Goal: Information Seeking & Learning: Check status

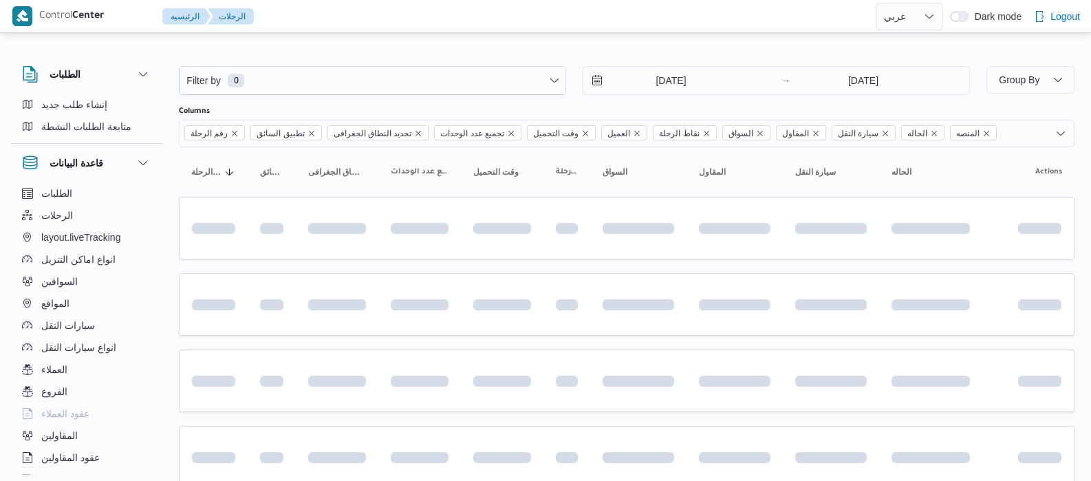
select select "ar"
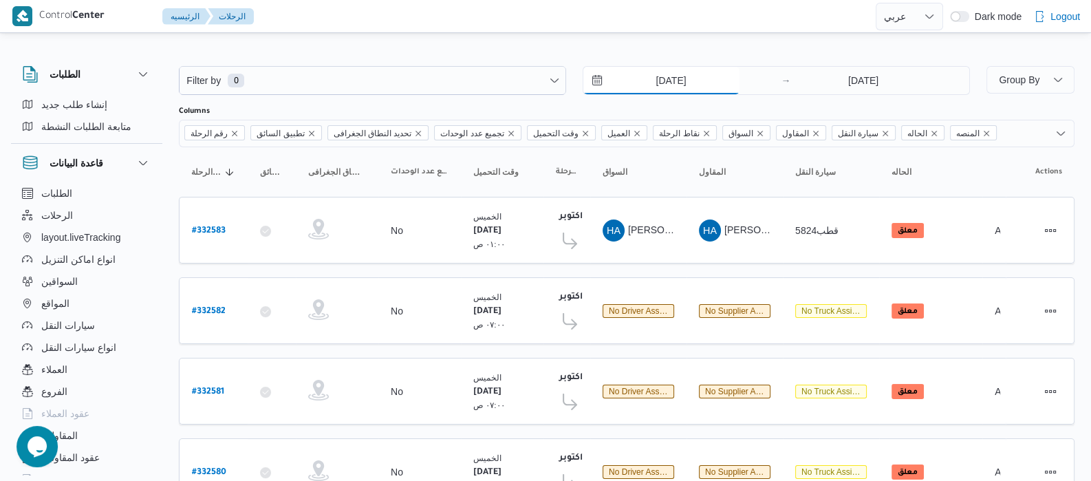
click at [640, 77] on input "14/8/2025" at bounding box center [661, 81] width 156 height 28
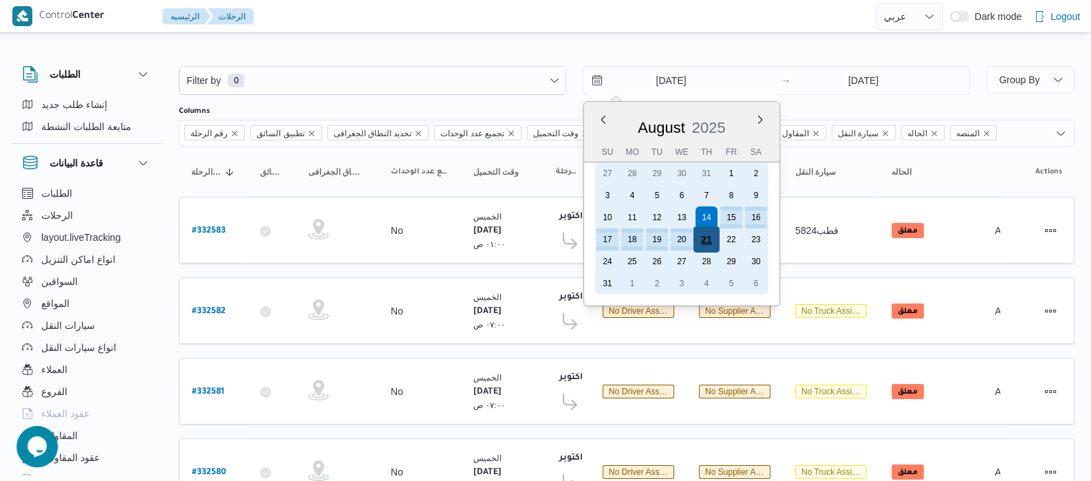
click at [701, 238] on div "21" at bounding box center [706, 239] width 26 height 26
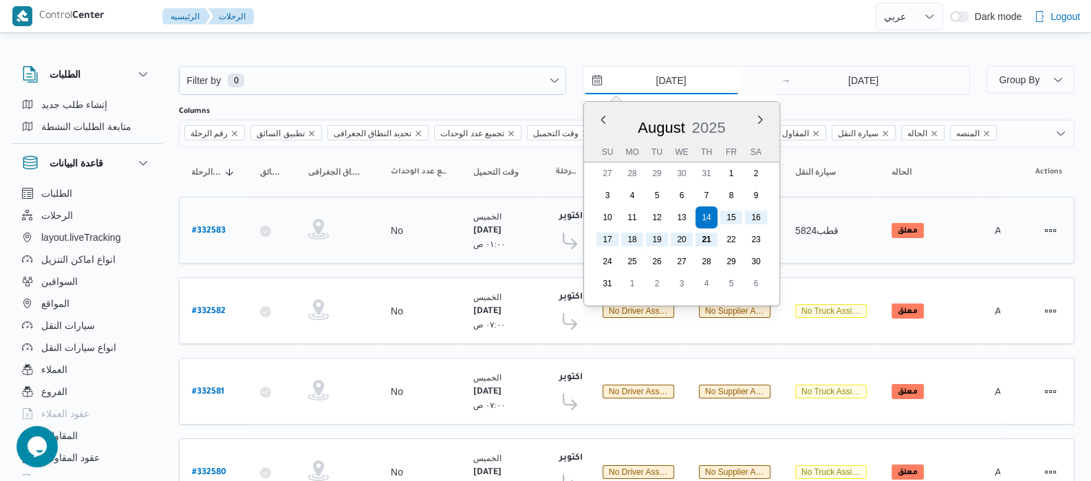
type input "21/8/2025"
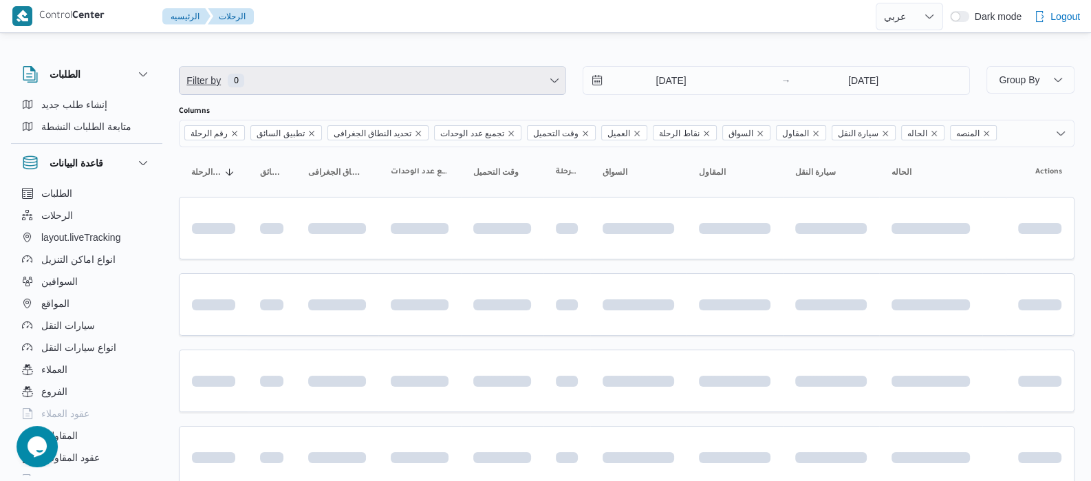
click at [313, 80] on span "Filter by 0" at bounding box center [372, 81] width 386 height 28
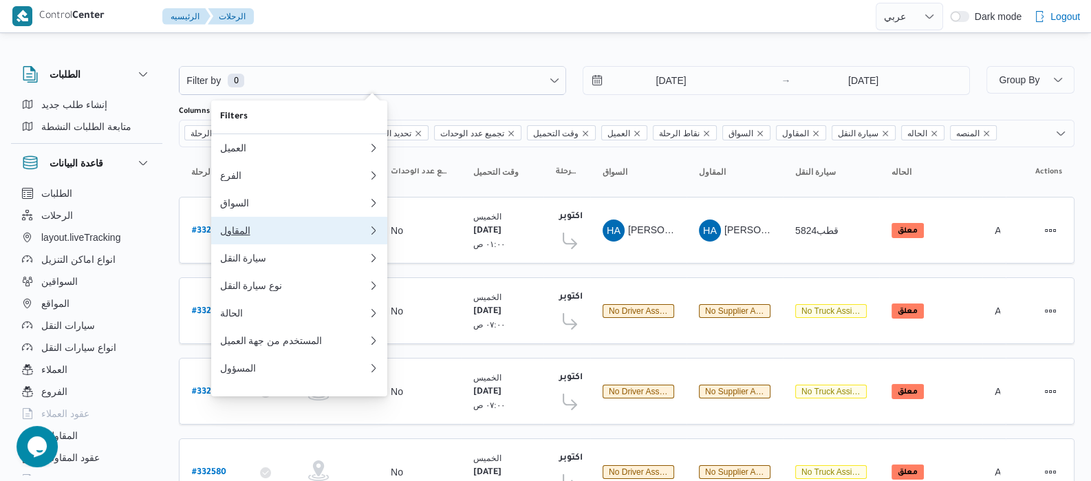
click at [246, 233] on div "المقاول" at bounding box center [293, 230] width 149 height 11
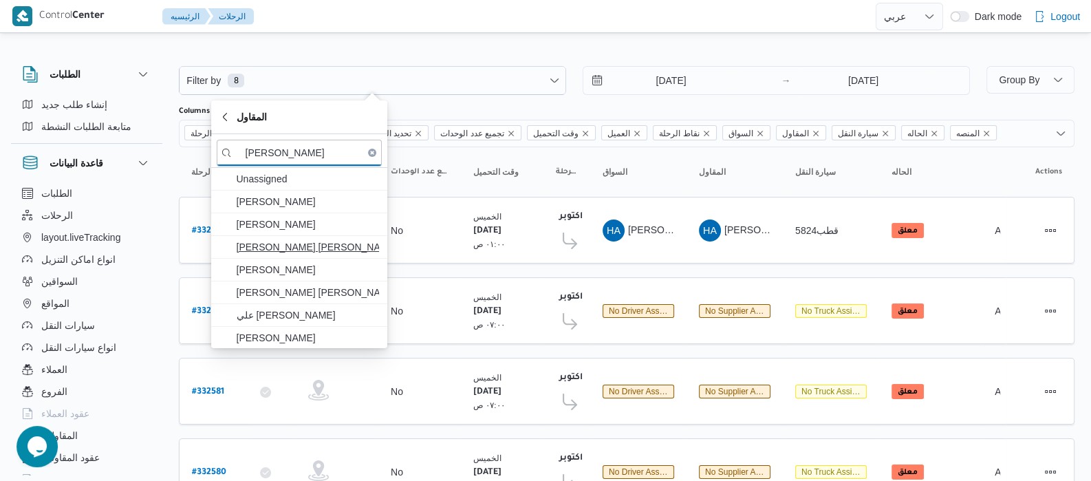
type input "عبدالله ع"
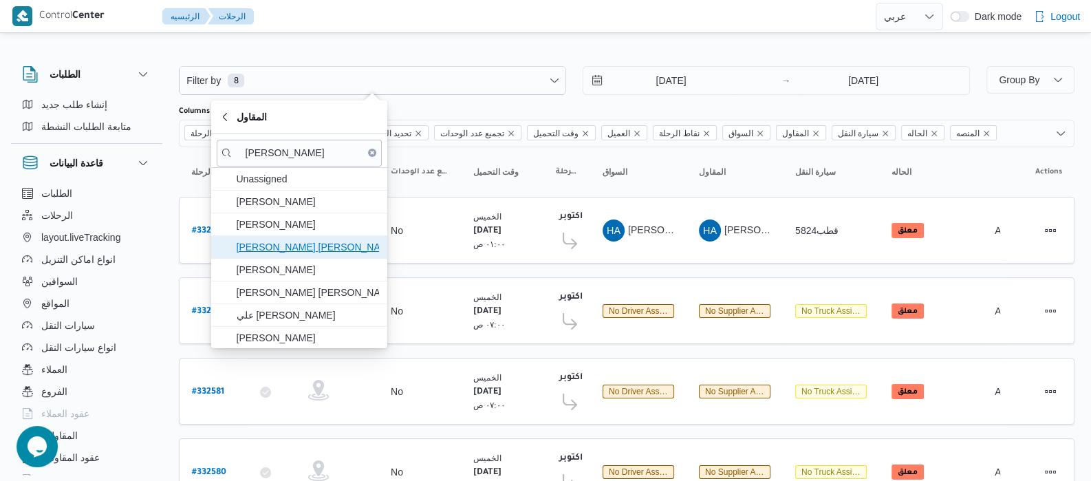
click at [302, 246] on span "عبدالله عيد عبدالسلام عبدالحافظ" at bounding box center [307, 247] width 143 height 17
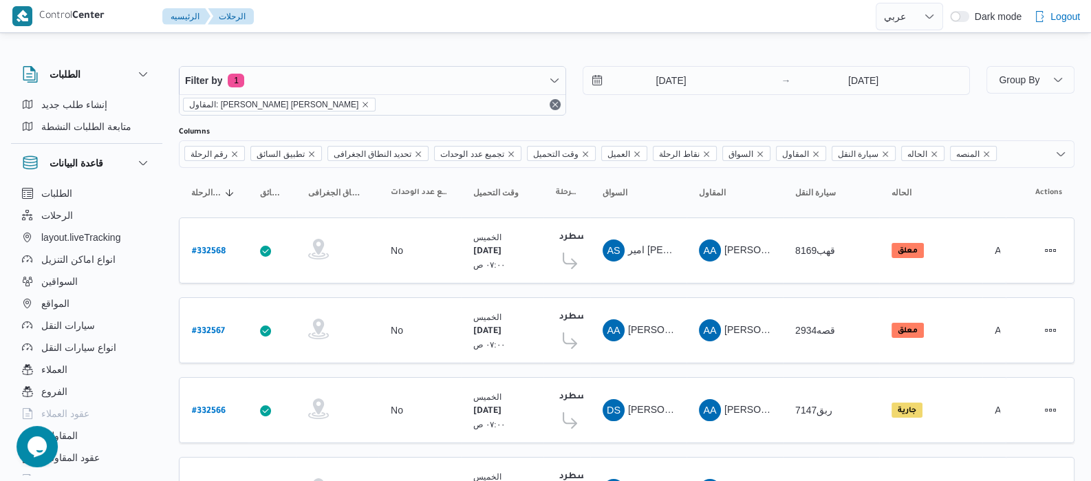
click at [175, 181] on div "الطلبات إنشاء طلب جديد متابعة الطلبات النشطة قاعدة البيانات الطلبات الرحلات lay…" at bounding box center [93, 267] width 165 height 425
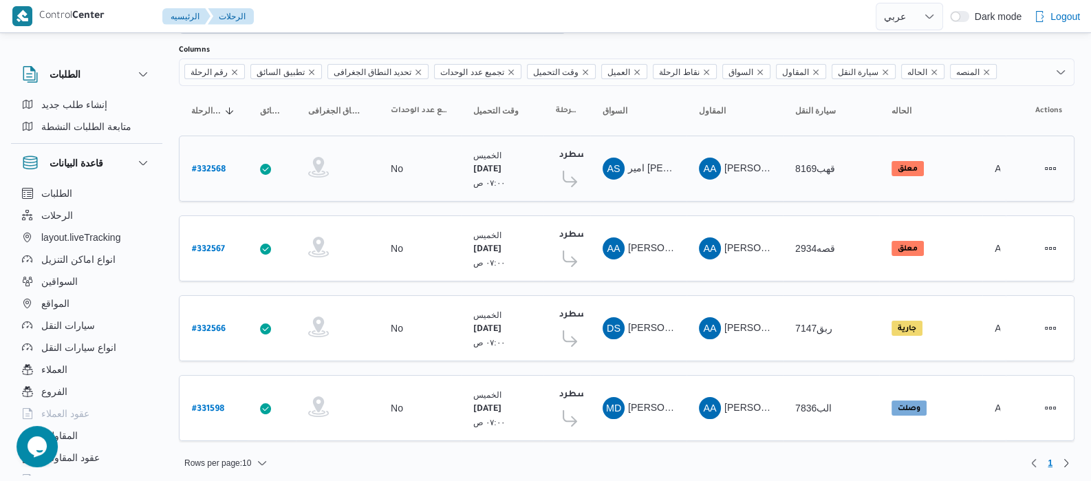
scroll to position [82, 0]
click at [221, 404] on b "# 331598" at bounding box center [208, 409] width 32 height 10
select select "ar"
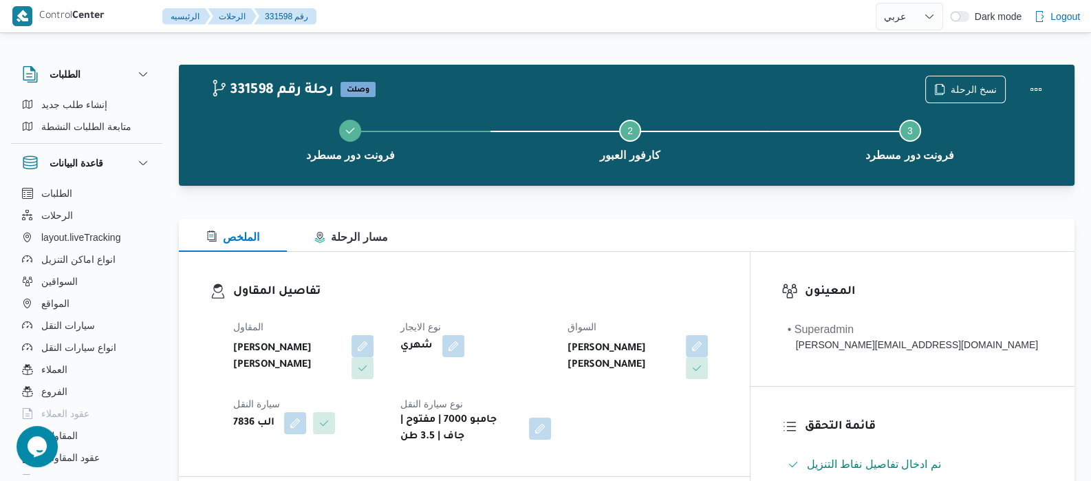
select select "ar"
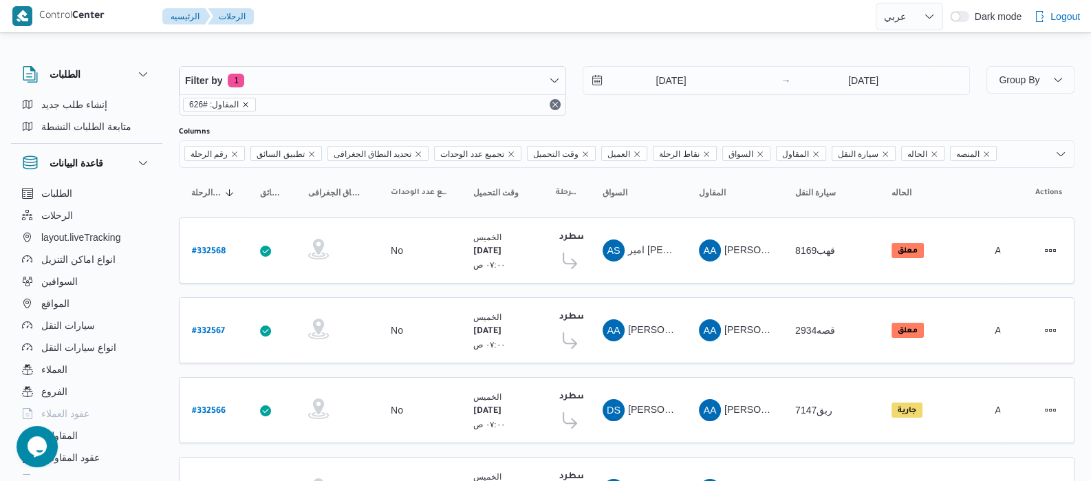
click at [243, 102] on icon "remove selected entity" at bounding box center [245, 104] width 8 height 8
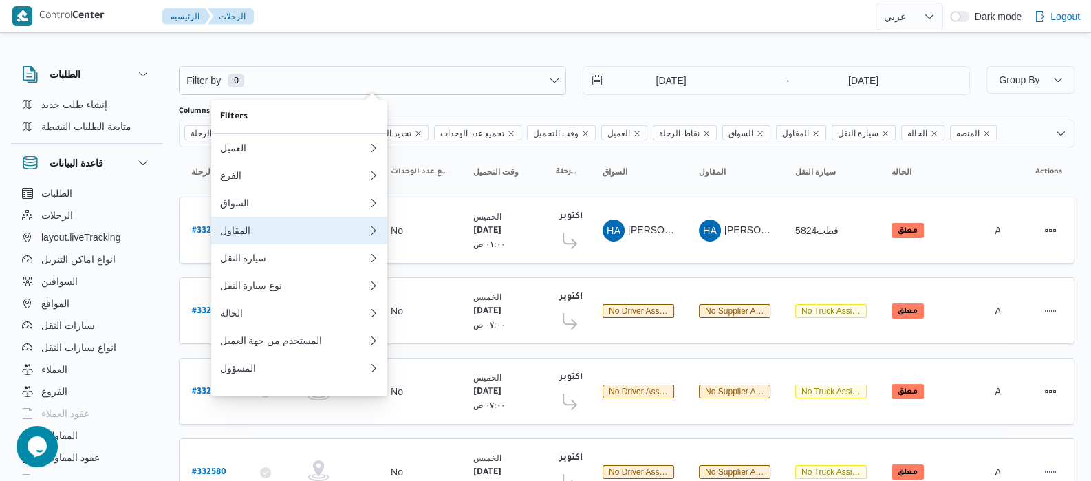
click at [259, 242] on button "المقاول 0" at bounding box center [299, 231] width 176 height 28
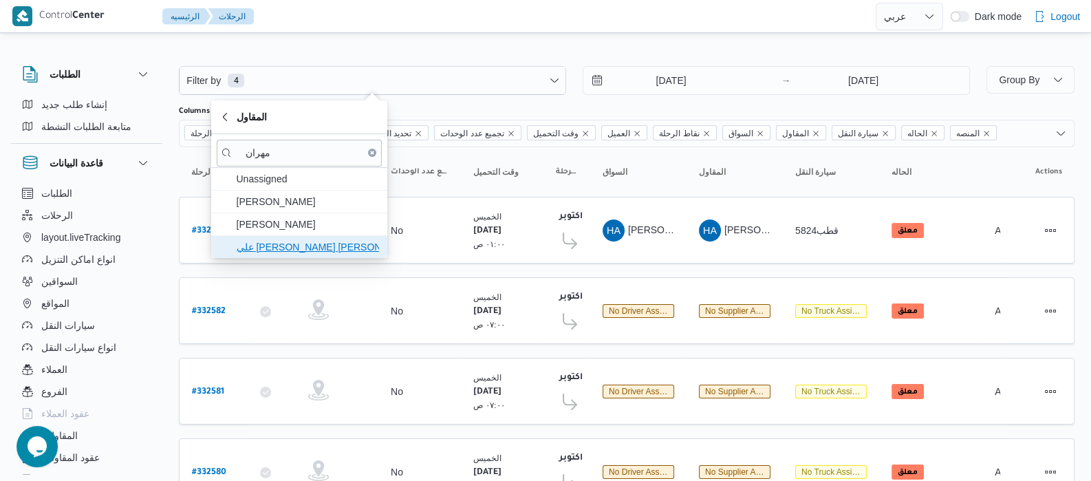
click at [272, 243] on span "علي يحيي علي مهران حسنين" at bounding box center [307, 247] width 143 height 17
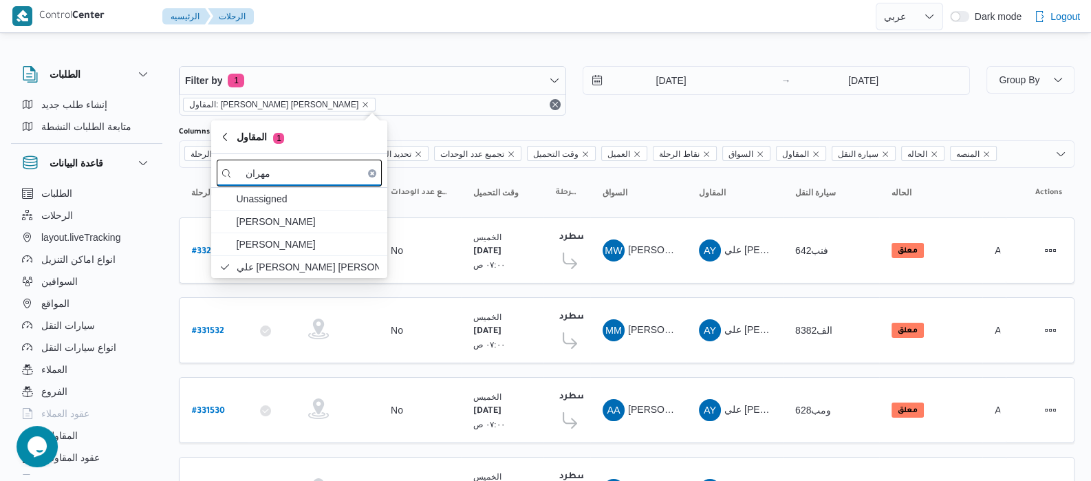
click at [297, 160] on input "مهران" at bounding box center [299, 173] width 165 height 27
type input "م"
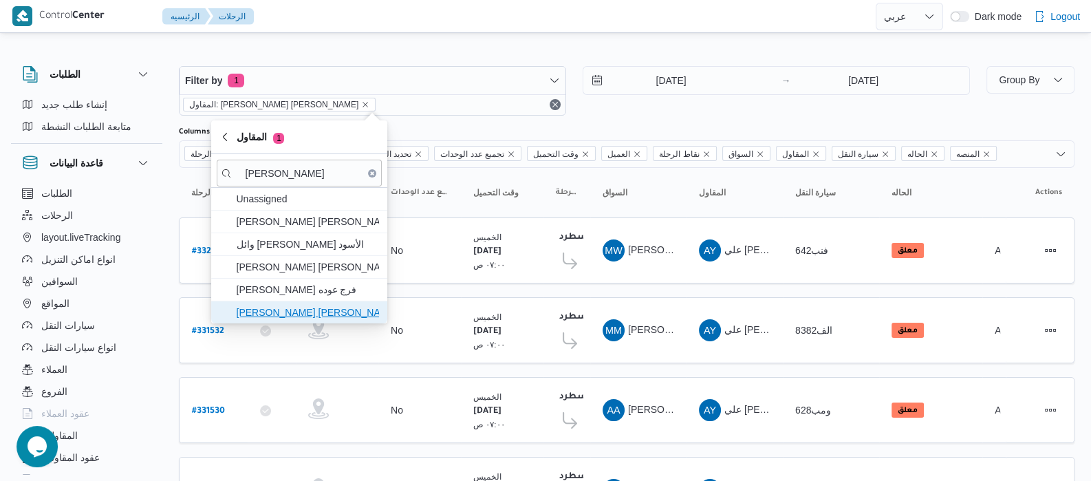
click at [293, 307] on span "محمد عيد عبدالسلام عبدالحافظ" at bounding box center [307, 312] width 143 height 17
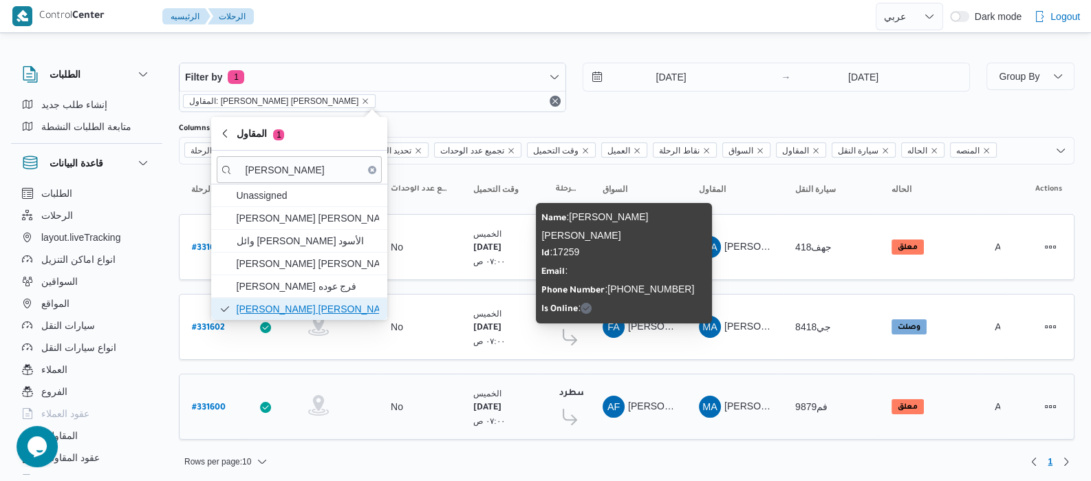
scroll to position [4, 0]
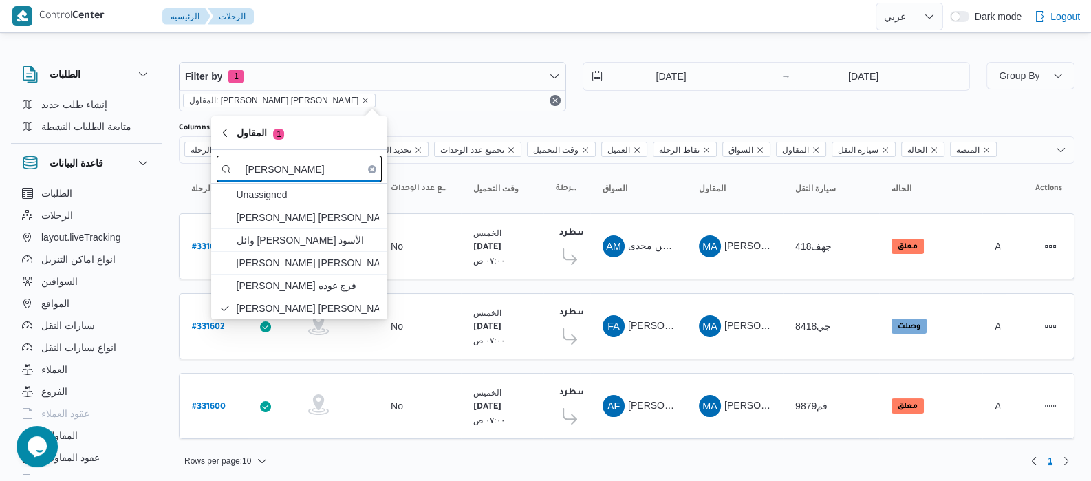
click at [307, 170] on input "محمد عيد" at bounding box center [299, 168] width 165 height 27
type input "م"
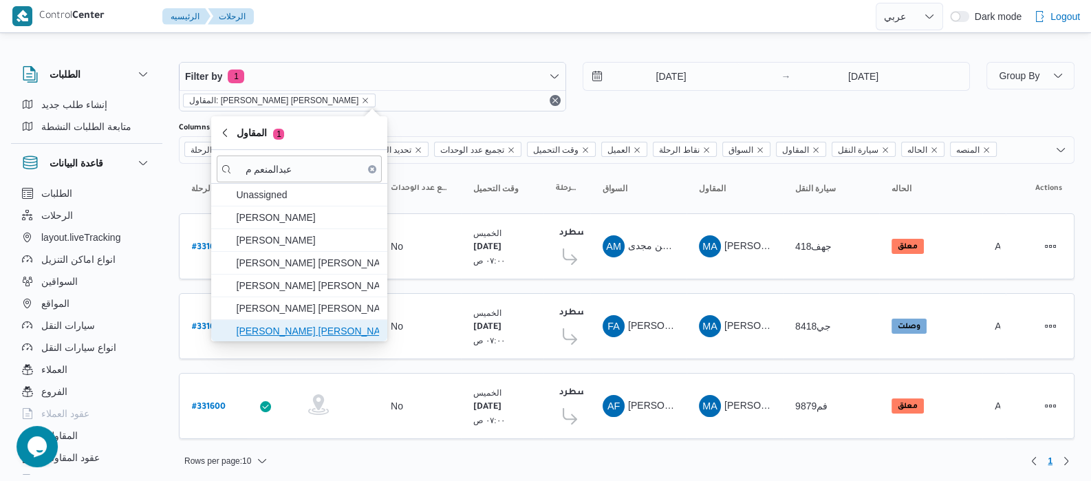
click at [304, 323] on span "عبدالمنعم مجدي السيد عواد" at bounding box center [307, 331] width 143 height 17
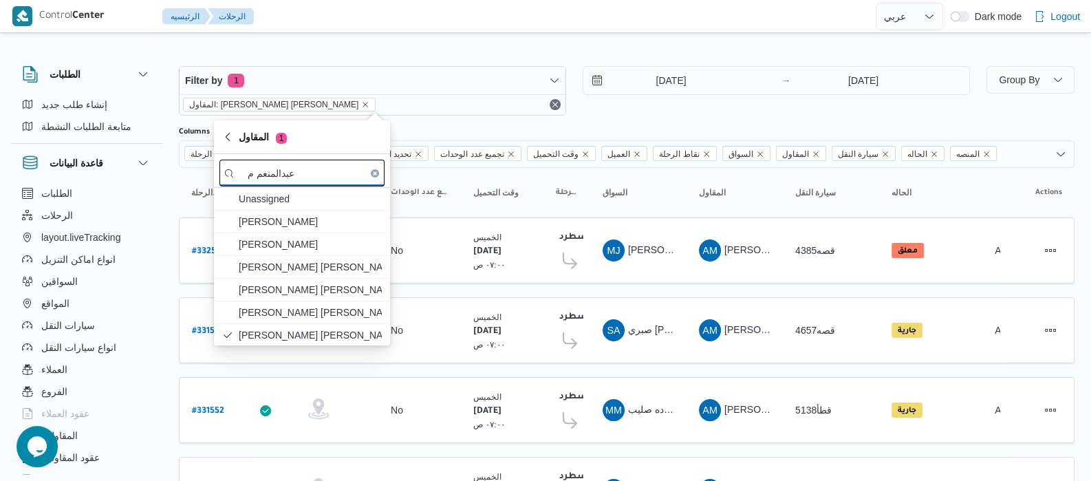
click at [337, 176] on input "عبدالمنعم م" at bounding box center [301, 173] width 165 height 27
type input "ع"
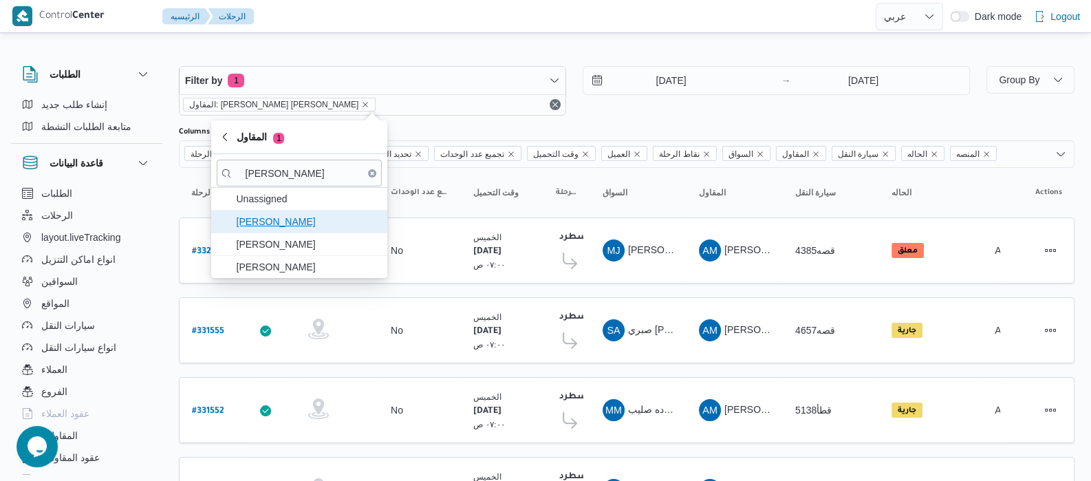
click at [349, 221] on span "علي عبدالناصر علي بخيت علي" at bounding box center [307, 221] width 143 height 17
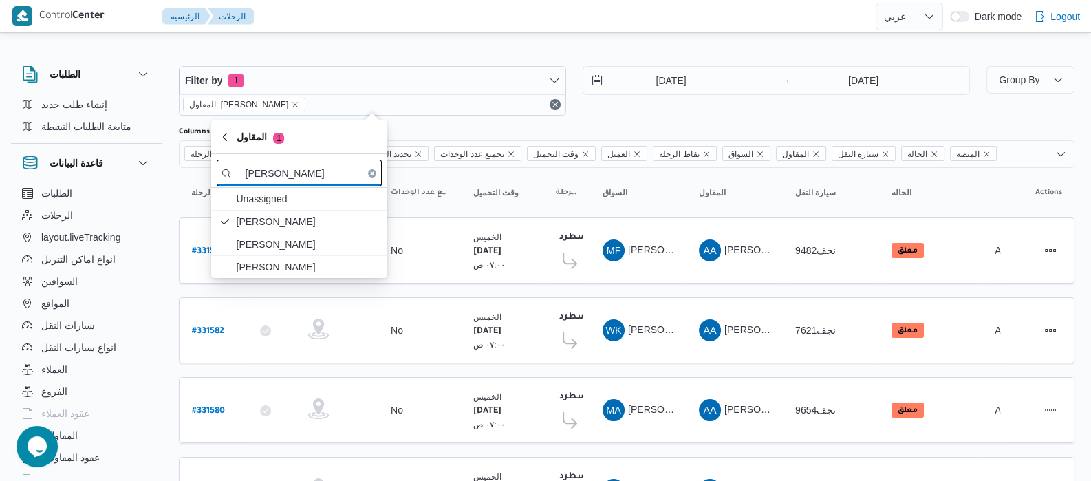
click at [324, 184] on input "عبدالناص" at bounding box center [299, 173] width 165 height 27
type input "ع"
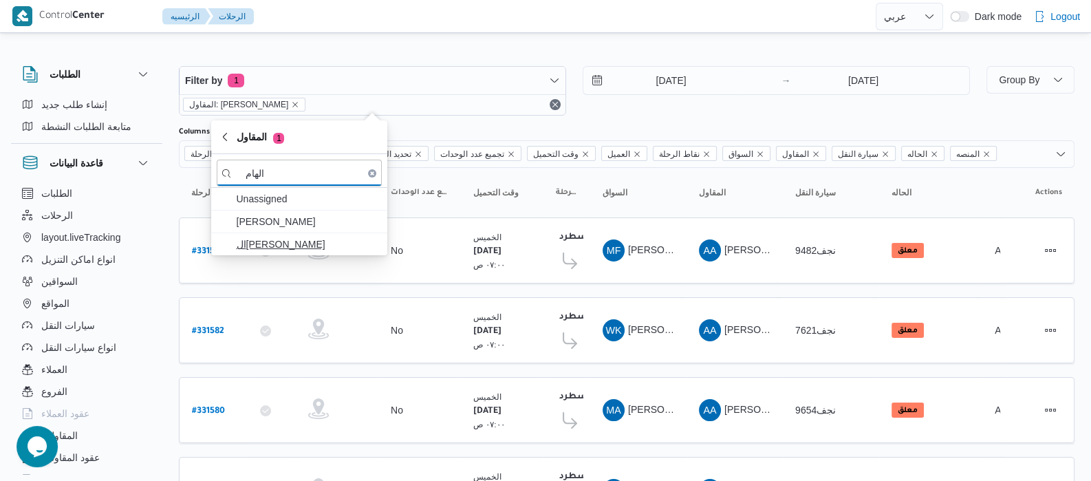
type input "الهام"
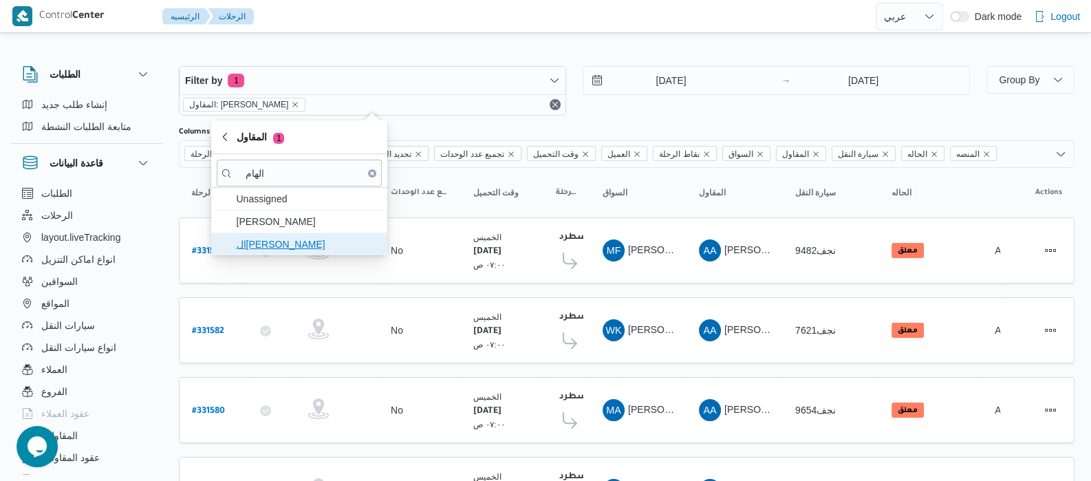
click at [322, 237] on span "الهامي محمد خالد علي" at bounding box center [307, 244] width 143 height 17
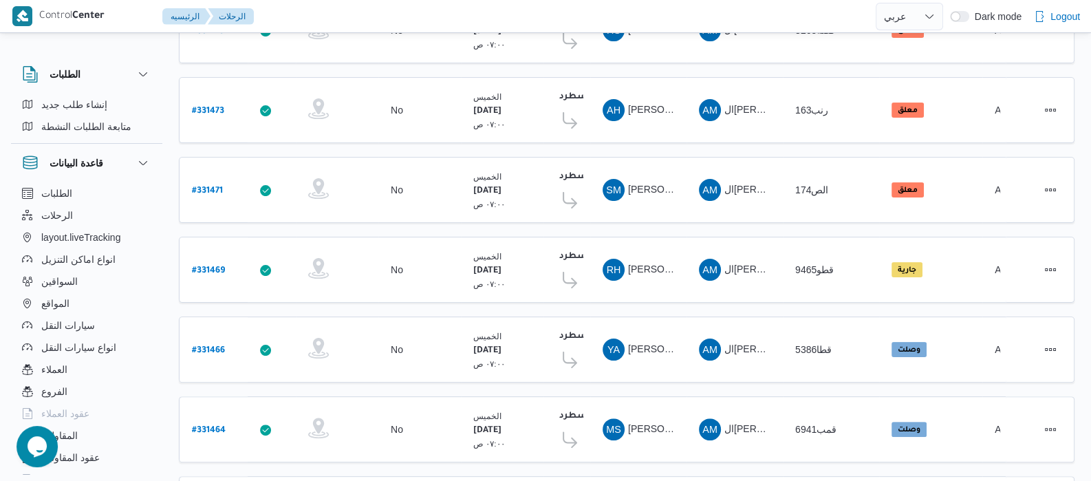
scroll to position [552, 0]
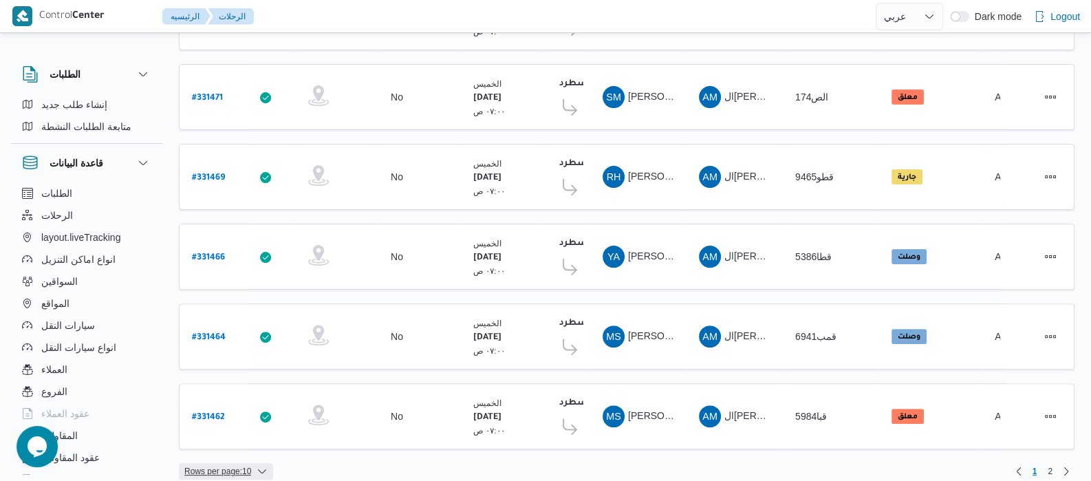
click at [232, 463] on span "Rows per page : 10" at bounding box center [217, 471] width 67 height 17
click at [236, 428] on span "20 rows" at bounding box center [243, 422] width 44 height 11
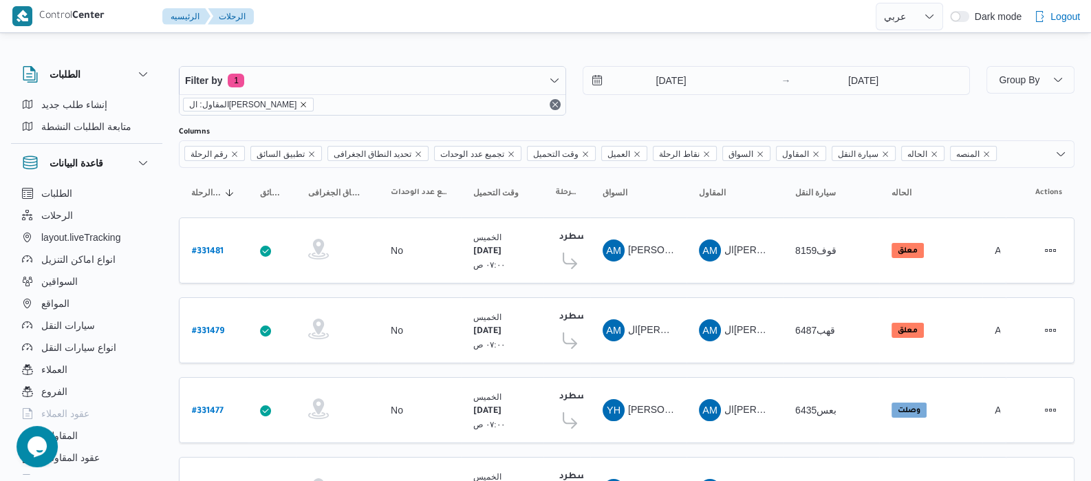
click at [299, 105] on icon "remove selected entity" at bounding box center [303, 104] width 8 height 8
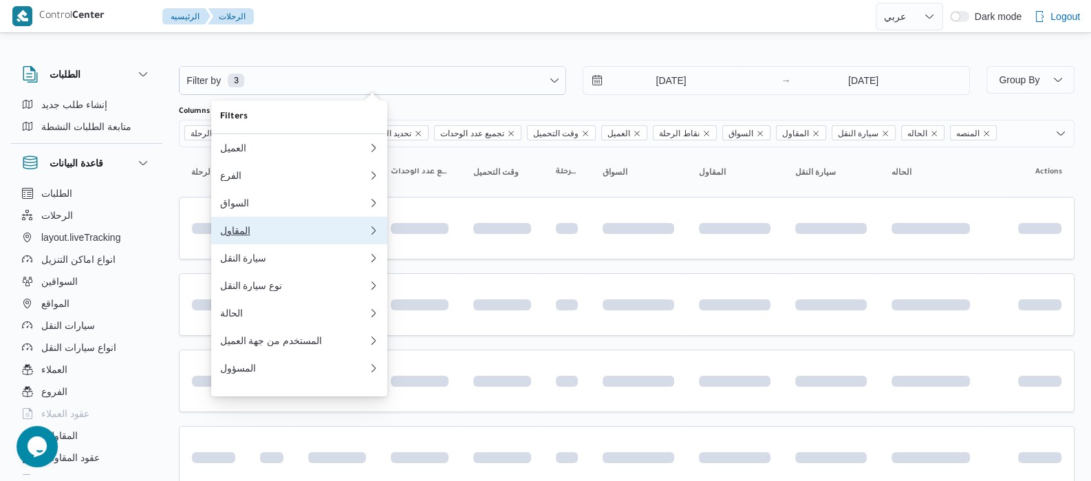
click at [274, 225] on button "المقاول 0" at bounding box center [299, 231] width 176 height 28
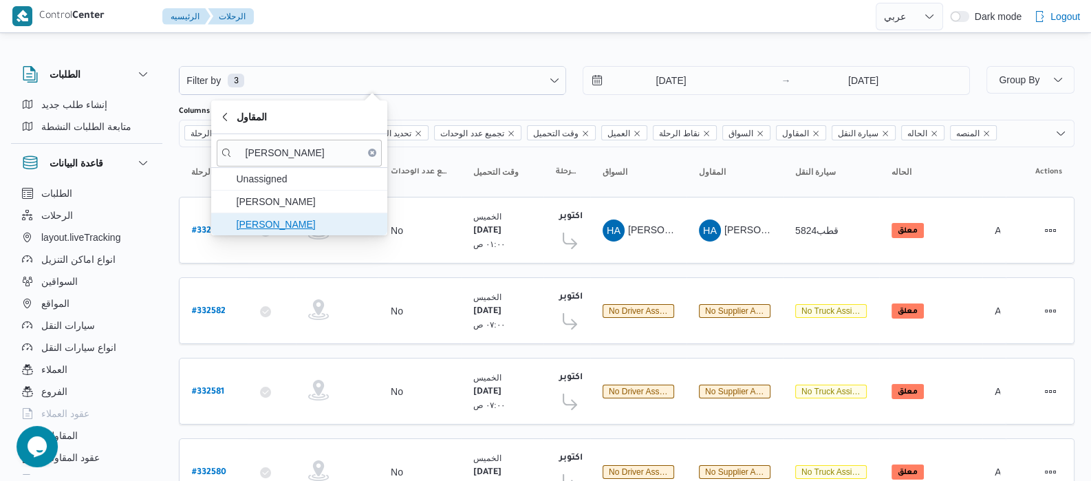
click at [277, 221] on span "[PERSON_NAME]" at bounding box center [307, 224] width 143 height 17
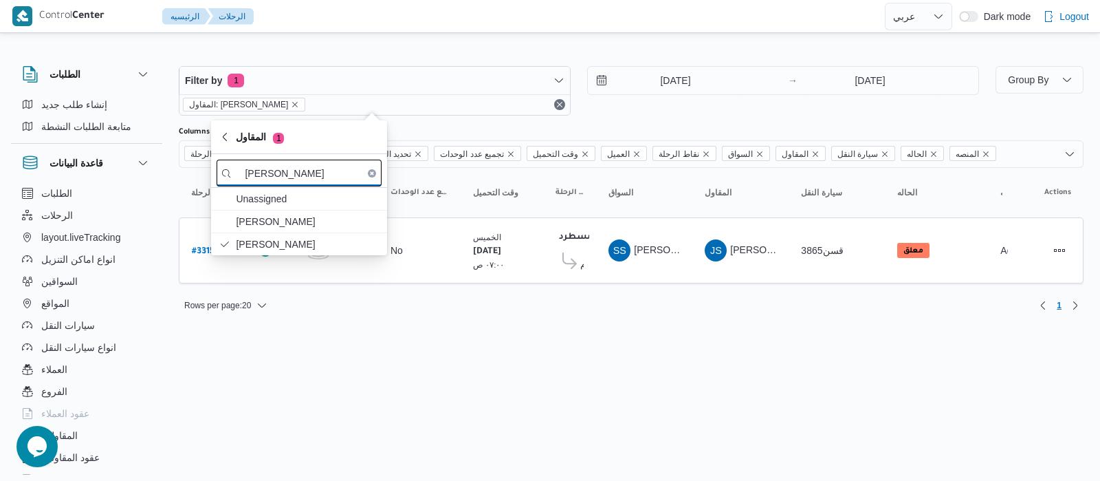
click at [340, 178] on input "جمال ص" at bounding box center [299, 173] width 165 height 27
type input "ج"
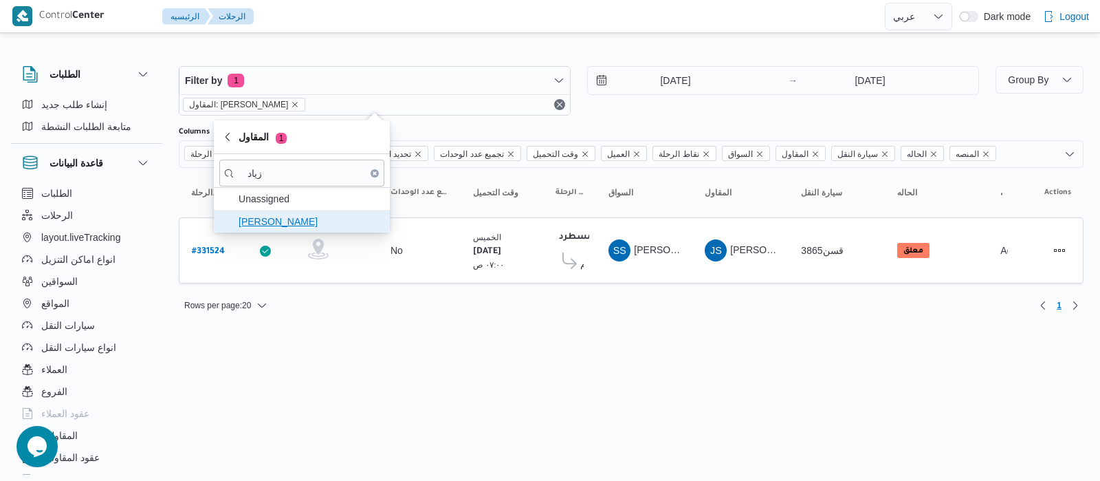
click at [323, 217] on span "زياد محمد سيد عتريس" at bounding box center [310, 221] width 143 height 17
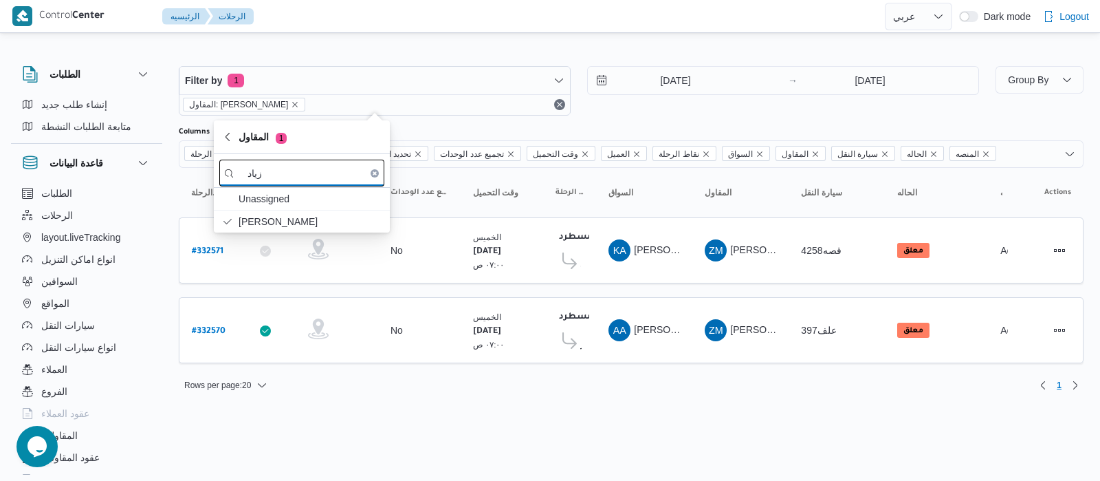
click at [347, 180] on input "زياد" at bounding box center [301, 173] width 165 height 27
type input "ز"
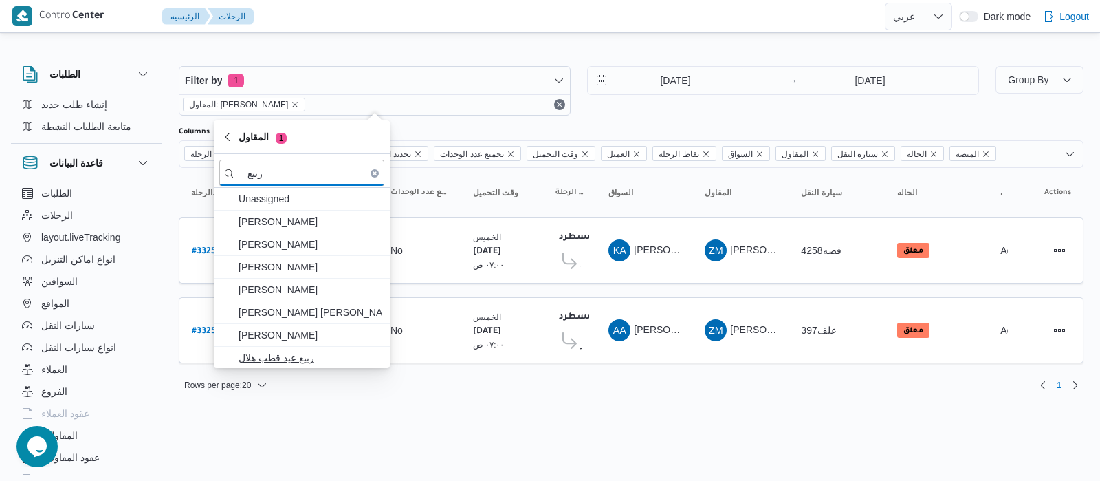
type input "ربيع"
click at [336, 362] on span "ربيع عيد قطب هلال" at bounding box center [310, 357] width 143 height 17
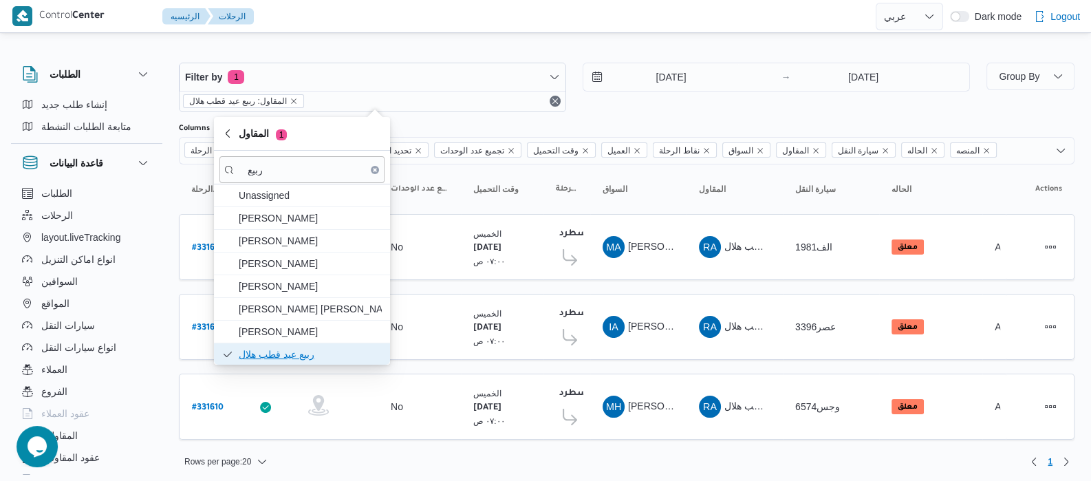
scroll to position [4, 0]
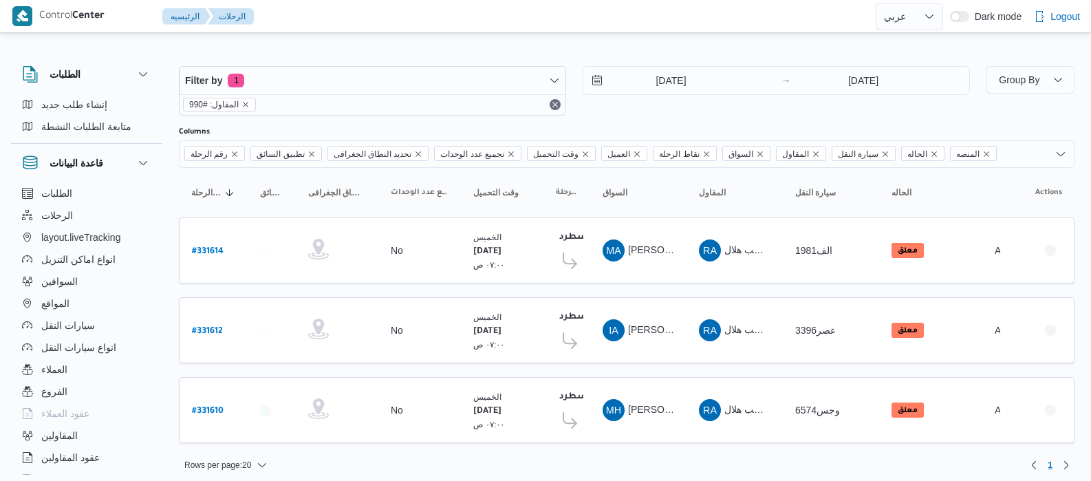
select select "ar"
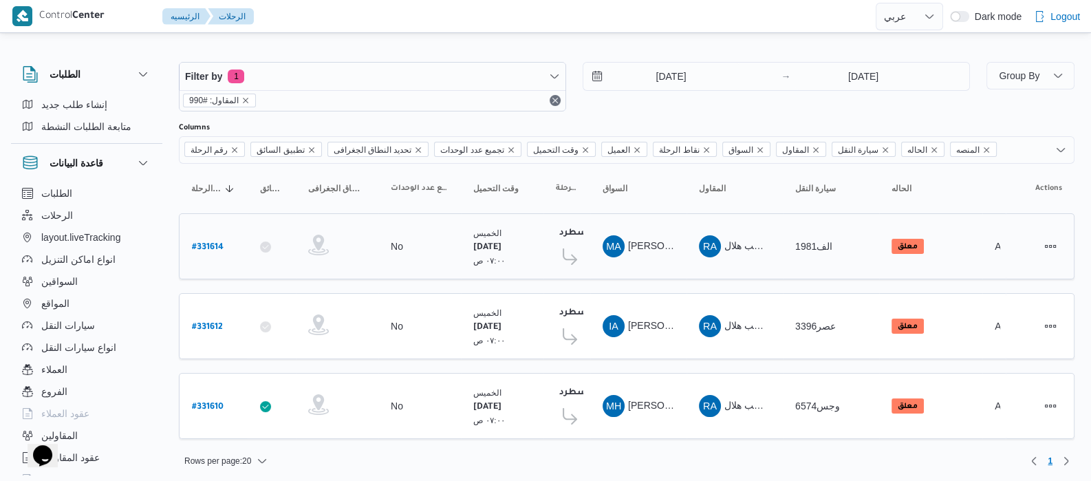
click at [199, 243] on b "# 331614" at bounding box center [208, 248] width 32 height 10
select select "ar"
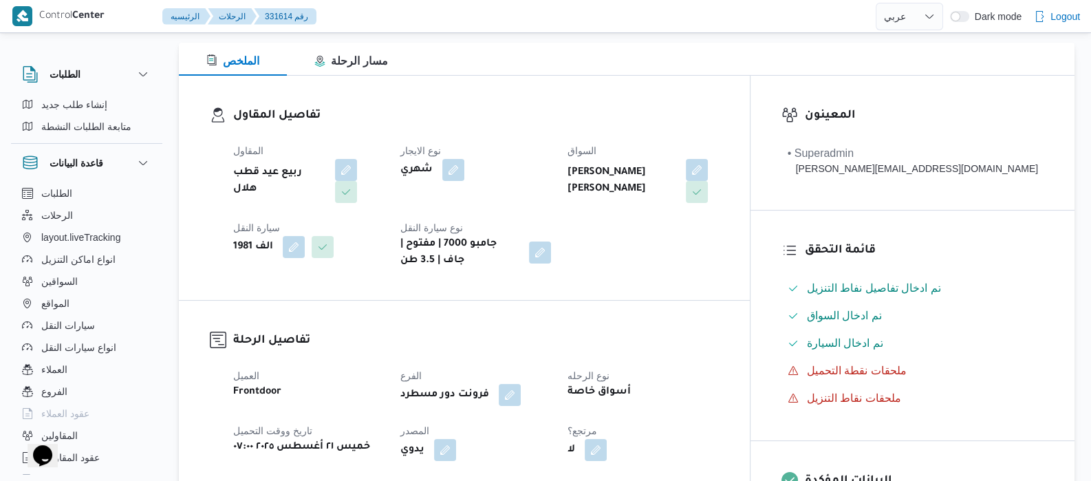
scroll to position [262, 0]
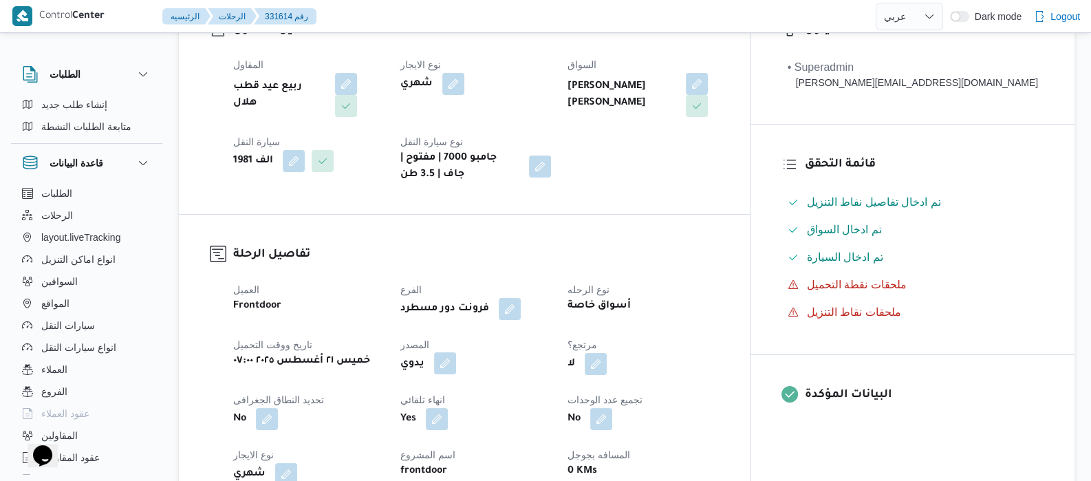
click at [456, 369] on button "button" at bounding box center [445, 363] width 22 height 22
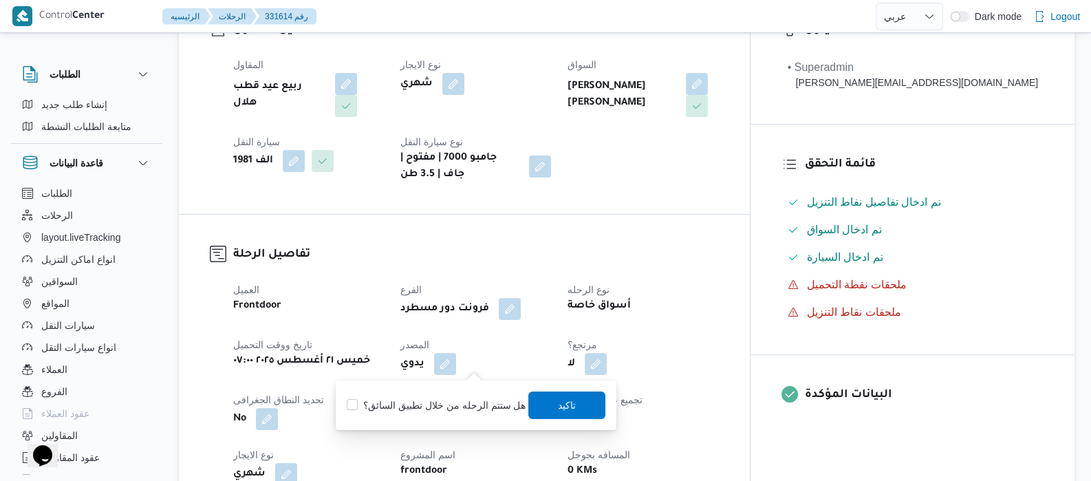
click at [440, 406] on label "هل ستتم الرحله من خلال تطبيق السائق؟" at bounding box center [436, 405] width 179 height 17
checkbox input "true"
click at [533, 401] on span "تاكيد" at bounding box center [567, 405] width 77 height 28
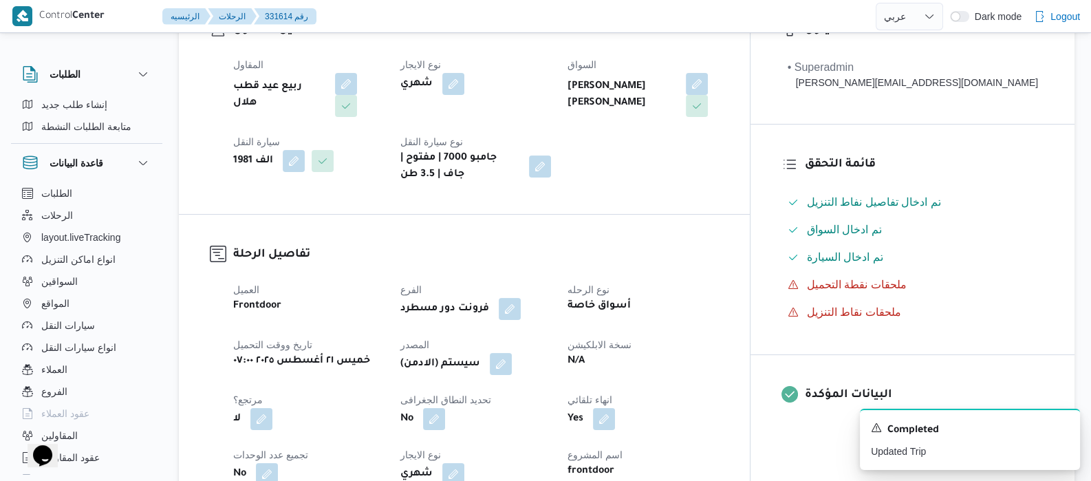
select select "ar"
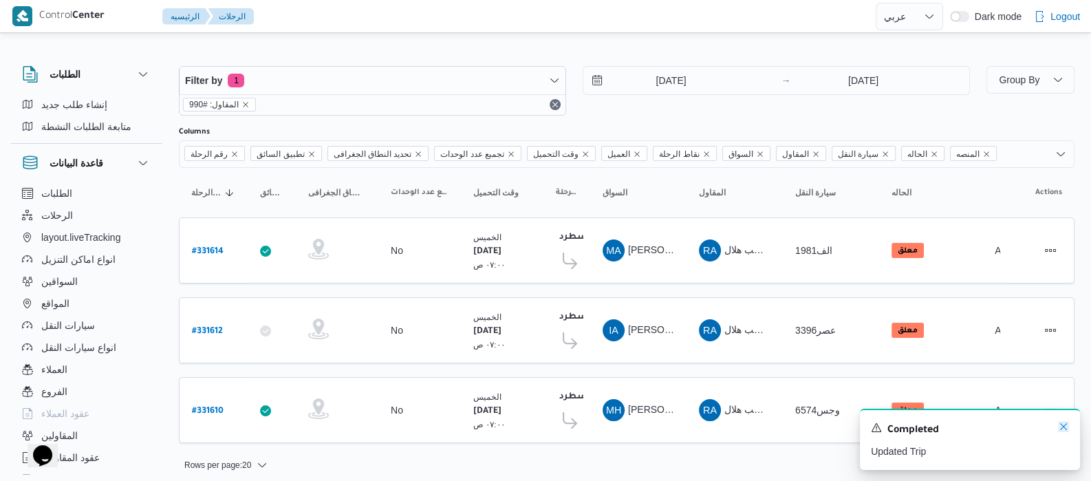
click at [1060, 424] on icon "Dismiss toast" at bounding box center [1063, 426] width 11 height 11
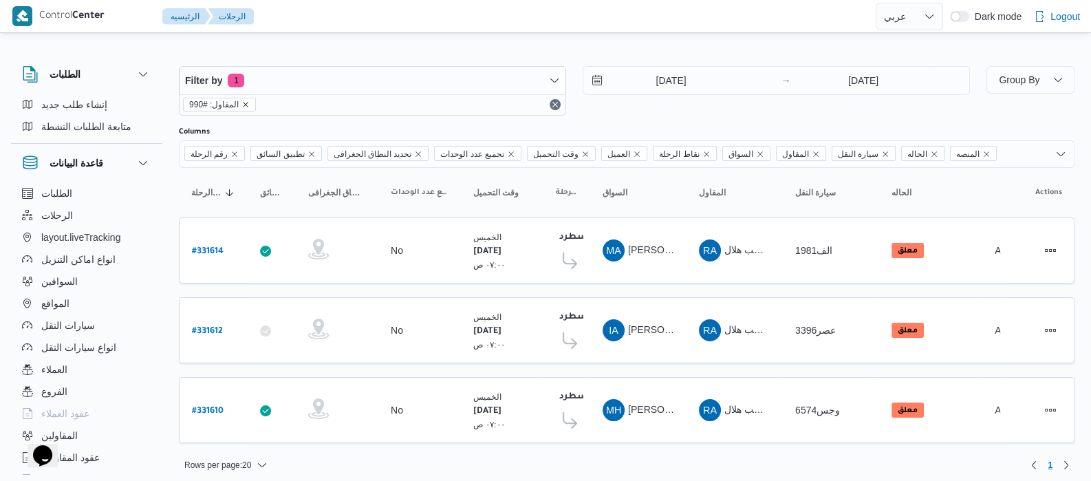
click at [244, 102] on icon "remove selected entity" at bounding box center [245, 104] width 8 height 8
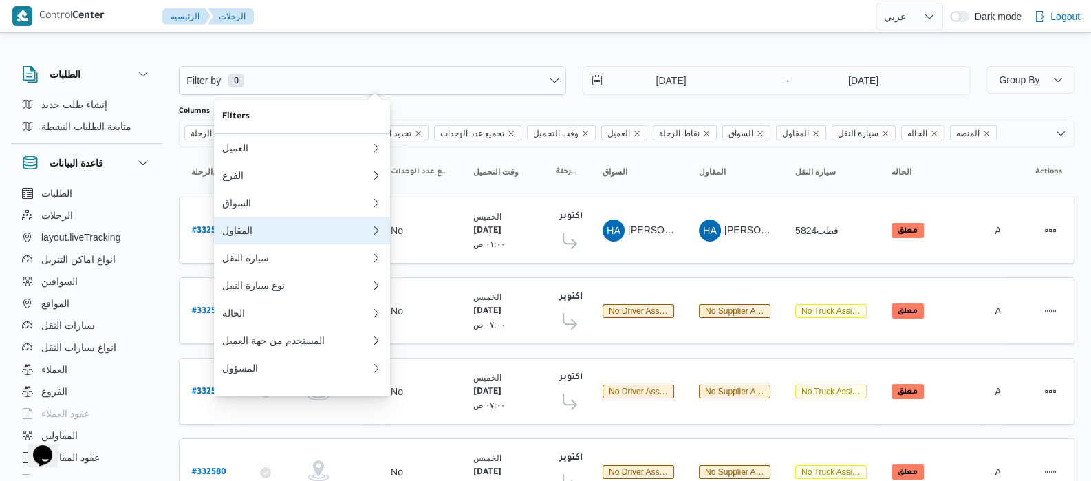
click at [284, 235] on div "المقاول" at bounding box center [293, 230] width 143 height 11
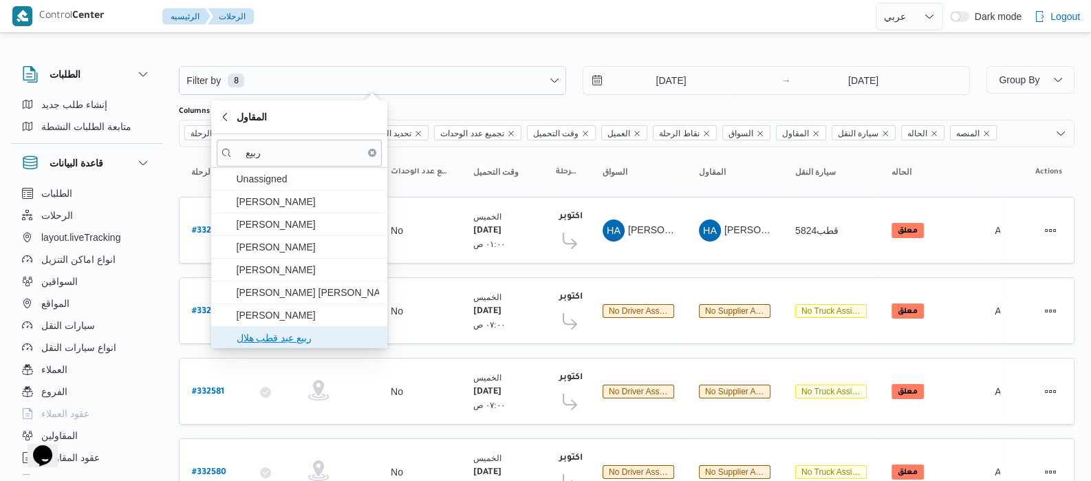
click at [298, 338] on span "ربيع عيد قطب هلال" at bounding box center [307, 337] width 143 height 17
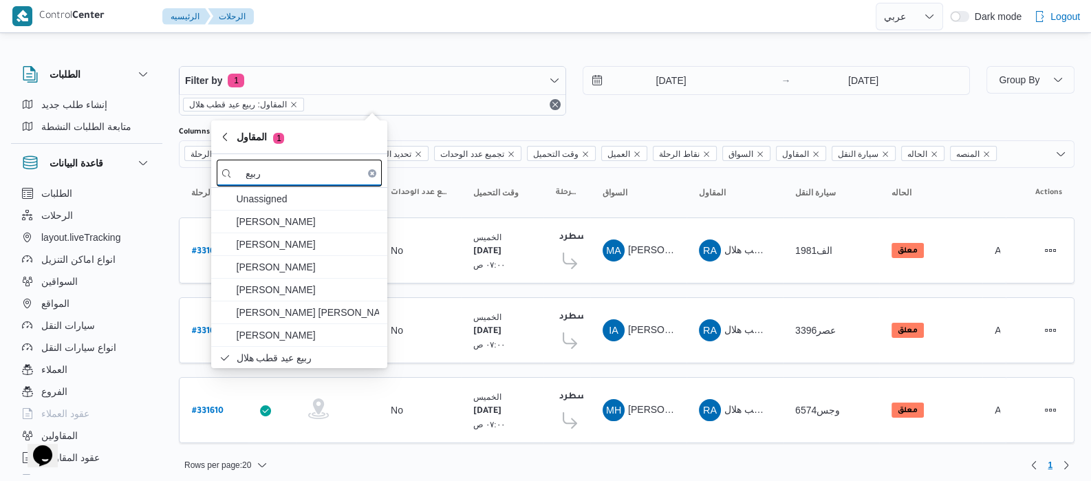
click at [285, 171] on input "ربيع" at bounding box center [299, 173] width 165 height 27
type input "ر"
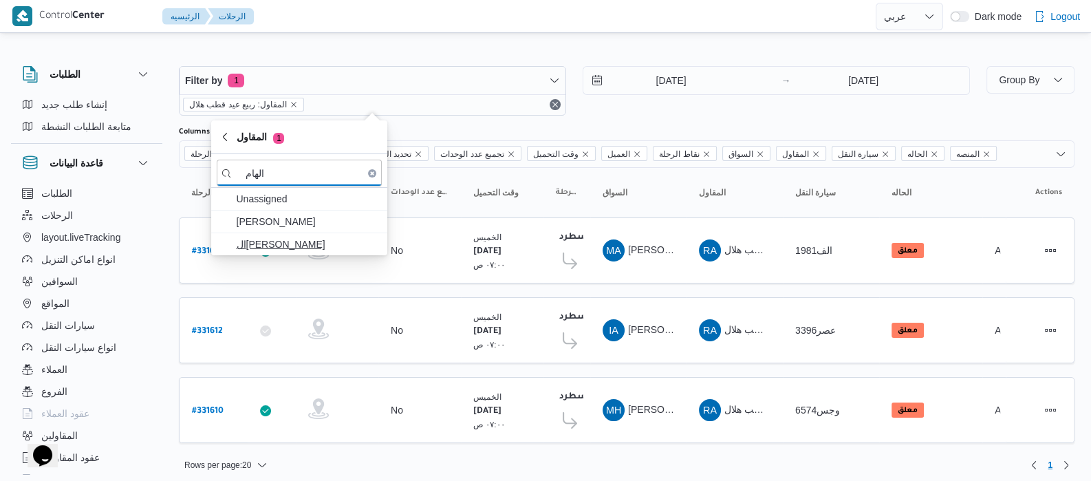
type input "الهام"
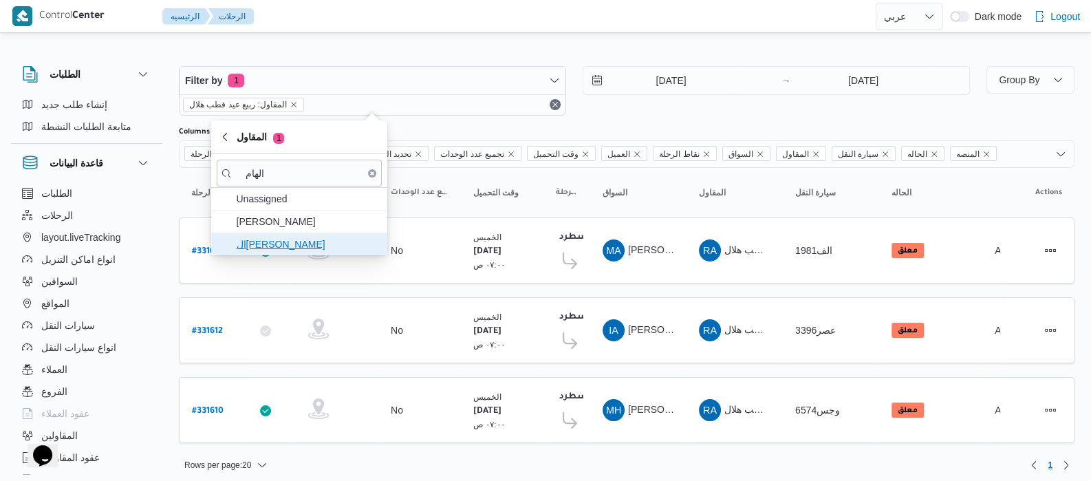
click at [290, 254] on span "الهامي محمد خالد علي" at bounding box center [299, 244] width 165 height 22
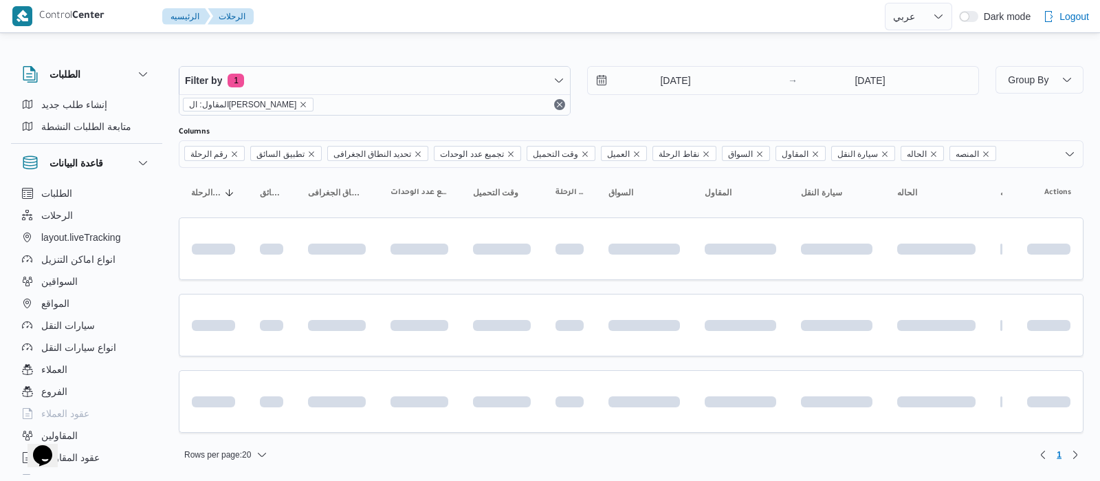
click at [162, 197] on div "الطلبات الرحلات layout.liveTracking انواع اماكن التنزيل السواقين المواقع سيارات…" at bounding box center [86, 331] width 151 height 298
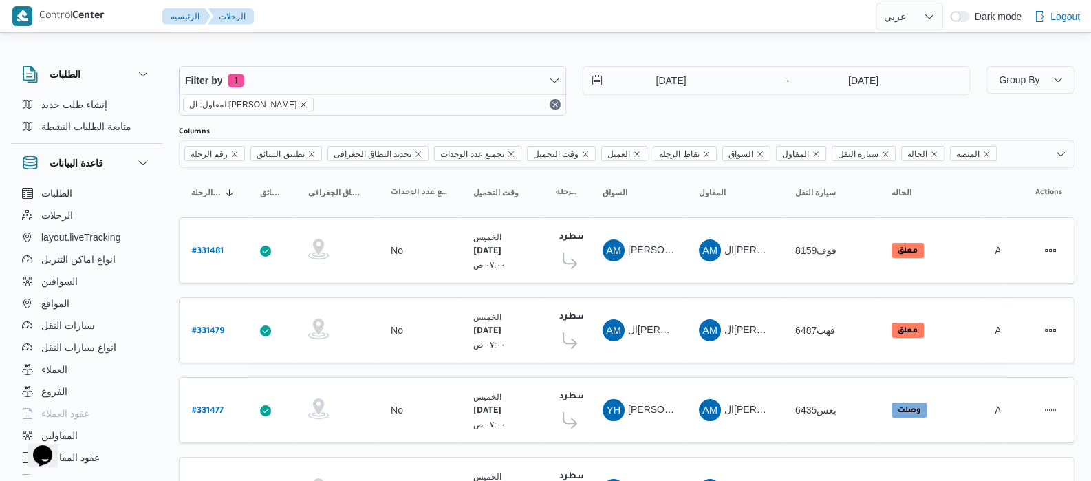
click at [300, 107] on icon "remove selected entity" at bounding box center [303, 104] width 8 height 8
click at [300, 127] on div "Columns" at bounding box center [626, 132] width 895 height 11
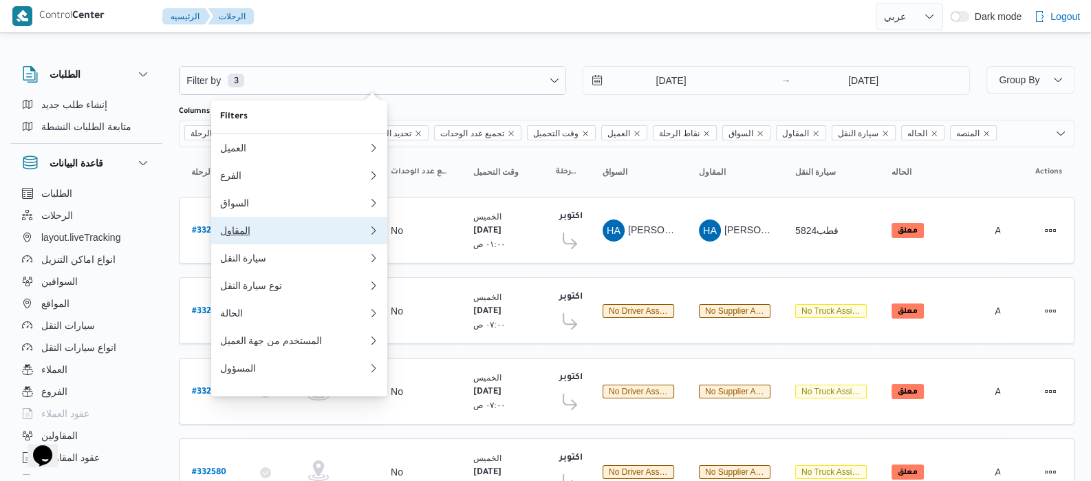
click at [257, 234] on div "المقاول" at bounding box center [290, 230] width 143 height 11
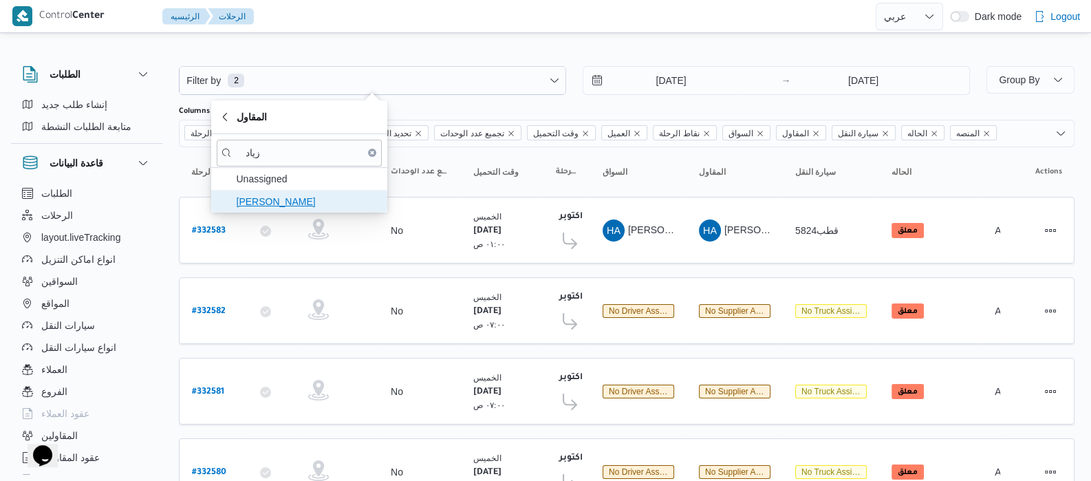
click at [289, 210] on span "زياد محمد سيد عتريس" at bounding box center [299, 201] width 165 height 22
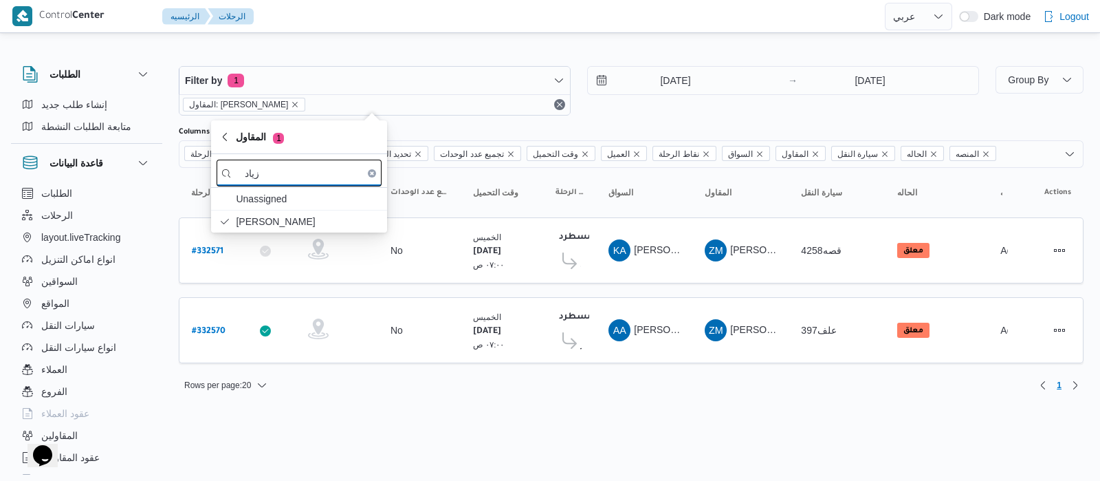
click at [281, 179] on input "زياد" at bounding box center [299, 173] width 165 height 27
type input "ز"
type input "عبدالله عيد"
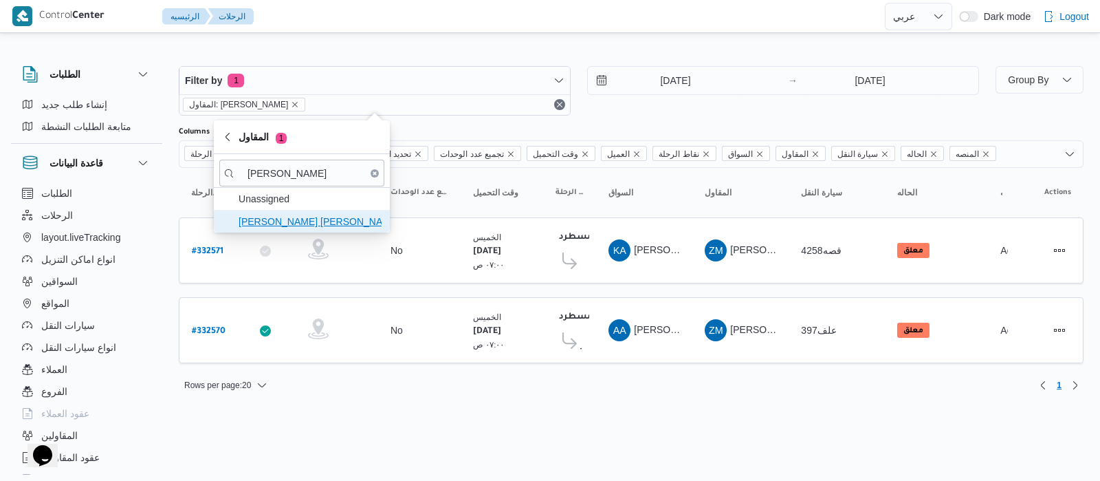
click at [322, 225] on span "عبدالله عيد عبدالسلام عبدالحافظ" at bounding box center [310, 221] width 143 height 17
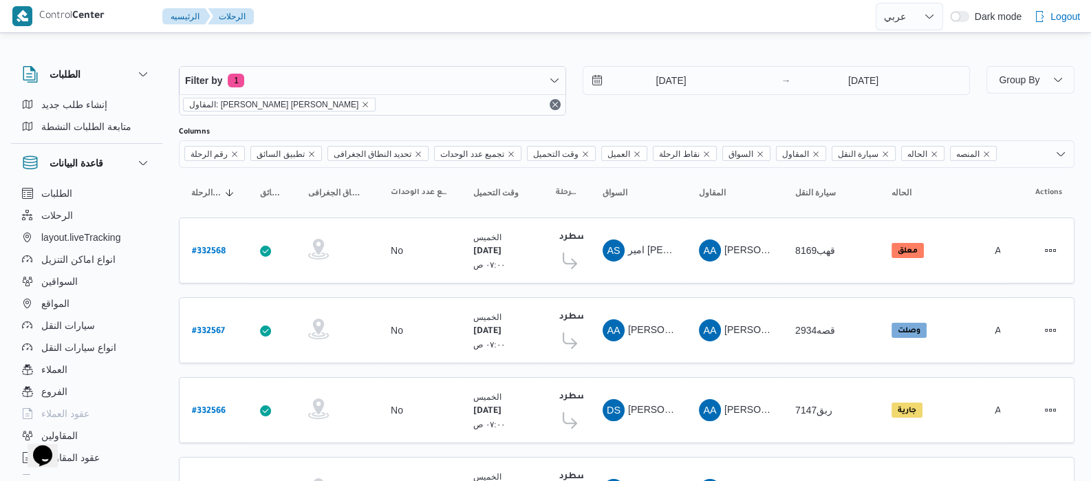
click at [161, 174] on div "قاعدة البيانات" at bounding box center [86, 163] width 151 height 39
click at [361, 105] on icon "remove selected entity" at bounding box center [365, 104] width 8 height 8
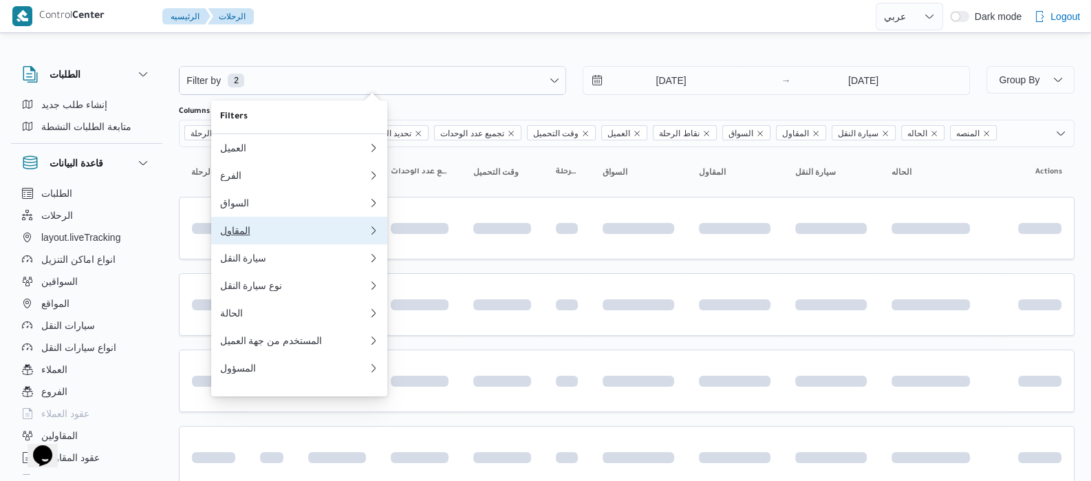
click at [276, 232] on div "المقاول" at bounding box center [290, 230] width 143 height 11
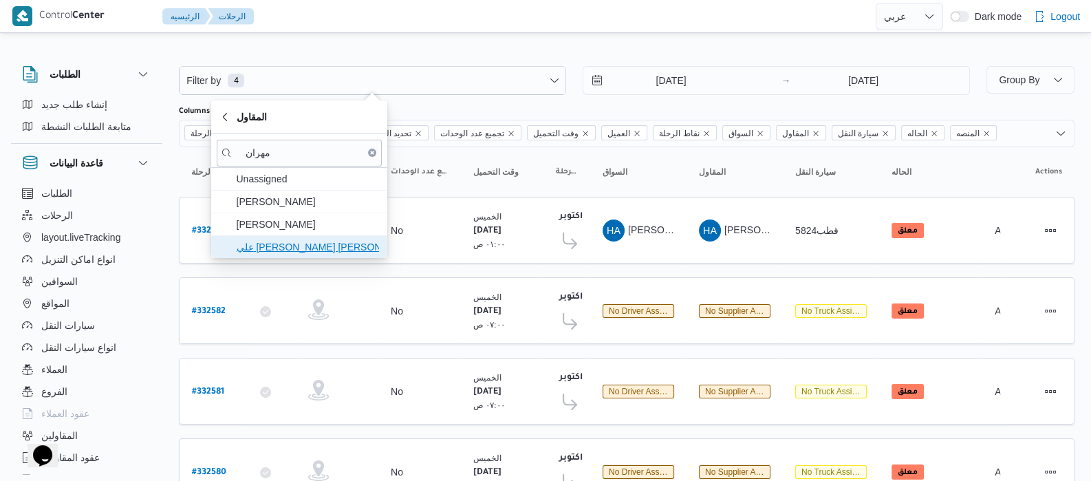
click at [309, 247] on span "علي يحيي علي مهران حسنين" at bounding box center [307, 247] width 143 height 17
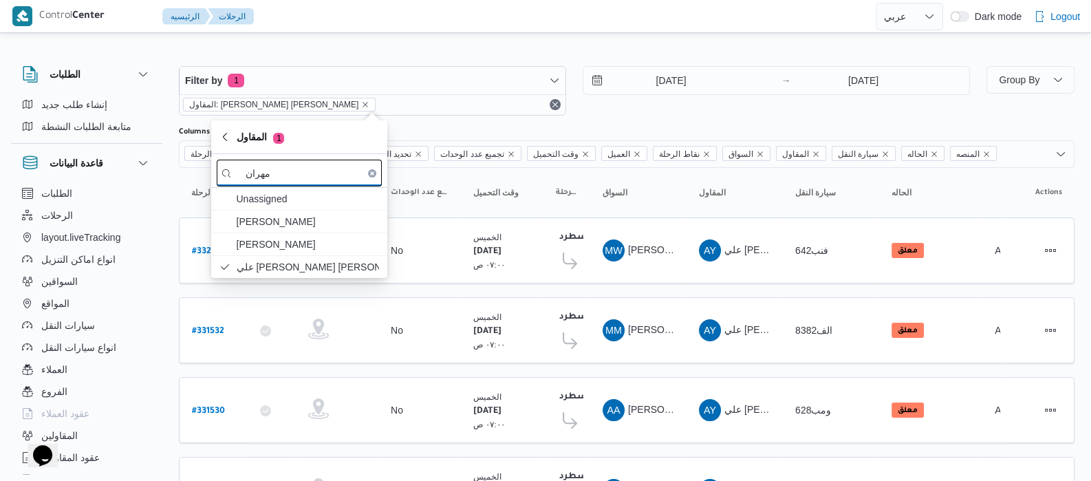
click at [338, 171] on input "مهران" at bounding box center [299, 173] width 165 height 27
click at [313, 175] on input "مهران" at bounding box center [299, 173] width 165 height 27
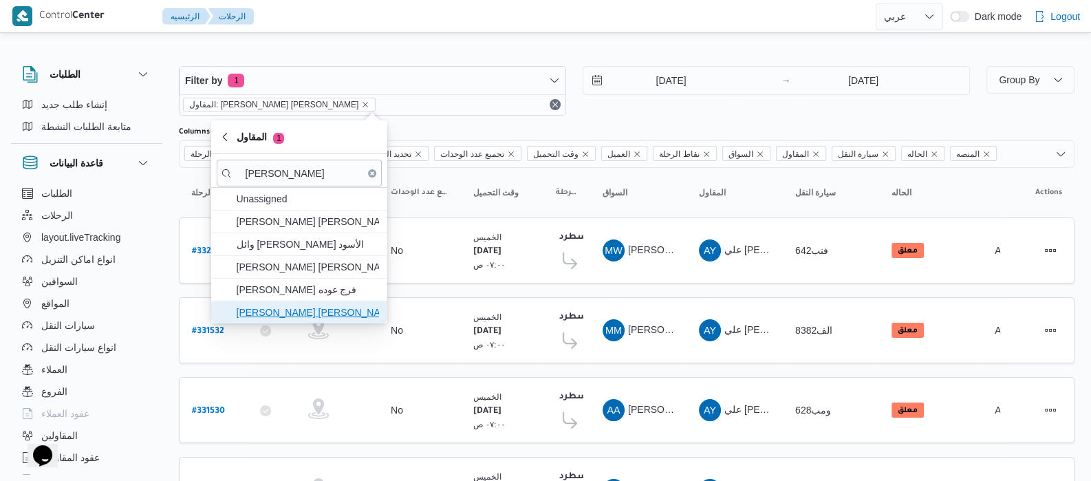
click at [294, 317] on span "محمد عيد عبدالسلام عبدالحافظ" at bounding box center [307, 312] width 143 height 17
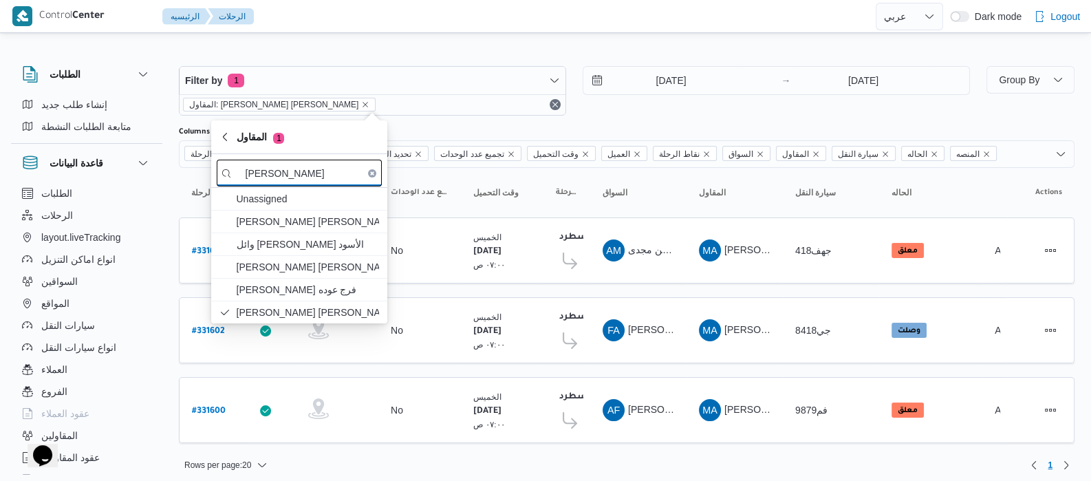
click at [330, 177] on input "محمد عيد" at bounding box center [299, 173] width 165 height 27
type input "م"
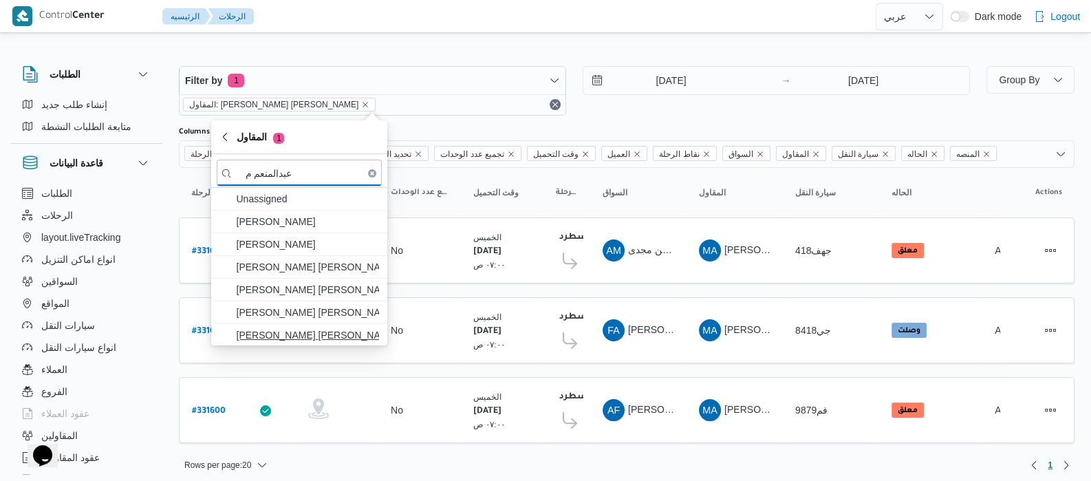
type input "عبدالمنعم م"
click at [276, 344] on span "عبدالمنعم مجدي السيد عواد" at bounding box center [299, 335] width 165 height 22
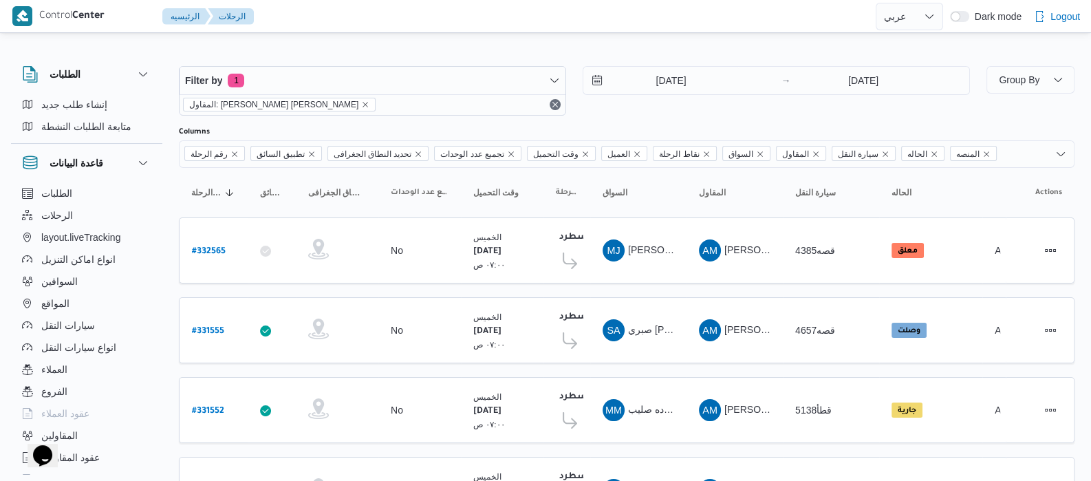
click at [176, 187] on div "Filter by 1 المقاول: عبدالمنعم مجدي السيد عواد 21/8/2025 → 21/8/2025 Group By C…" at bounding box center [537, 423] width 1091 height 774
click at [316, 108] on span "المقاول: عبدالمنعم مجدي السيد عواد" at bounding box center [279, 104] width 180 height 12
click at [361, 107] on icon "remove selected entity" at bounding box center [365, 104] width 8 height 8
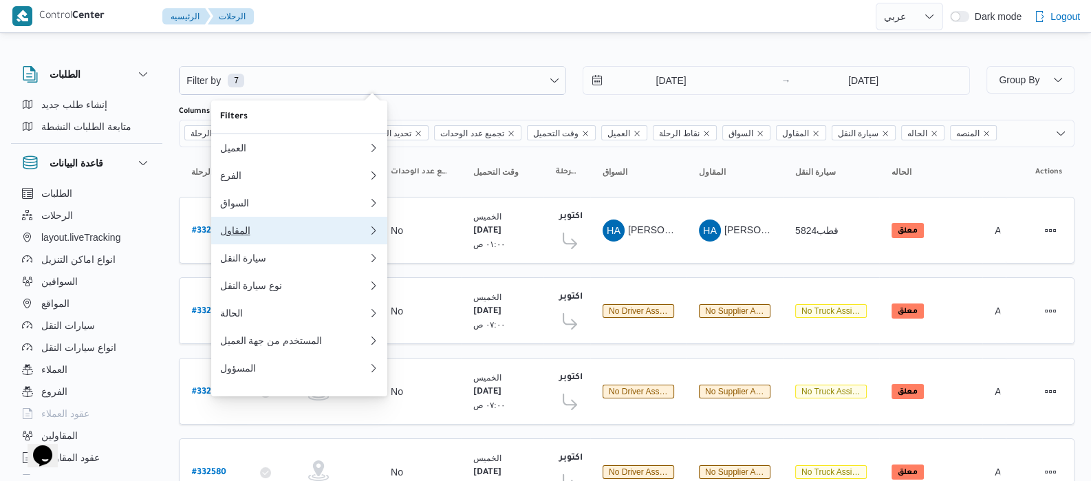
click at [265, 236] on div "المقاول" at bounding box center [290, 230] width 143 height 11
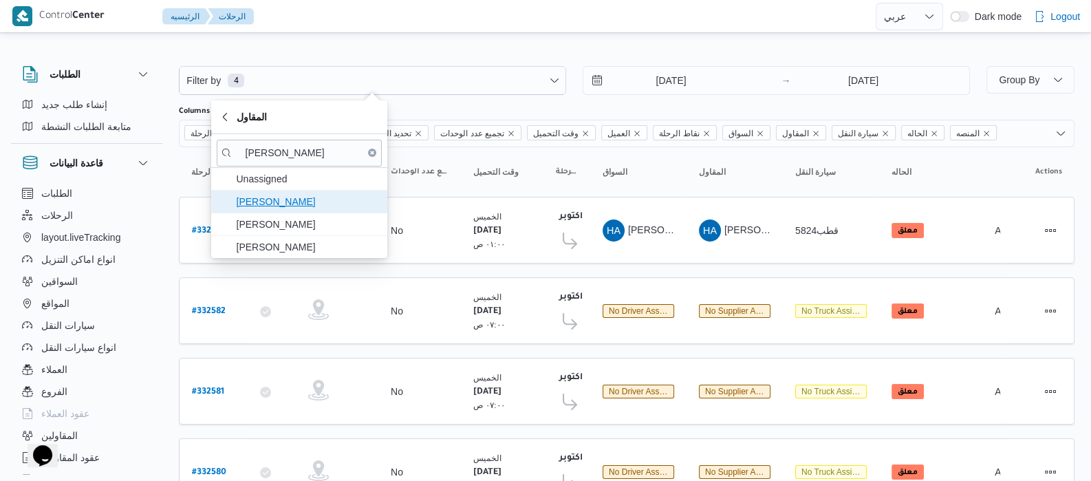
click at [265, 203] on span "علي عبدالناصر علي بخيت علي" at bounding box center [307, 201] width 143 height 17
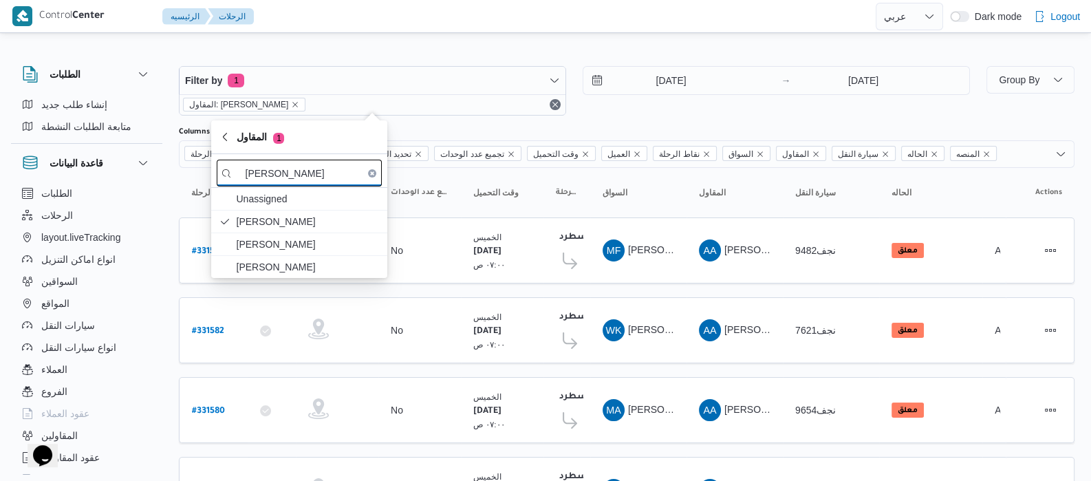
click at [329, 173] on input "عبدالناصر" at bounding box center [299, 173] width 165 height 27
type input "ع"
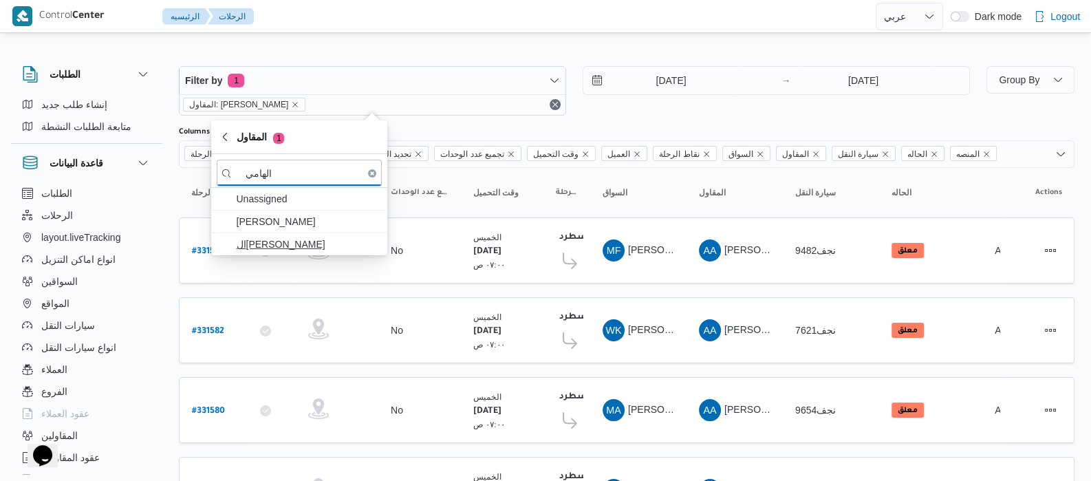
type input "الهامي"
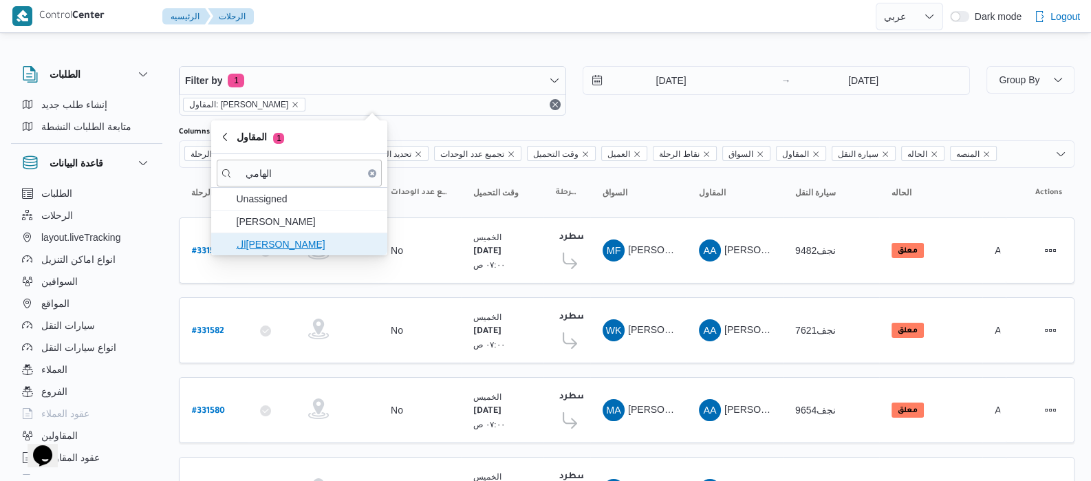
click at [303, 239] on span "ال[PERSON_NAME]" at bounding box center [307, 244] width 143 height 17
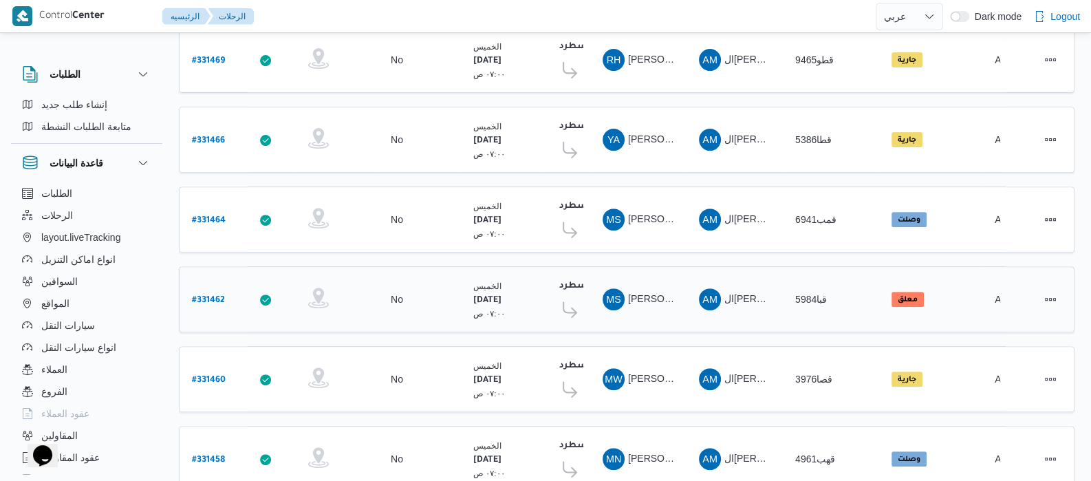
scroll to position [708, 0]
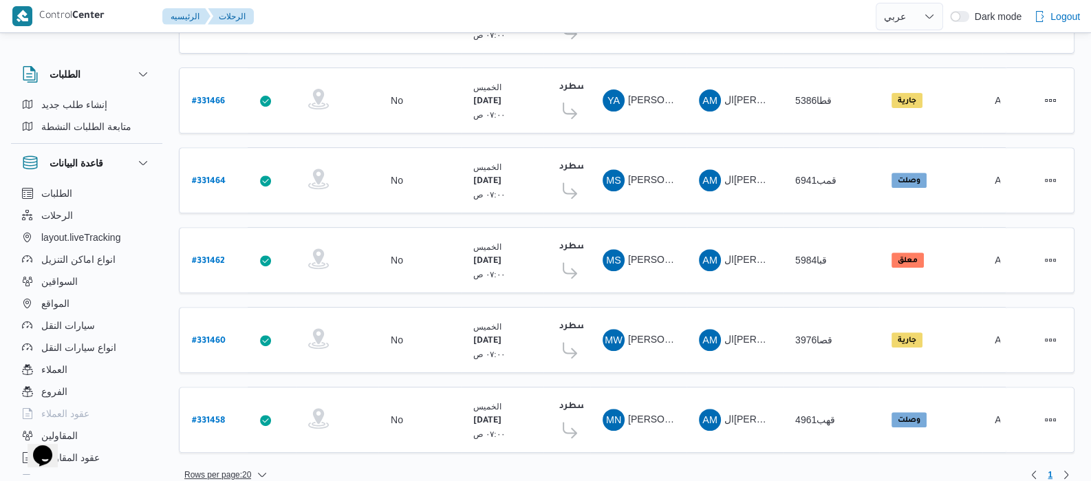
click at [251, 466] on span "Rows per page : 20" at bounding box center [217, 474] width 67 height 17
click at [237, 410] on button "10 rows" at bounding box center [236, 396] width 77 height 28
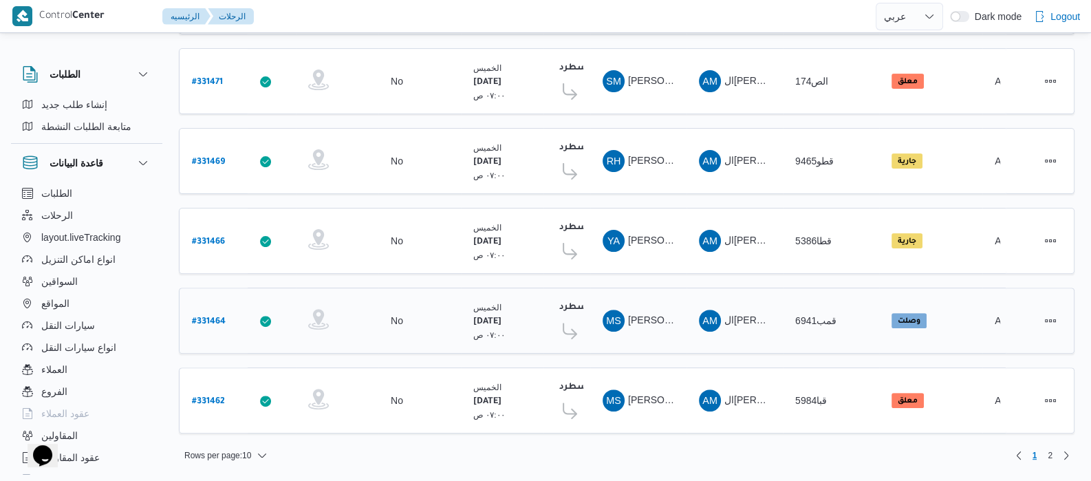
scroll to position [552, 0]
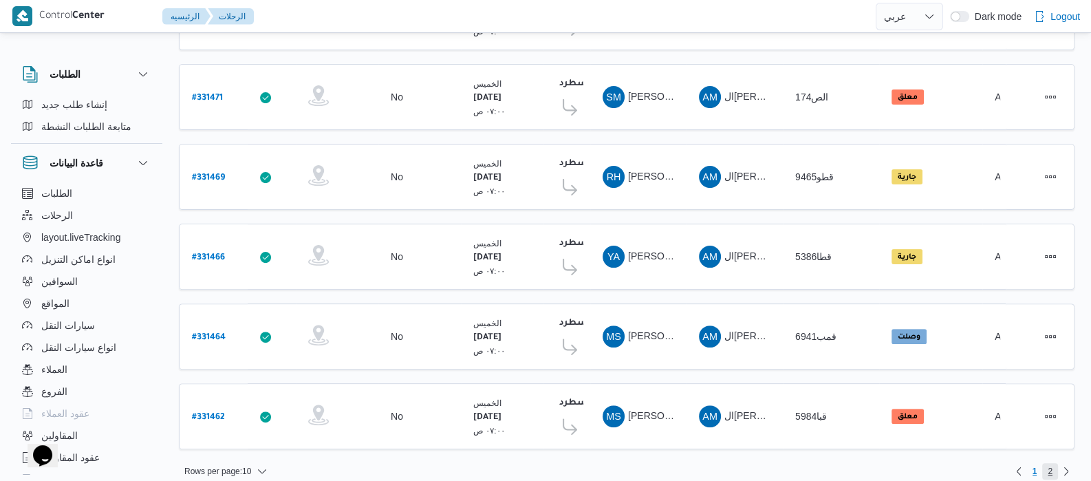
click at [1053, 463] on span "2" at bounding box center [1050, 471] width 16 height 17
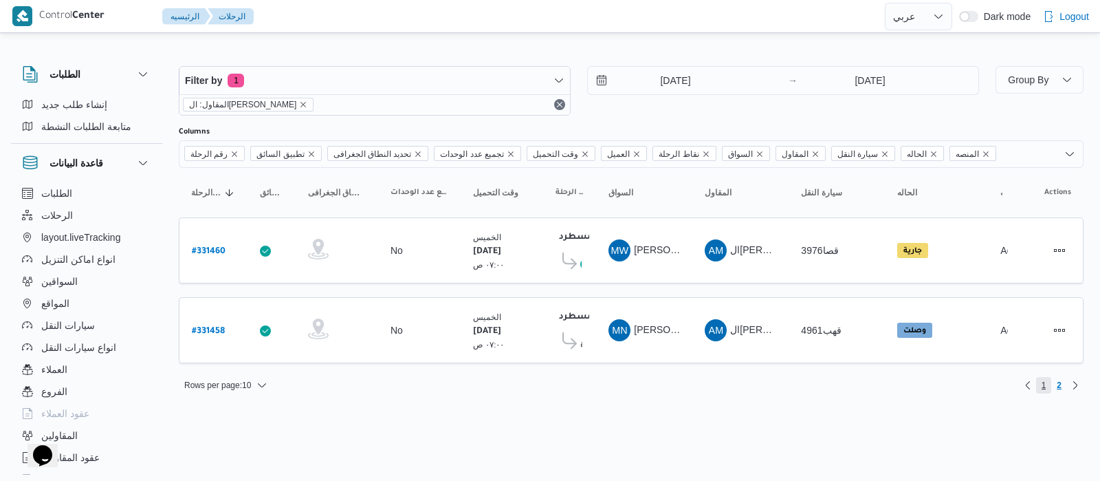
click at [1040, 382] on span "1" at bounding box center [1044, 385] width 16 height 17
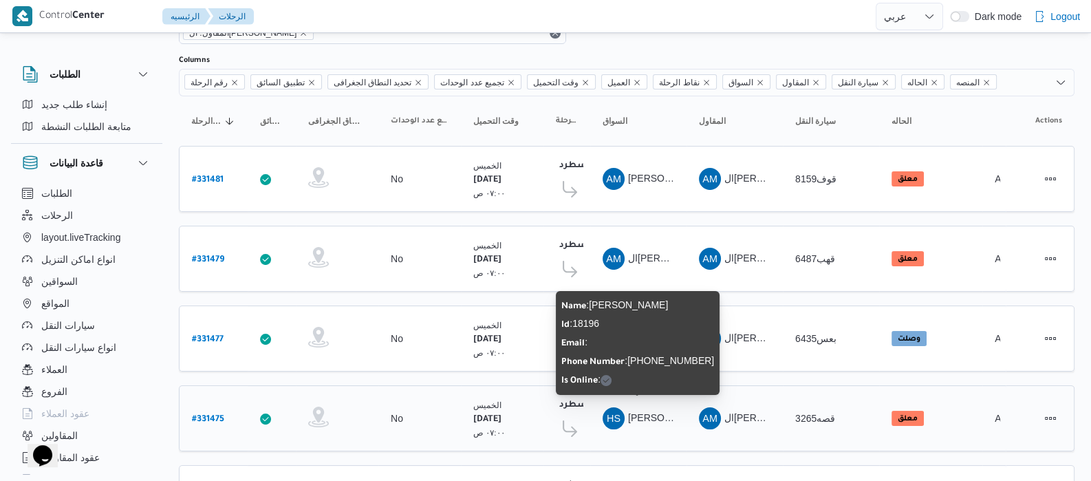
scroll to position [36, 0]
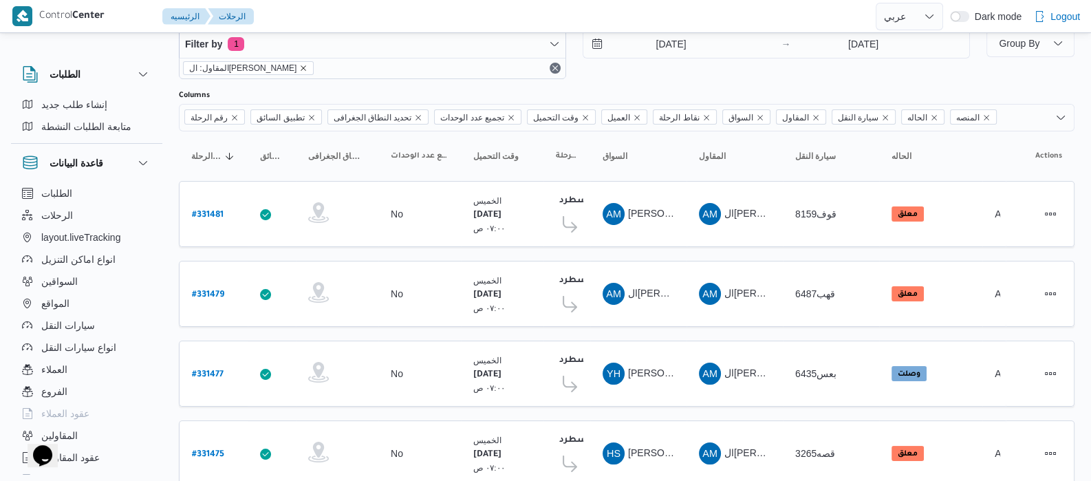
click at [303, 67] on icon "remove selected entity" at bounding box center [303, 68] width 8 height 8
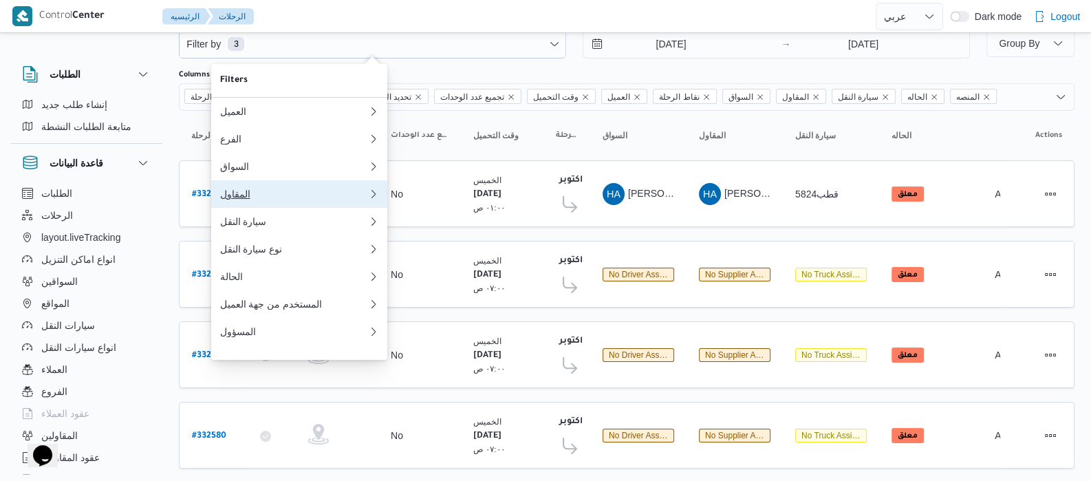
click at [244, 199] on div "المقاول" at bounding box center [290, 193] width 143 height 11
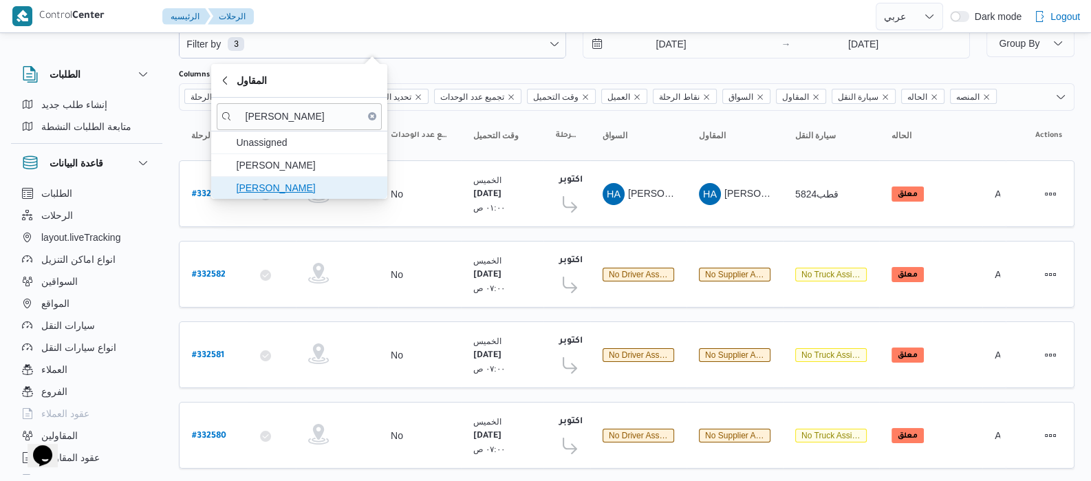
click at [331, 181] on span "جمال صبحي سيد احمد" at bounding box center [307, 187] width 143 height 17
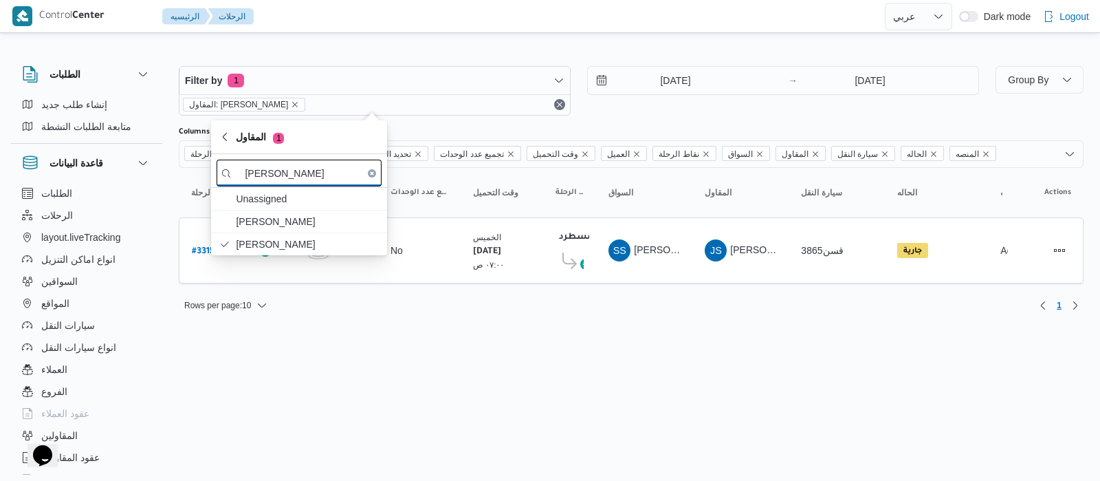
click at [320, 183] on input "جمال ص" at bounding box center [299, 173] width 165 height 27
type input "ج"
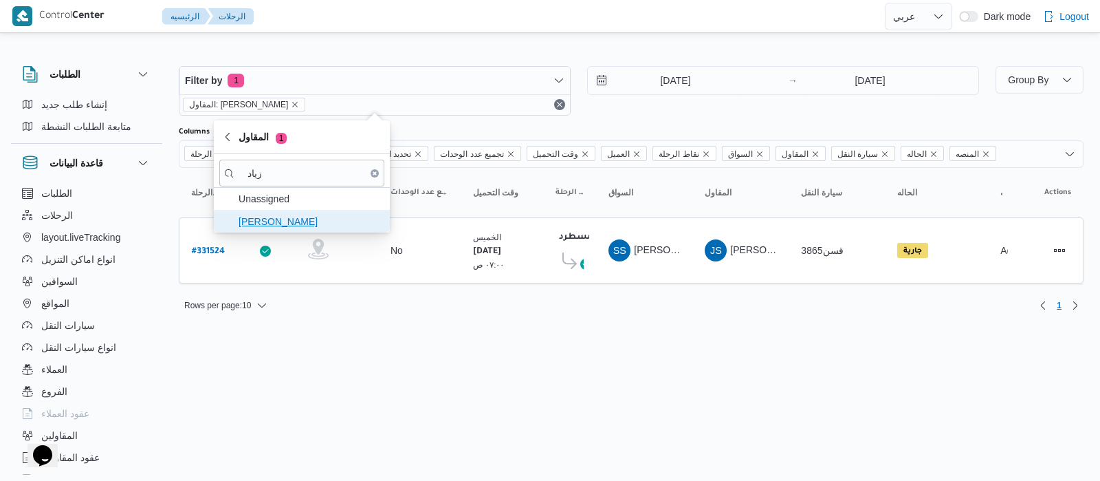
click at [314, 228] on span "زياد محمد سيد عتريس" at bounding box center [310, 221] width 143 height 17
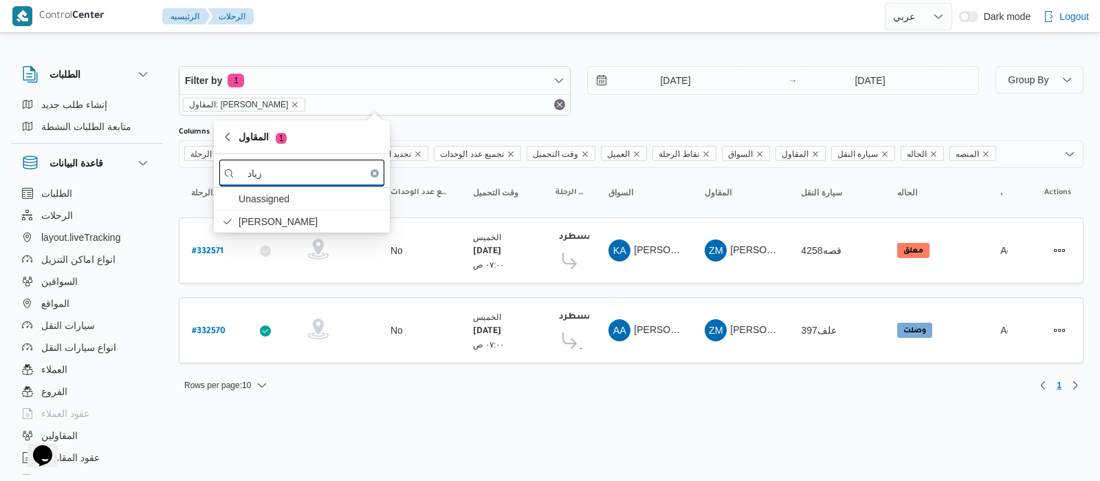
click at [334, 177] on input "زياد" at bounding box center [301, 173] width 165 height 27
type input "ز"
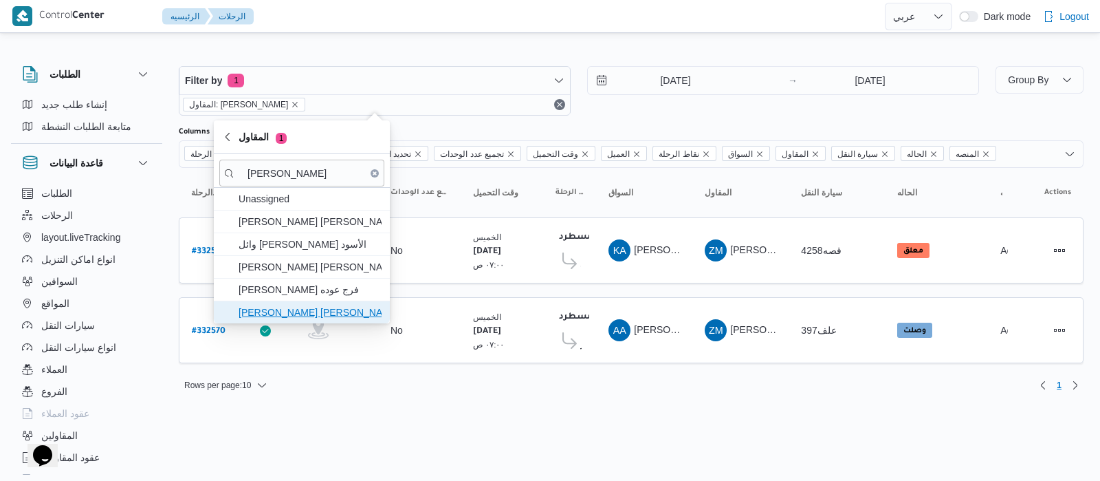
click at [325, 321] on span "محمد عيد عبدالسلام عبدالحافظ" at bounding box center [301, 312] width 165 height 22
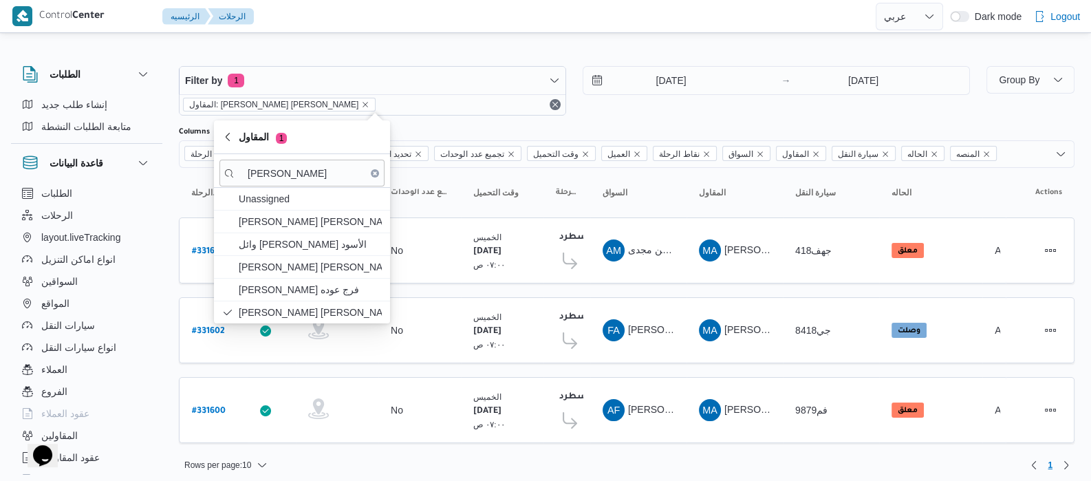
click at [303, 157] on div "محمد عيد" at bounding box center [302, 171] width 176 height 34
click at [306, 170] on input "محمد عيد" at bounding box center [301, 173] width 165 height 27
type input "م"
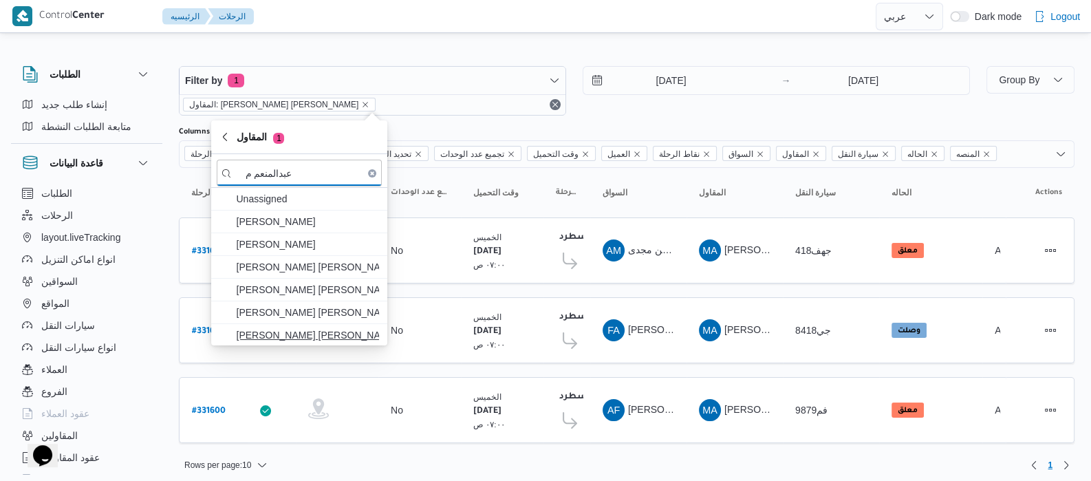
type input "عبدالمنعم م"
click at [324, 334] on span "عبدالمنعم مجدي السيد عواد" at bounding box center [307, 335] width 143 height 17
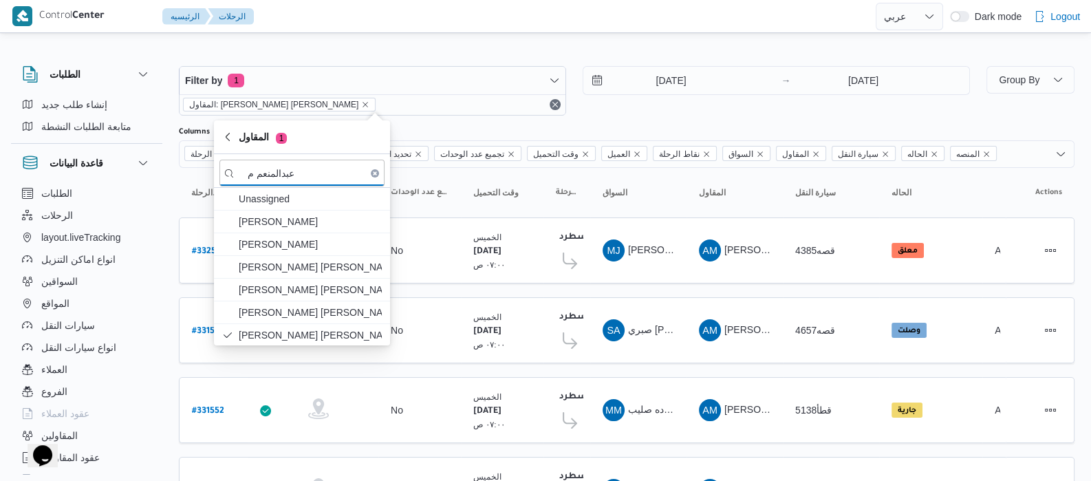
click at [162, 215] on div "الطلبات الرحلات layout.liveTracking انواع اماكن التنزيل السواقين المواقع سيارات…" at bounding box center [86, 331] width 151 height 298
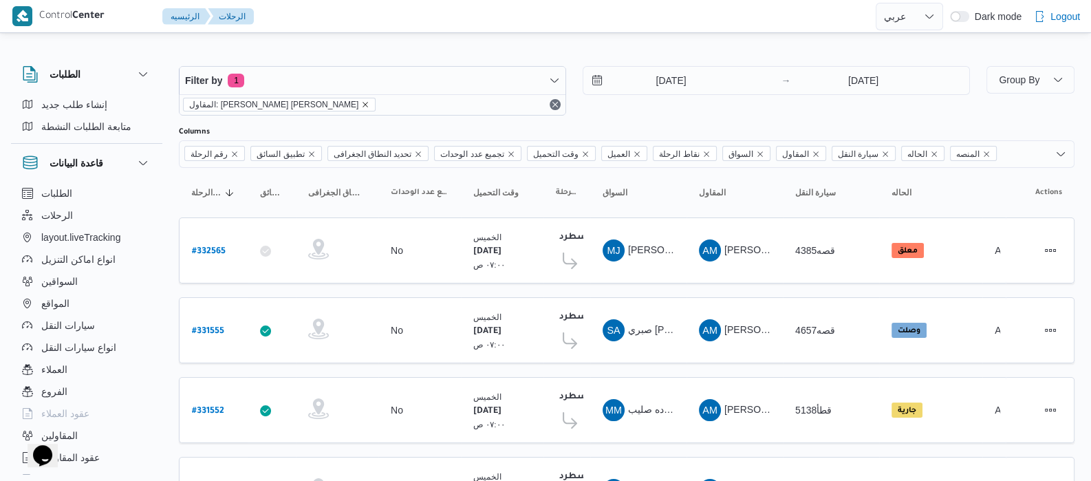
click at [363, 105] on icon "remove selected entity" at bounding box center [366, 105] width 6 height 6
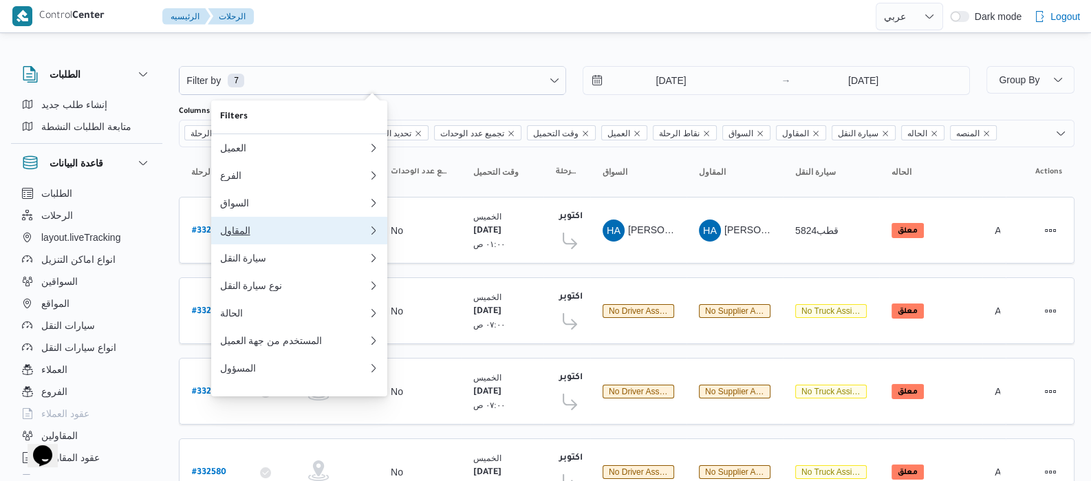
click at [252, 232] on div "المقاول" at bounding box center [290, 230] width 143 height 11
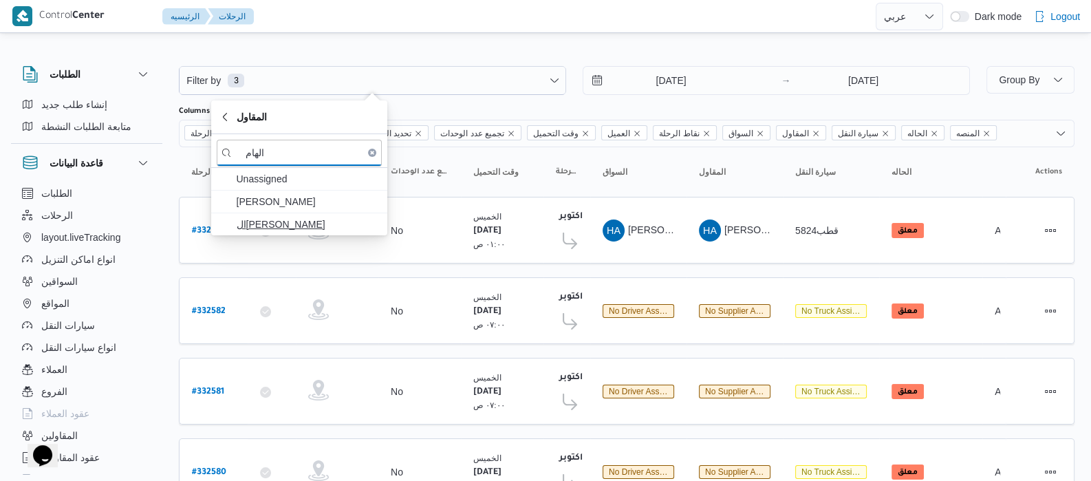
type input "الهام"
click at [287, 222] on span "الهامي محمد خالد علي" at bounding box center [307, 224] width 143 height 17
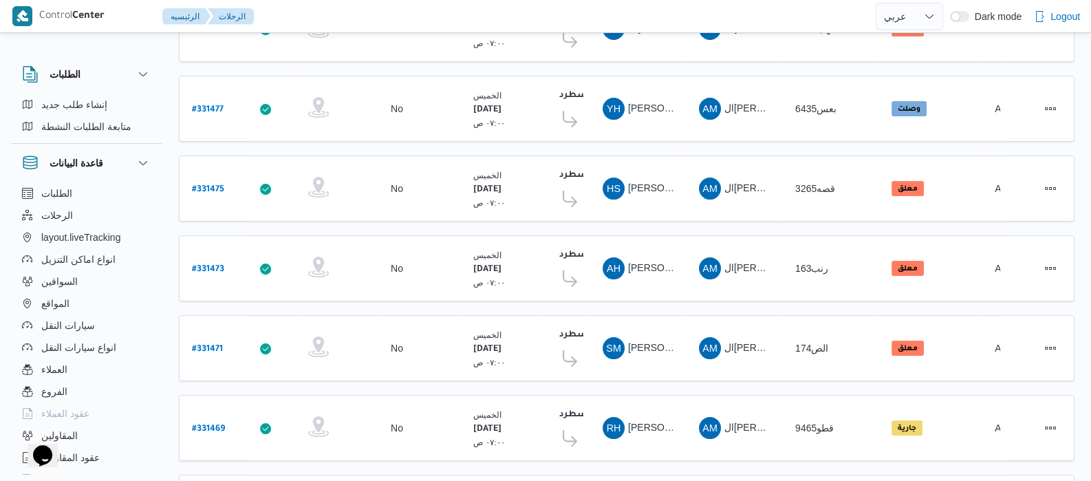
scroll to position [294, 0]
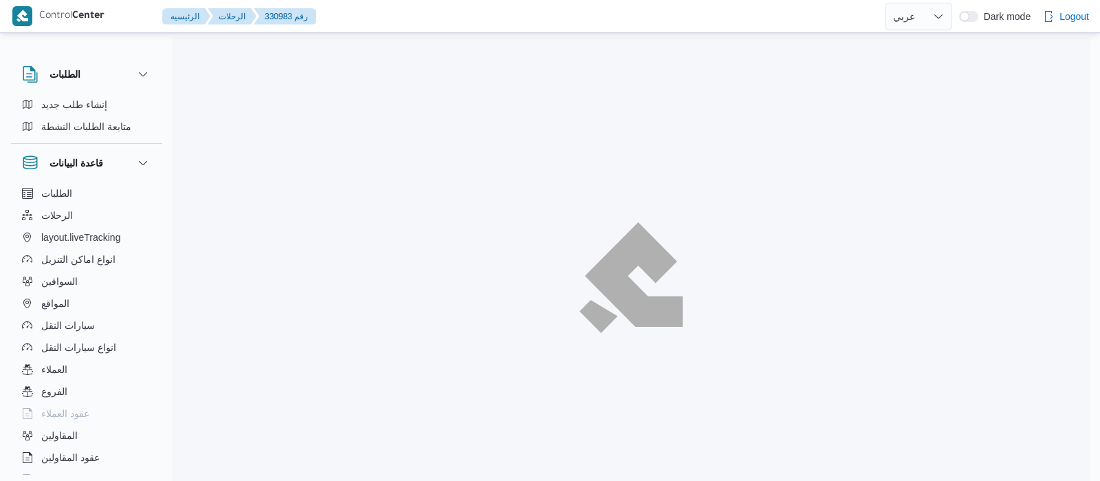
select select "ar"
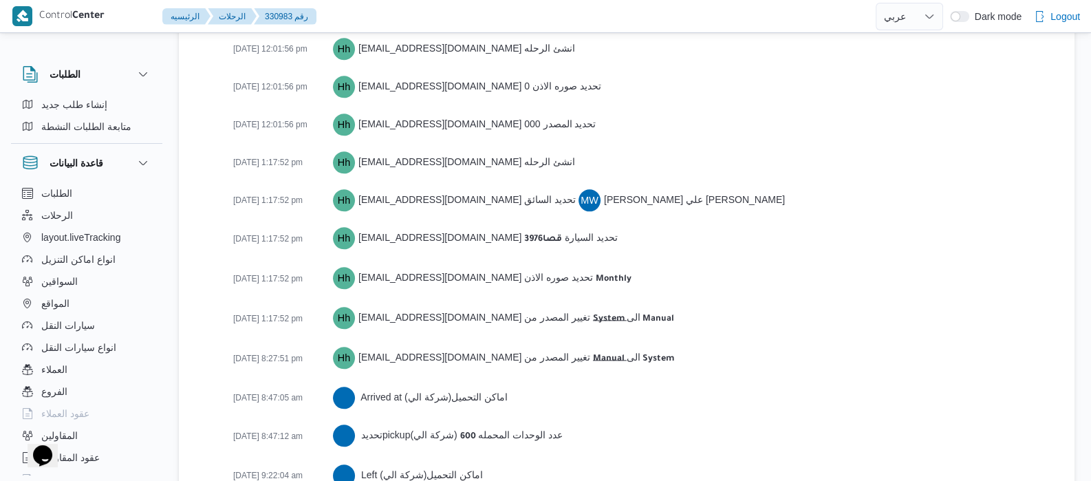
scroll to position [2338, 0]
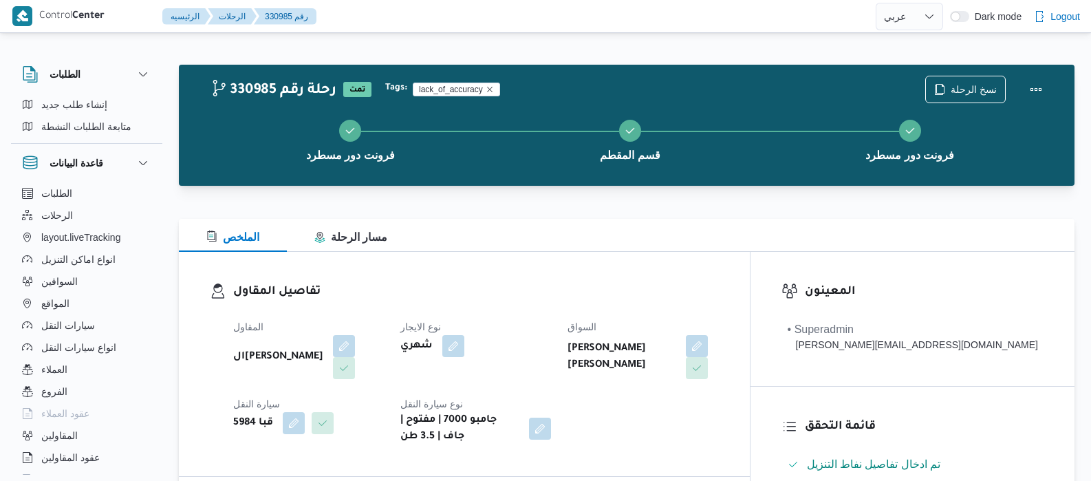
select select "ar"
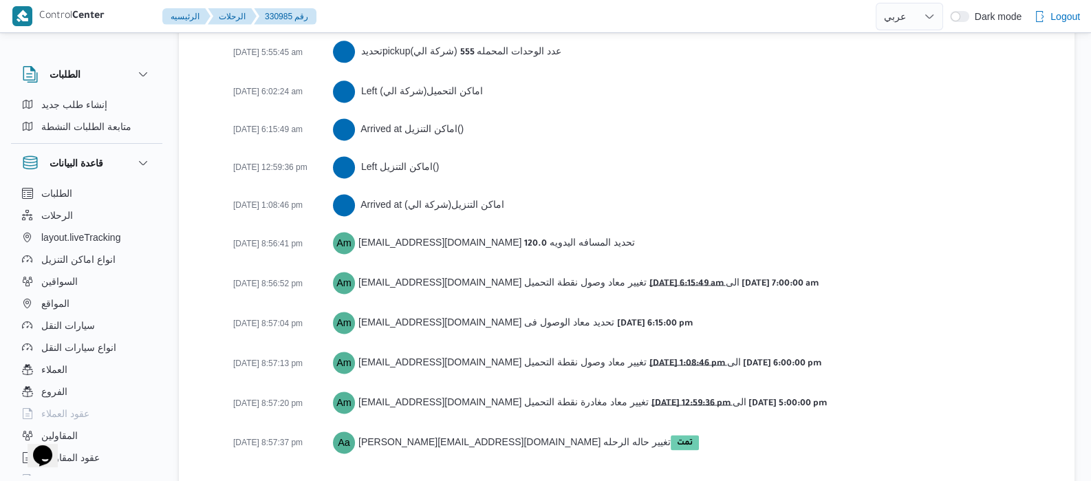
scroll to position [2375, 0]
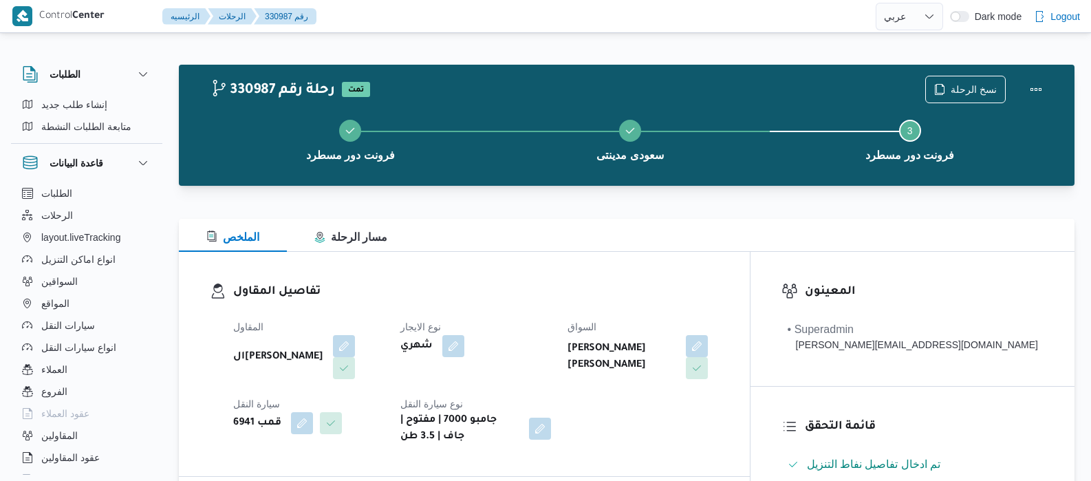
select select "ar"
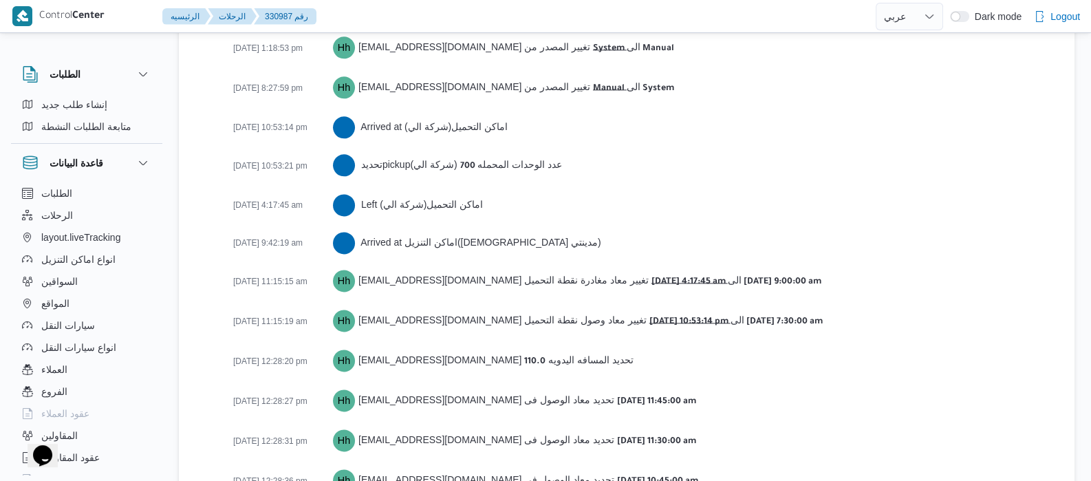
scroll to position [2317, 0]
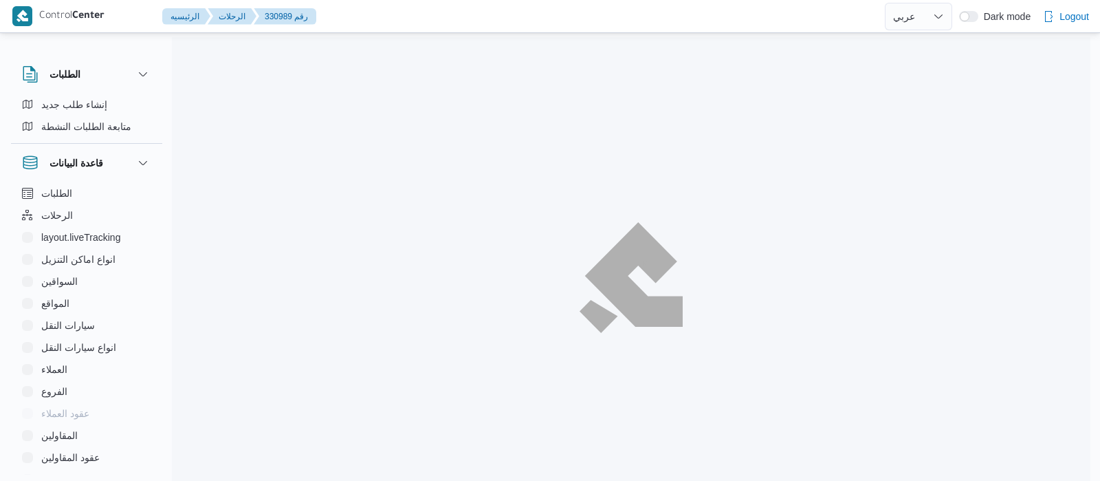
select select "ar"
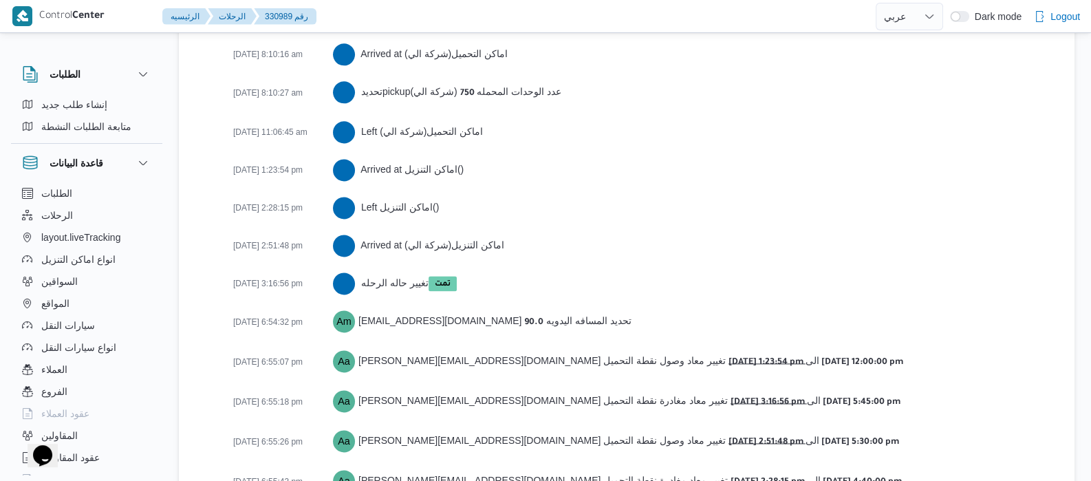
scroll to position [2354, 0]
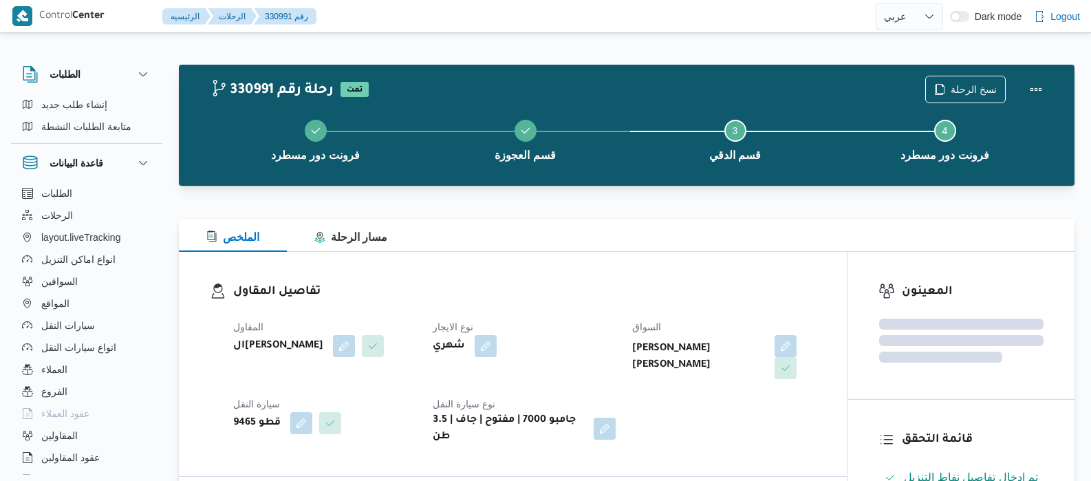
select select "ar"
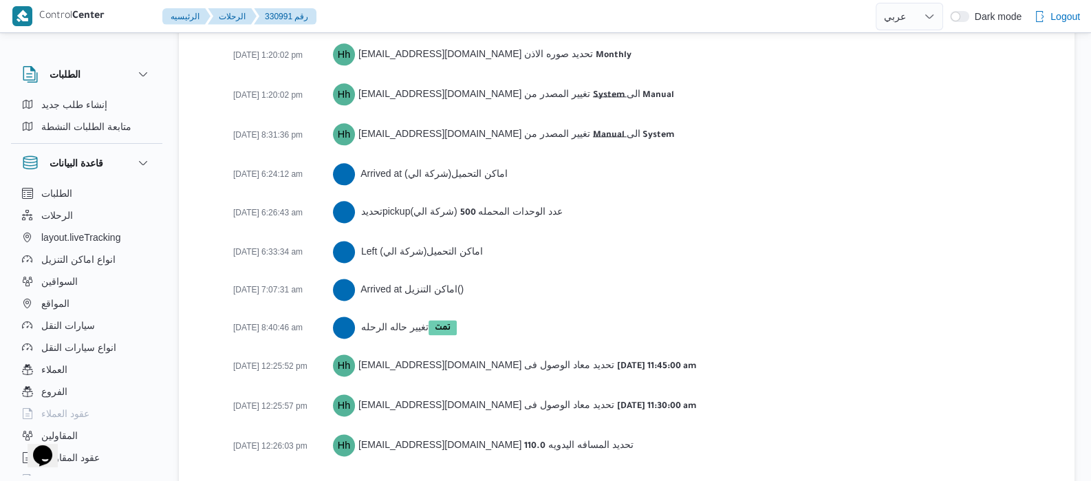
scroll to position [2238, 0]
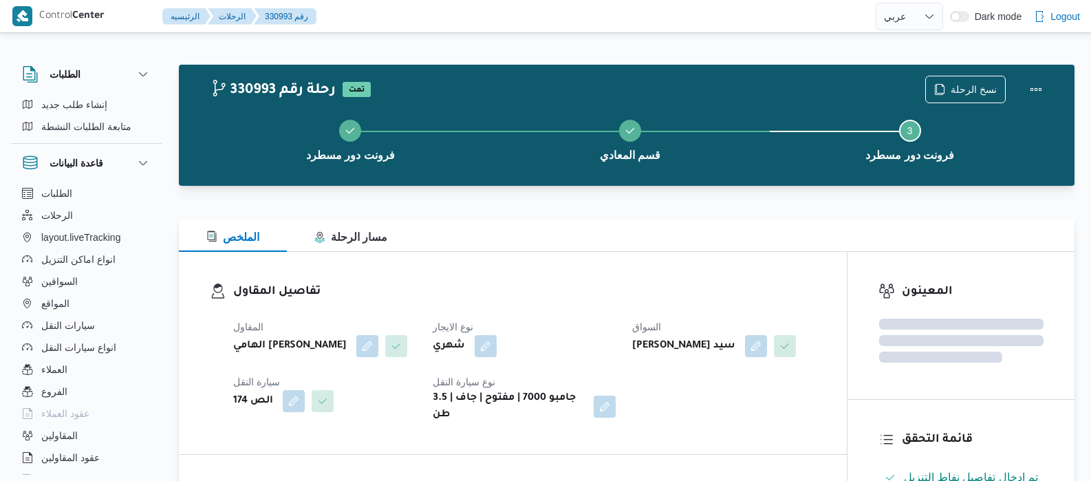
select select "ar"
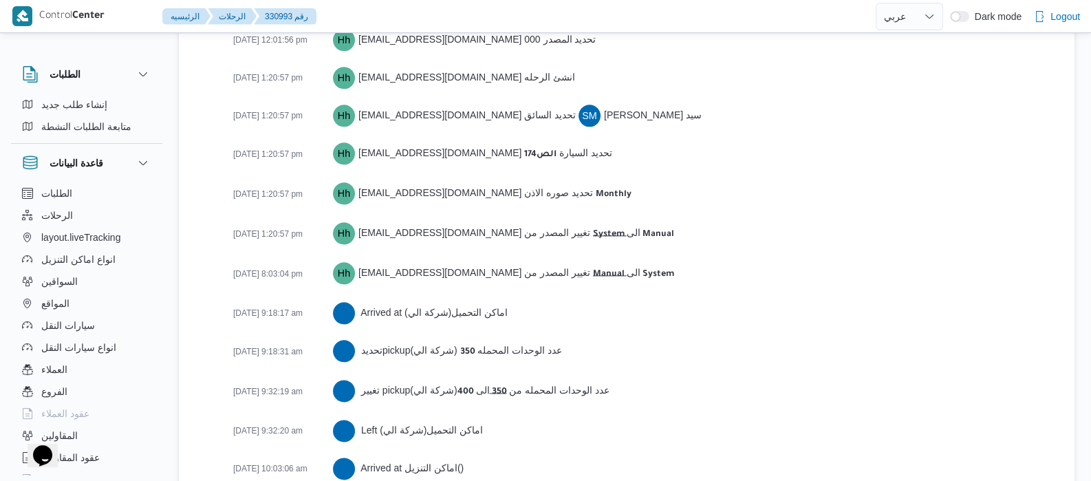
scroll to position [2278, 0]
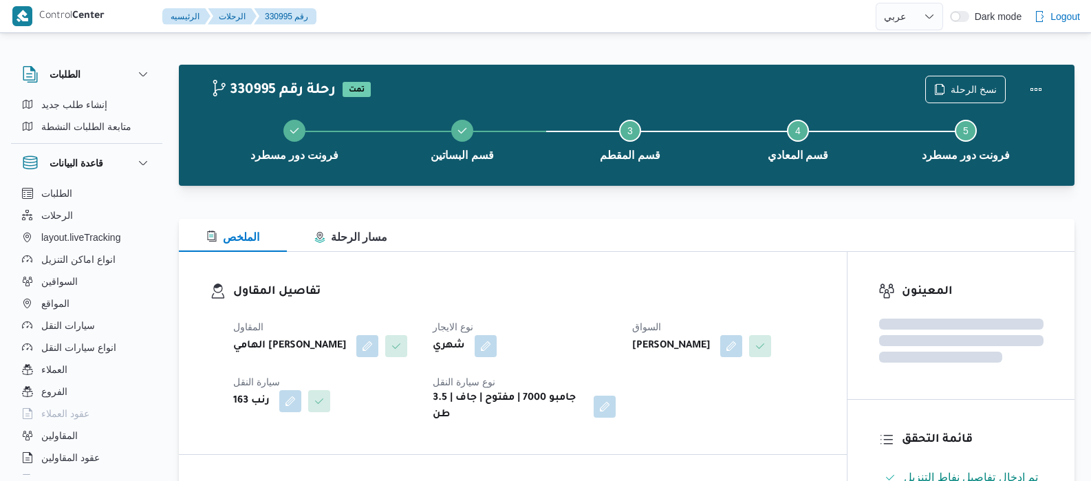
select select "ar"
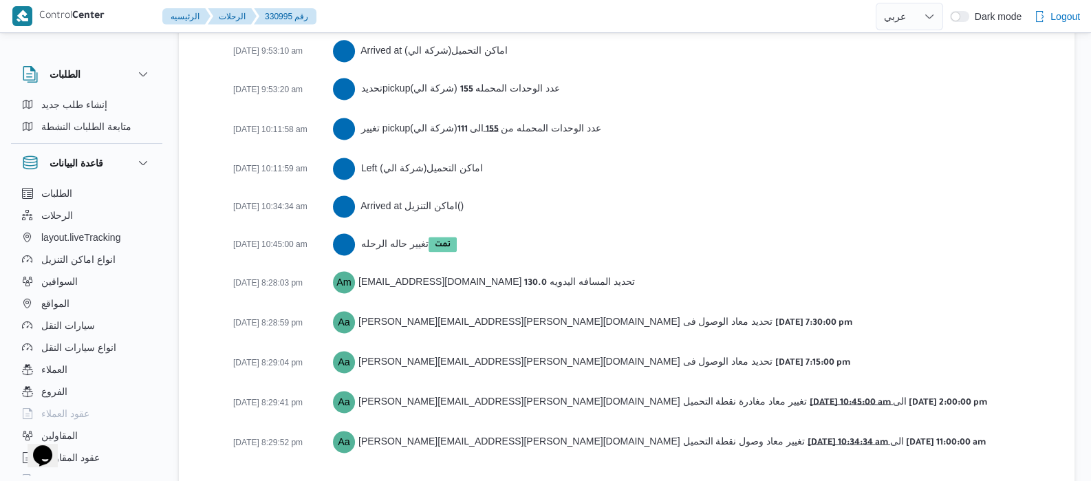
scroll to position [2411, 0]
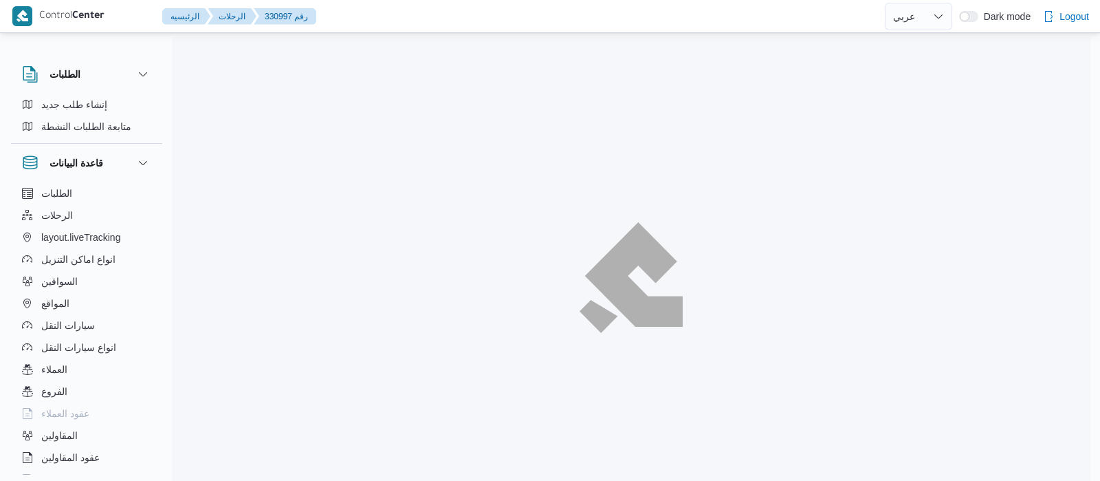
select select "ar"
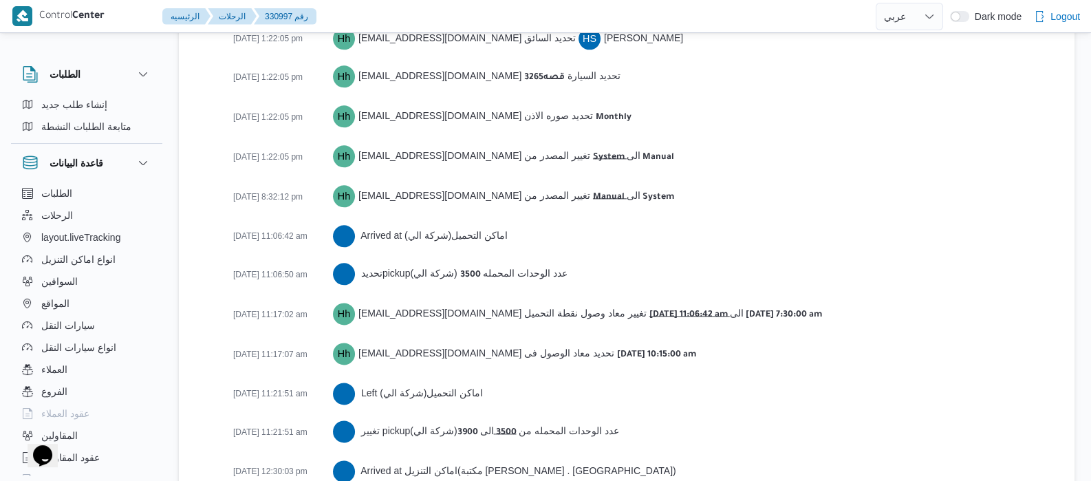
scroll to position [2529, 0]
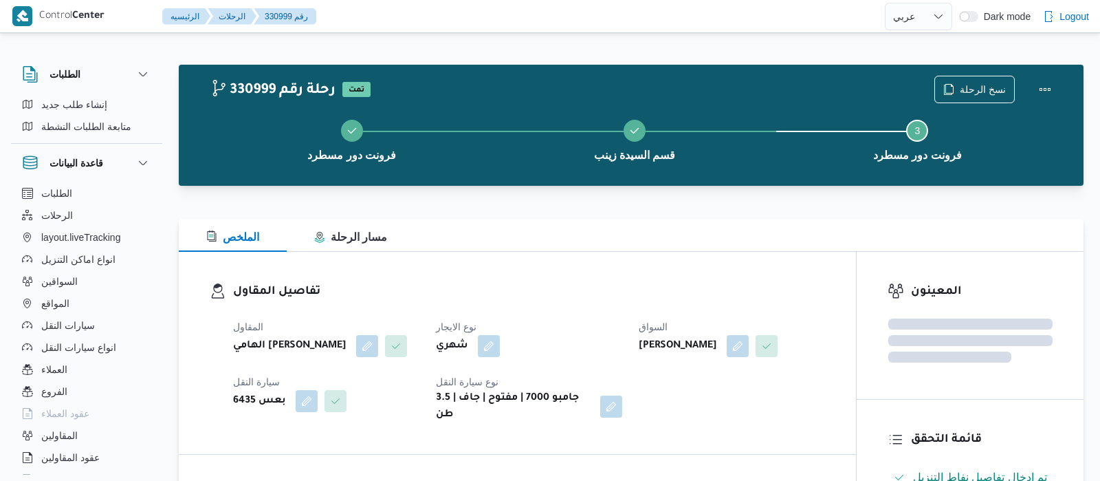
select select "ar"
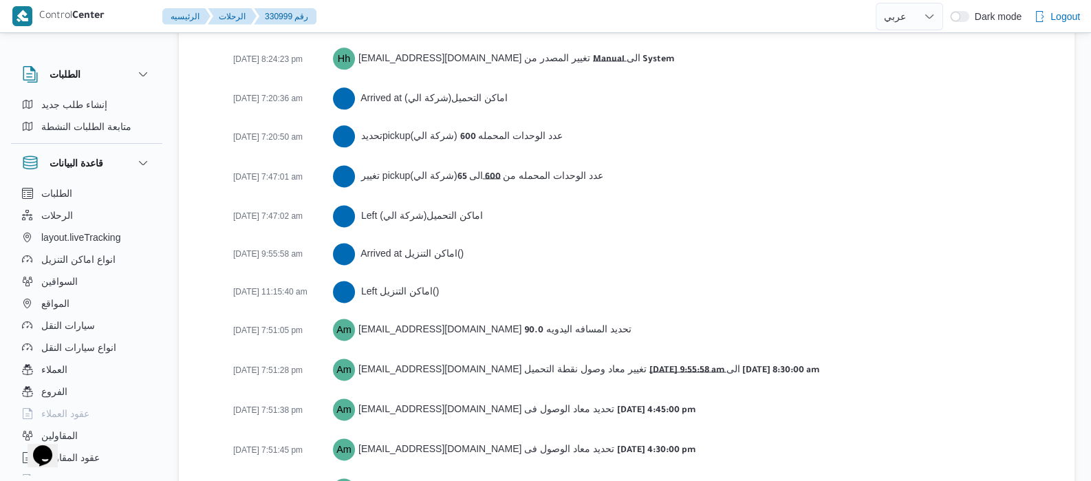
scroll to position [2376, 0]
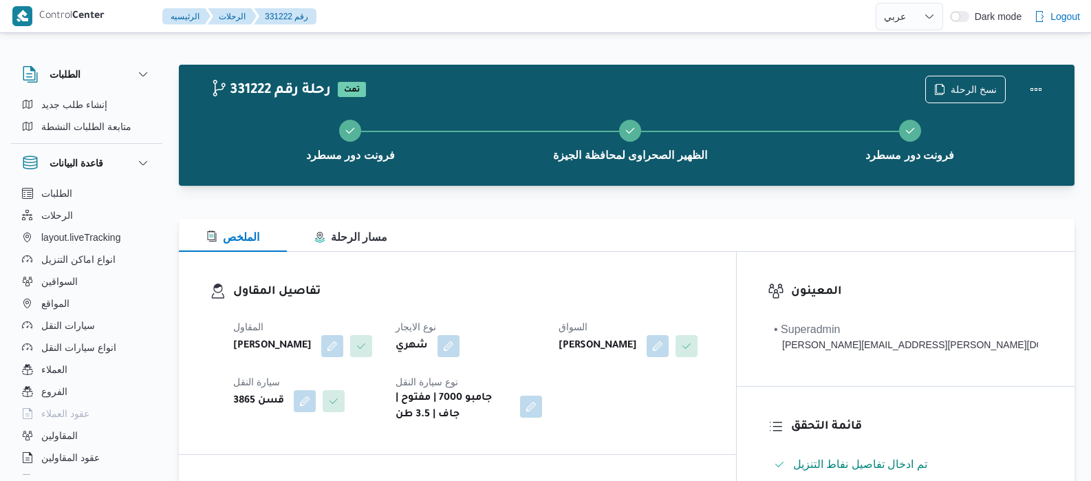
select select "ar"
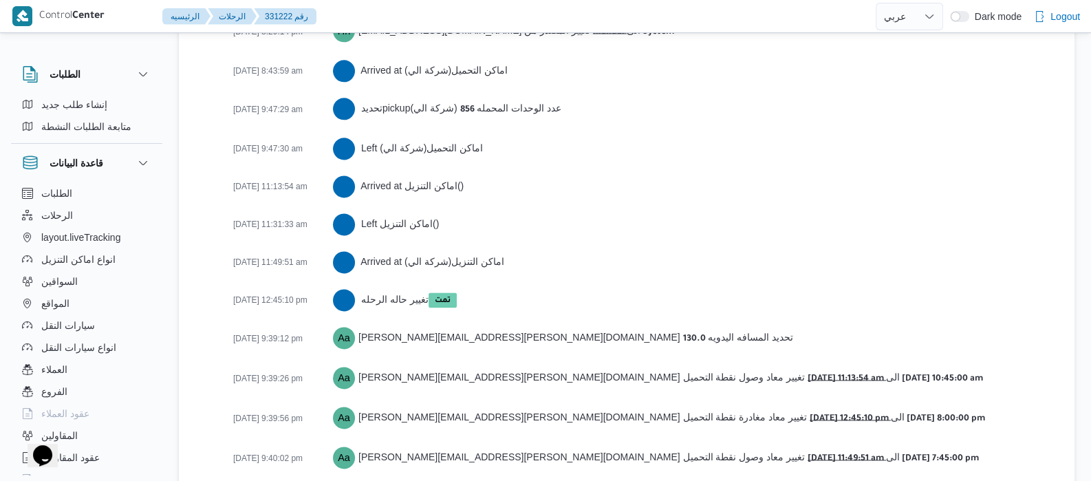
scroll to position [2375, 0]
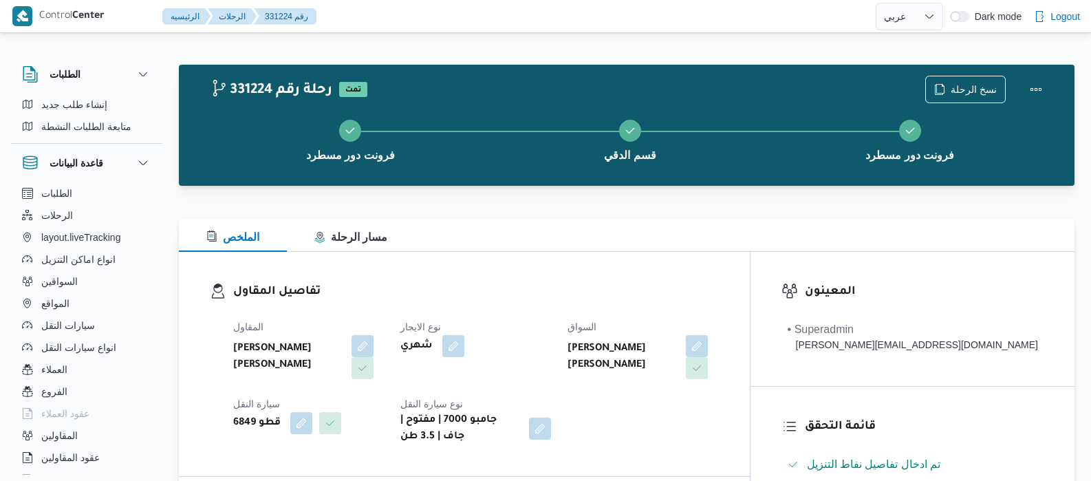
select select "ar"
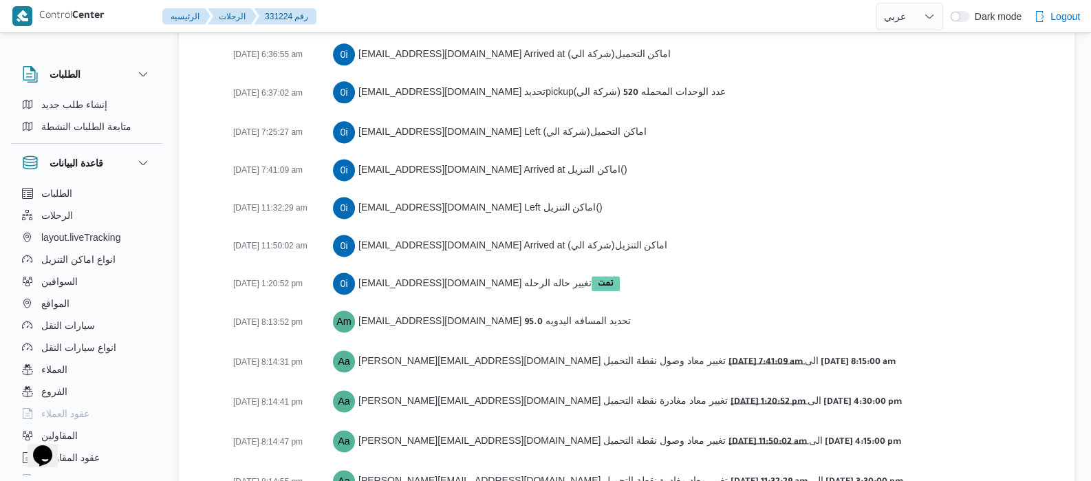
scroll to position [2375, 0]
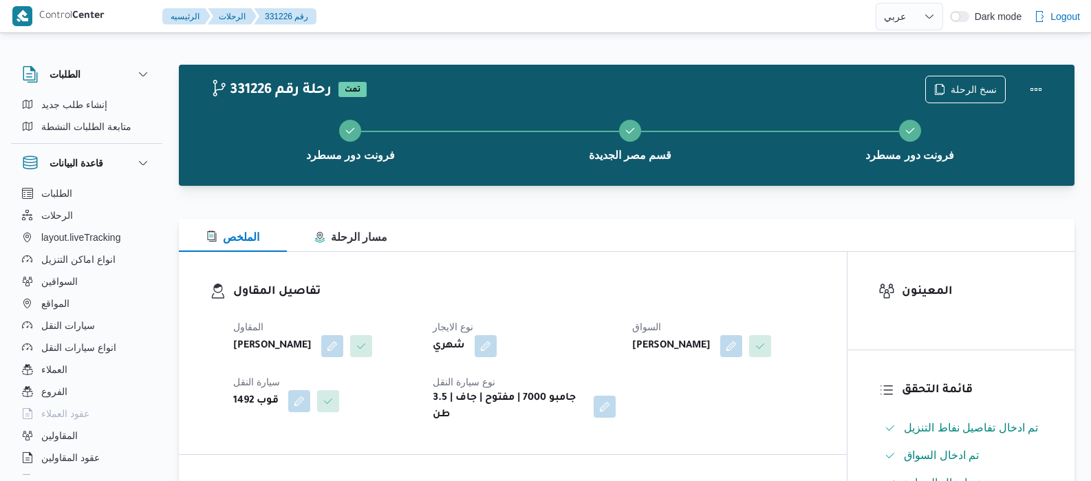
select select "ar"
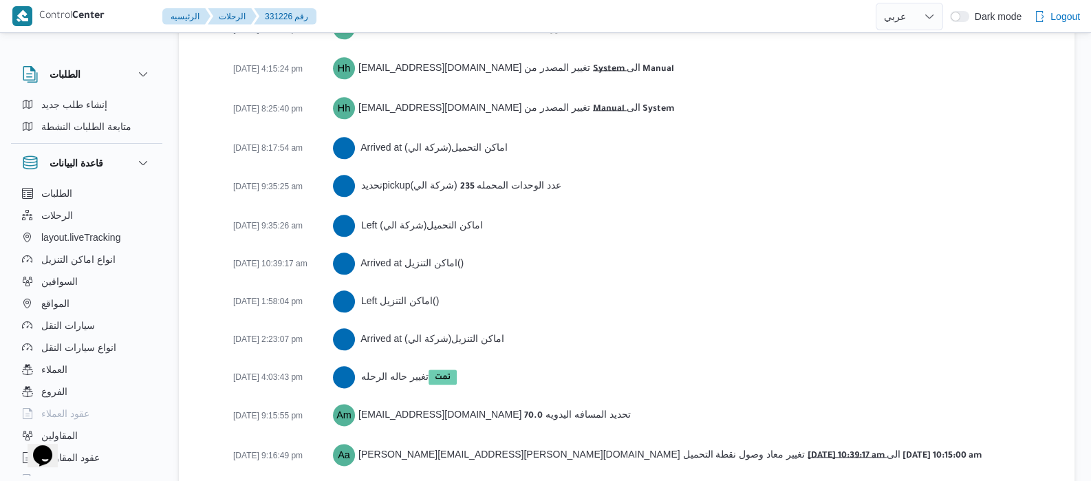
scroll to position [2262, 0]
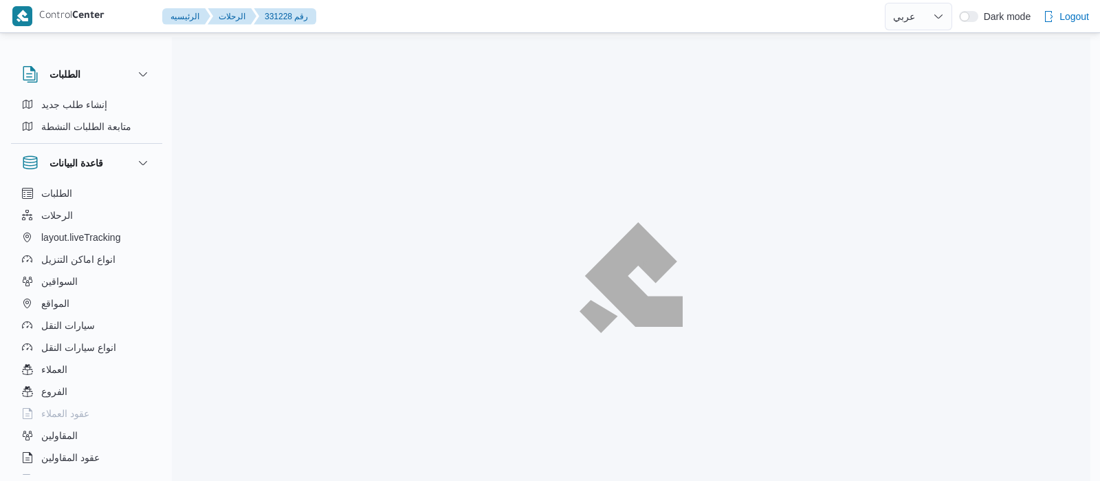
select select "ar"
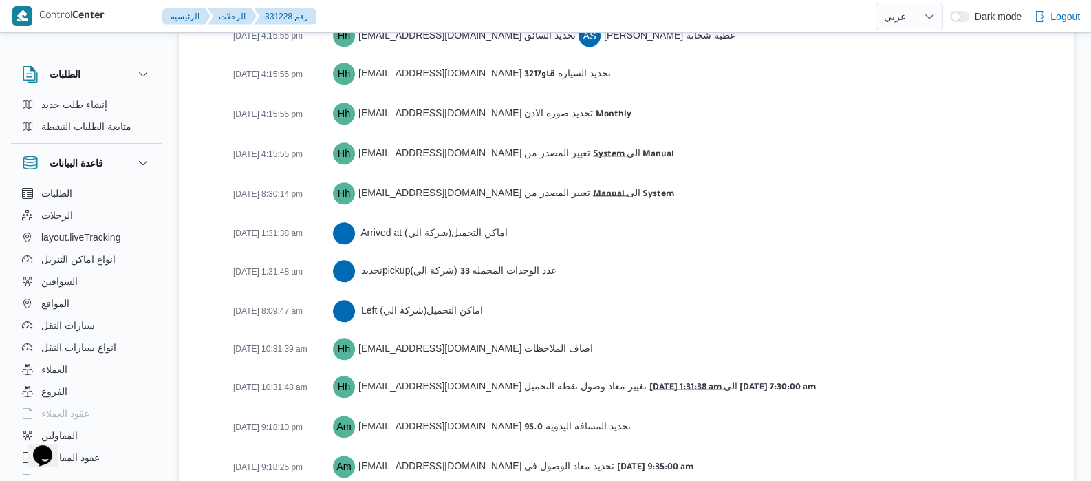
scroll to position [2080, 0]
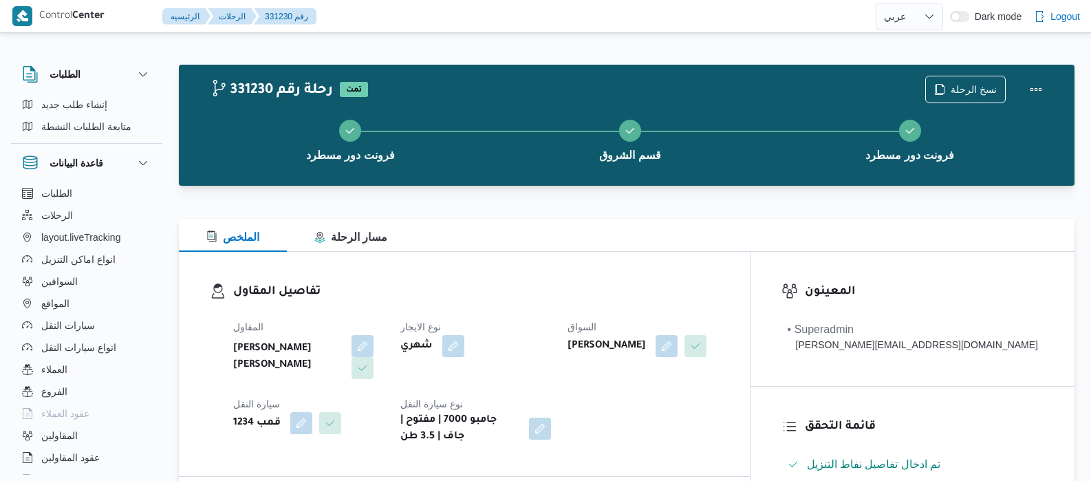
select select "ar"
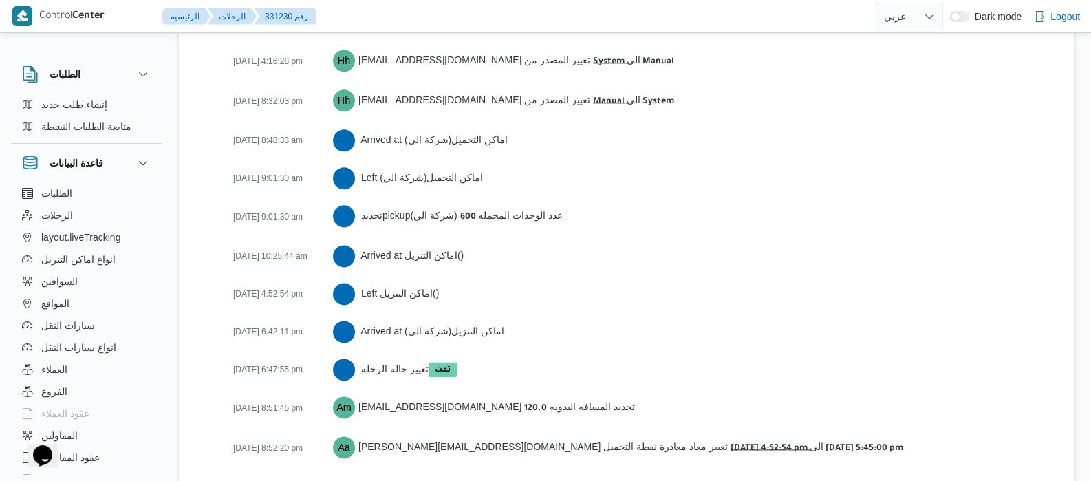
scroll to position [2260, 0]
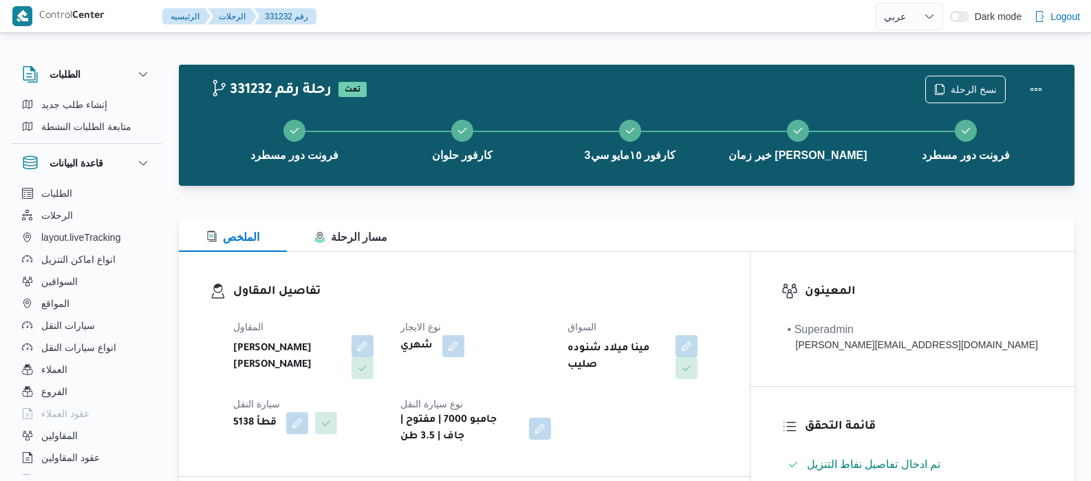
select select "ar"
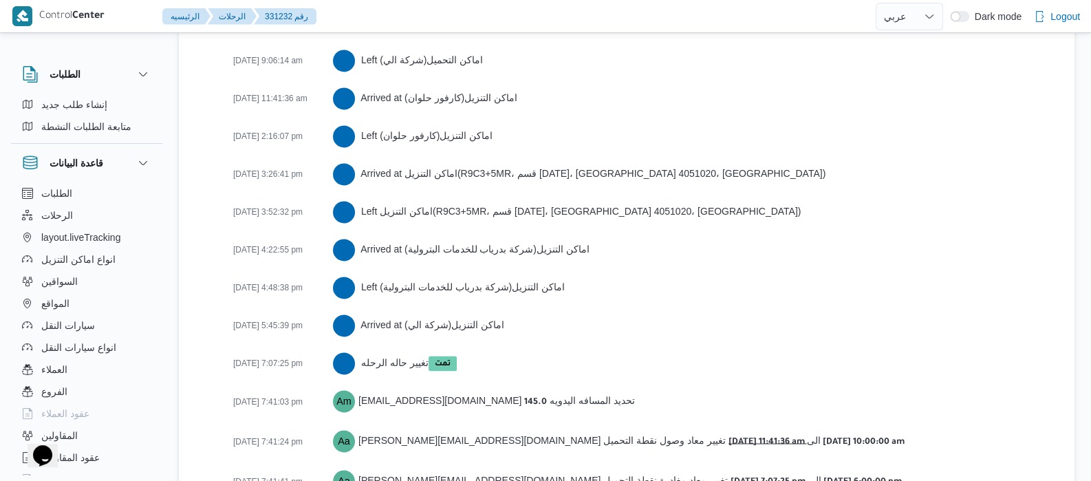
scroll to position [2677, 0]
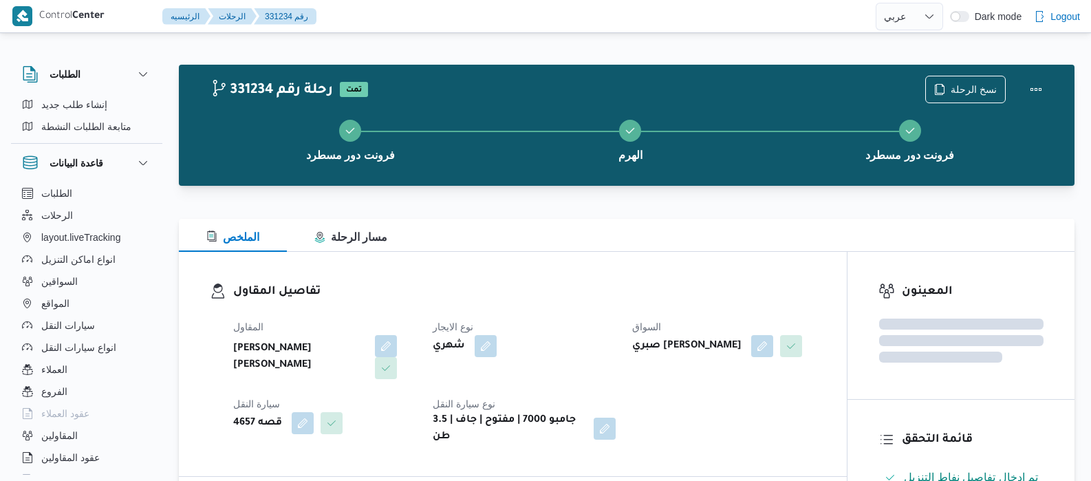
select select "ar"
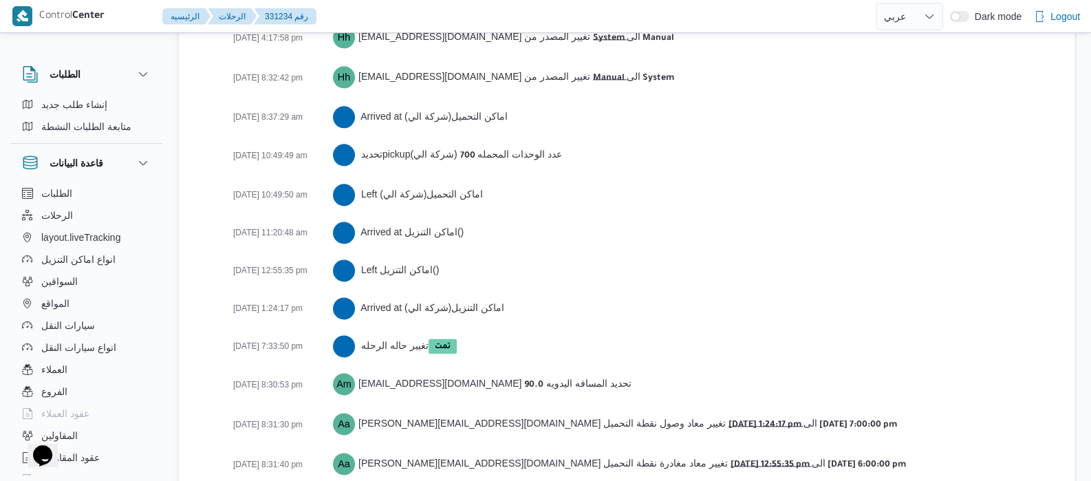
scroll to position [2299, 0]
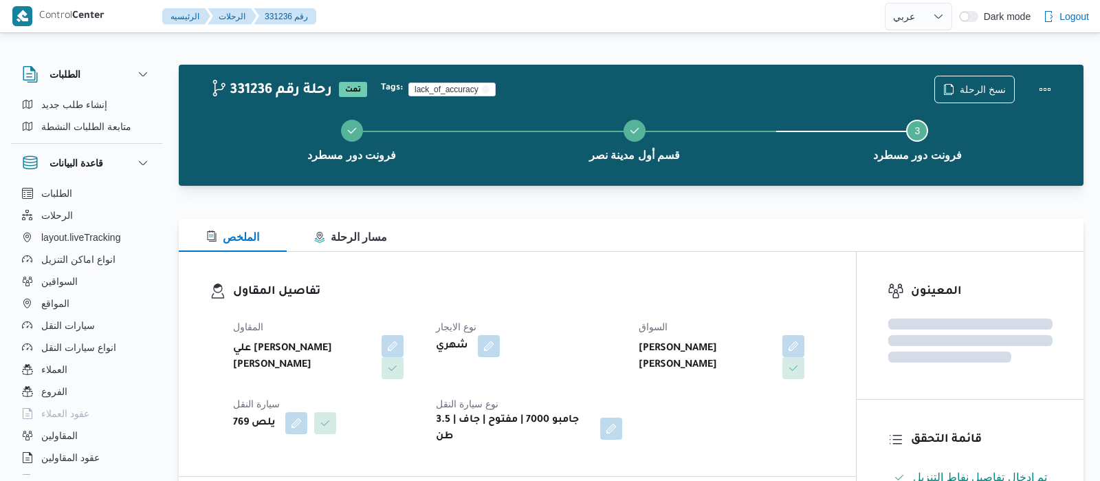
select select "ar"
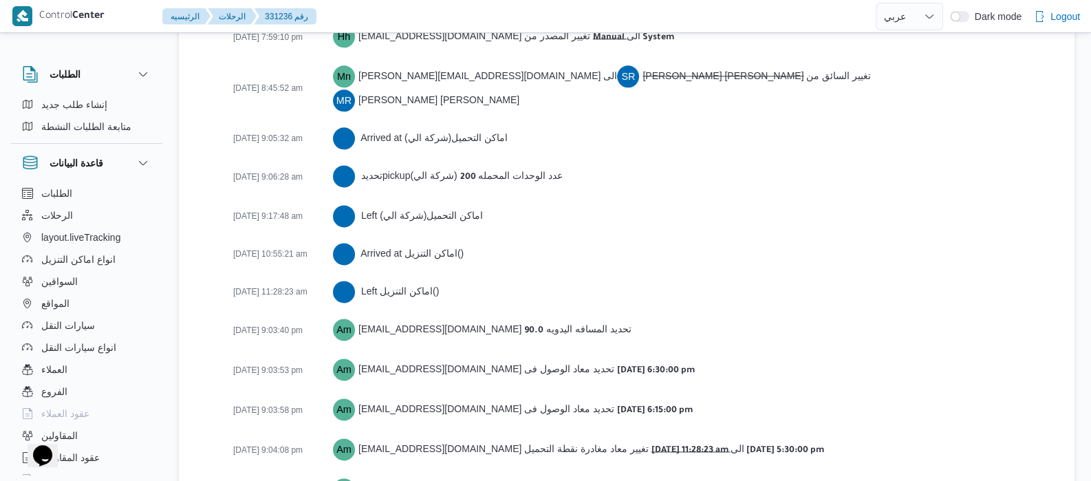
scroll to position [2338, 0]
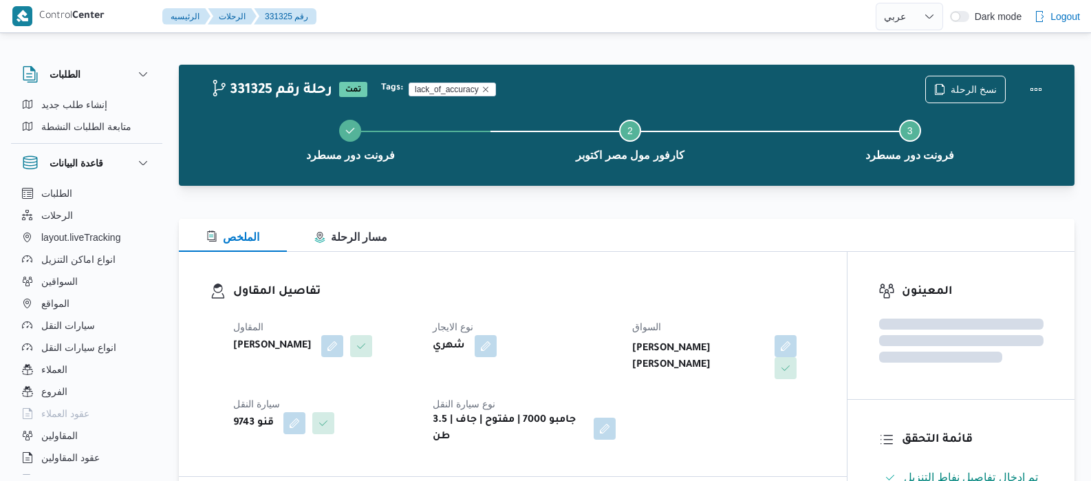
select select "ar"
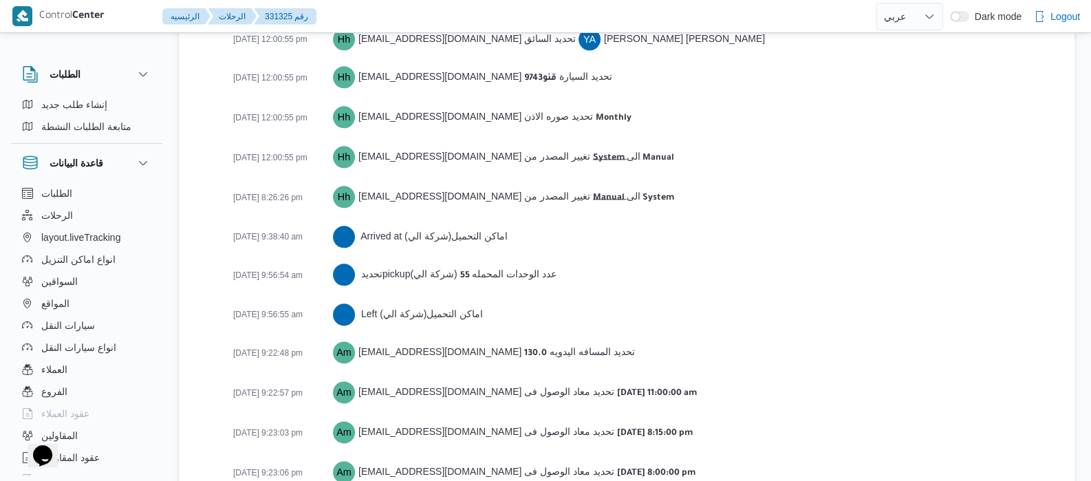
scroll to position [2262, 0]
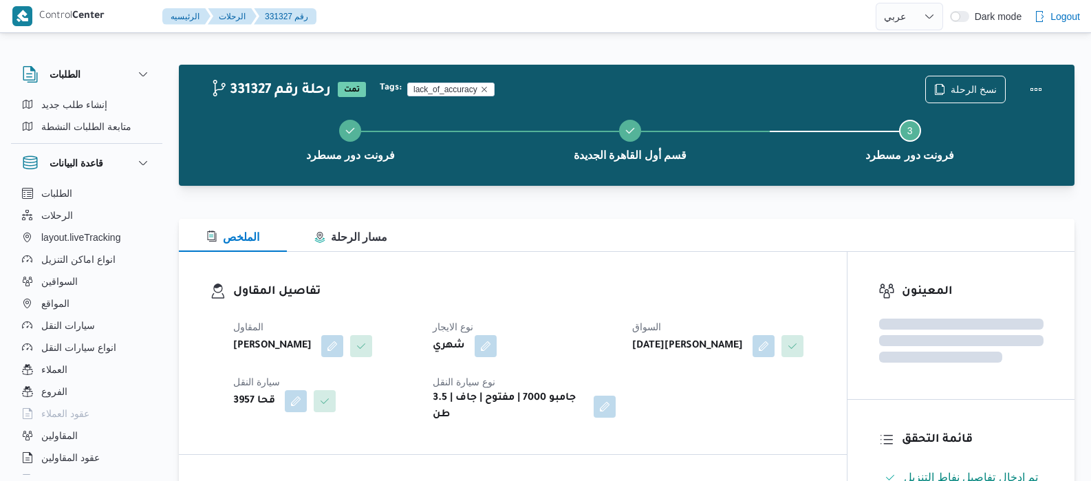
select select "ar"
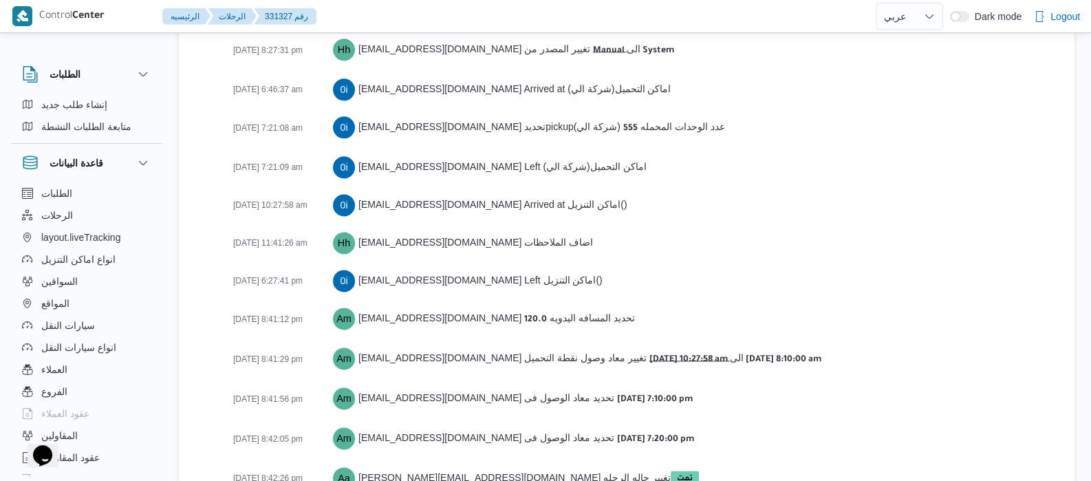
scroll to position [2338, 0]
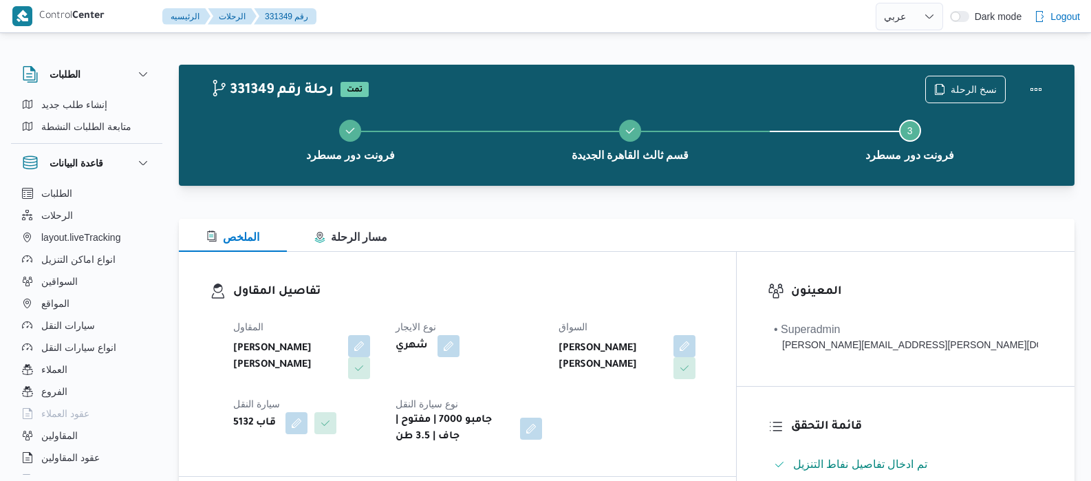
select select "ar"
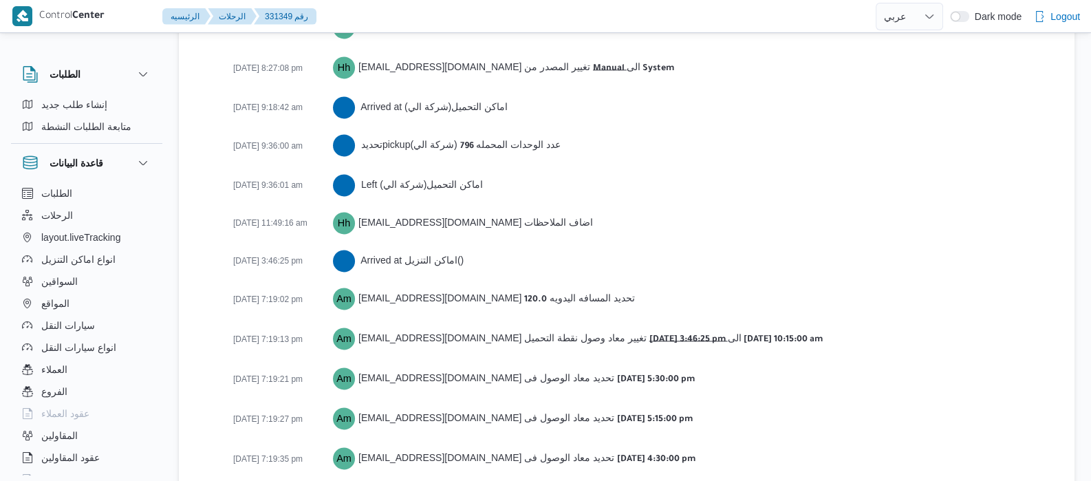
scroll to position [2468, 0]
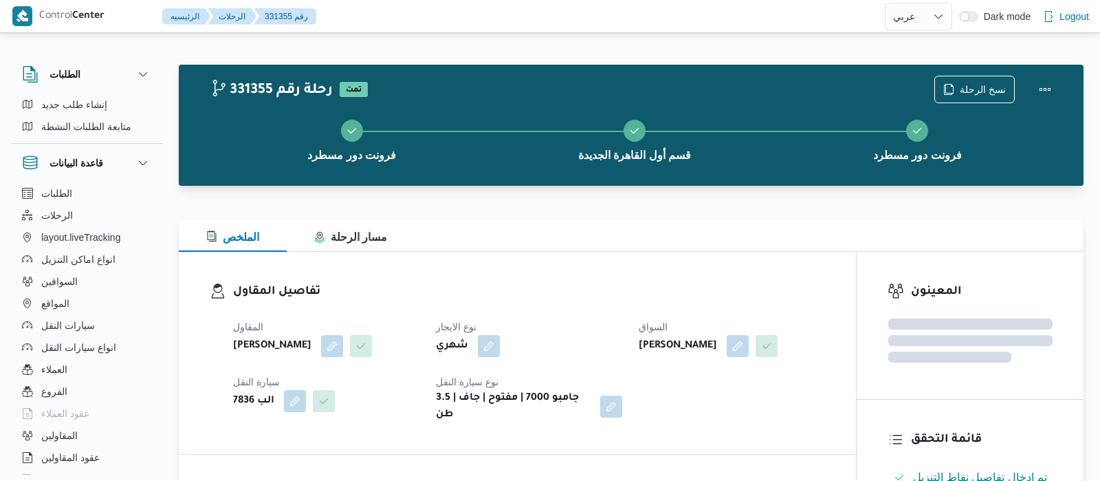
select select "ar"
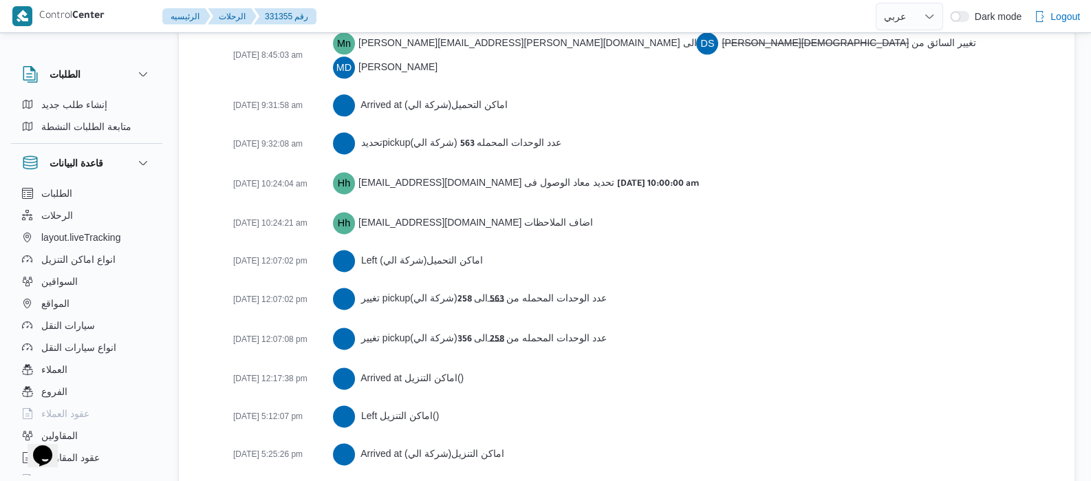
scroll to position [2528, 0]
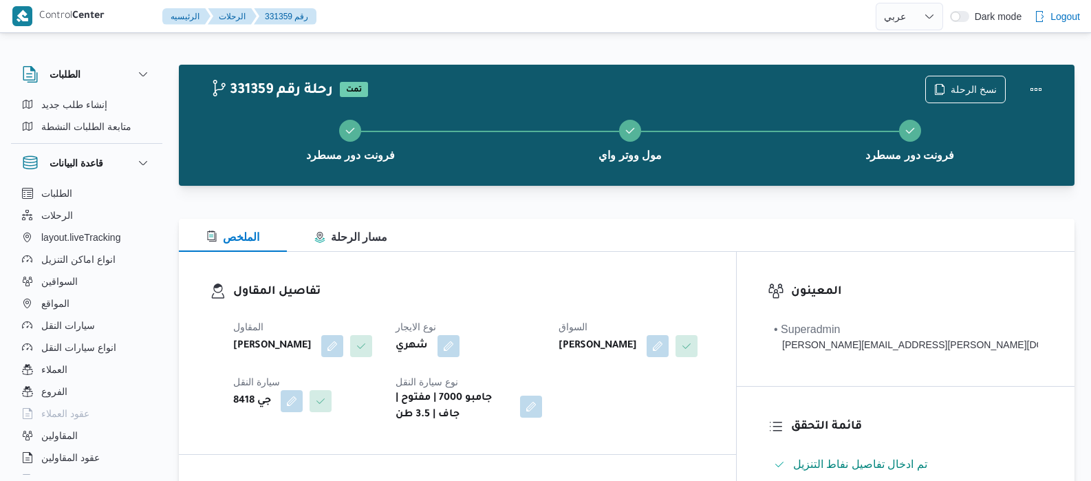
select select "ar"
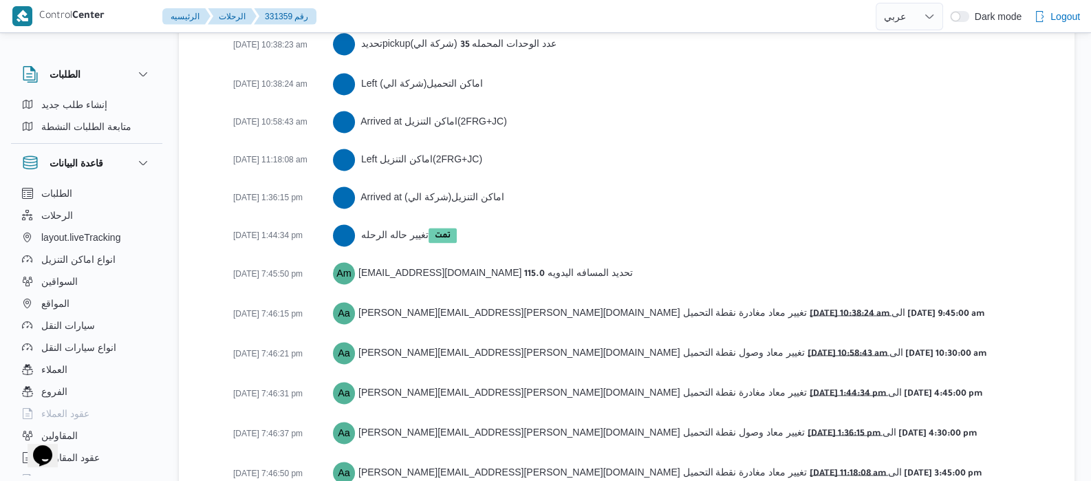
scroll to position [2452, 0]
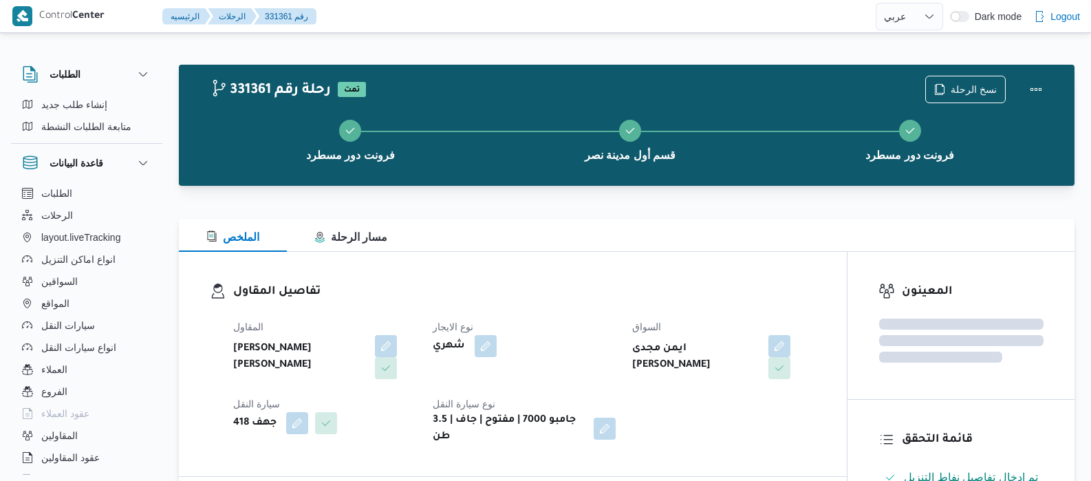
select select "ar"
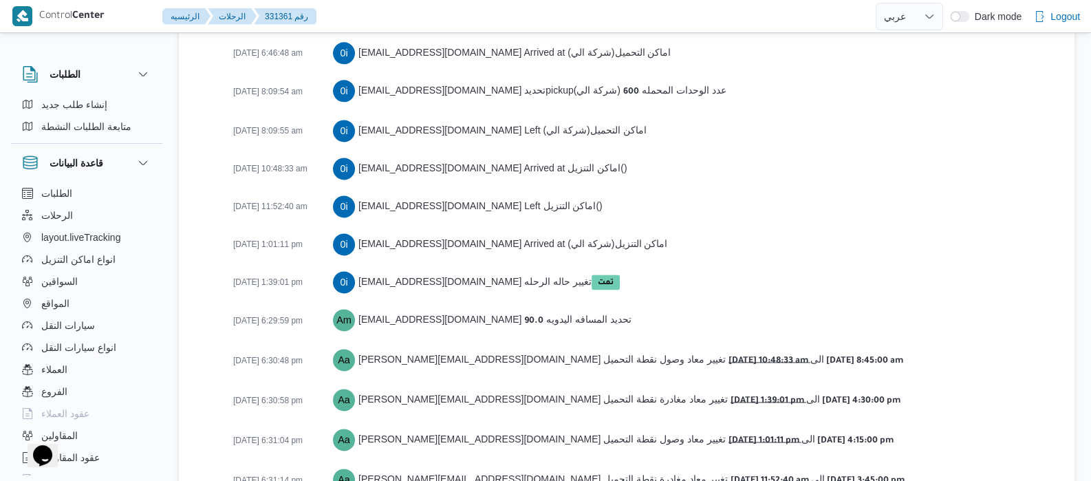
scroll to position [2375, 0]
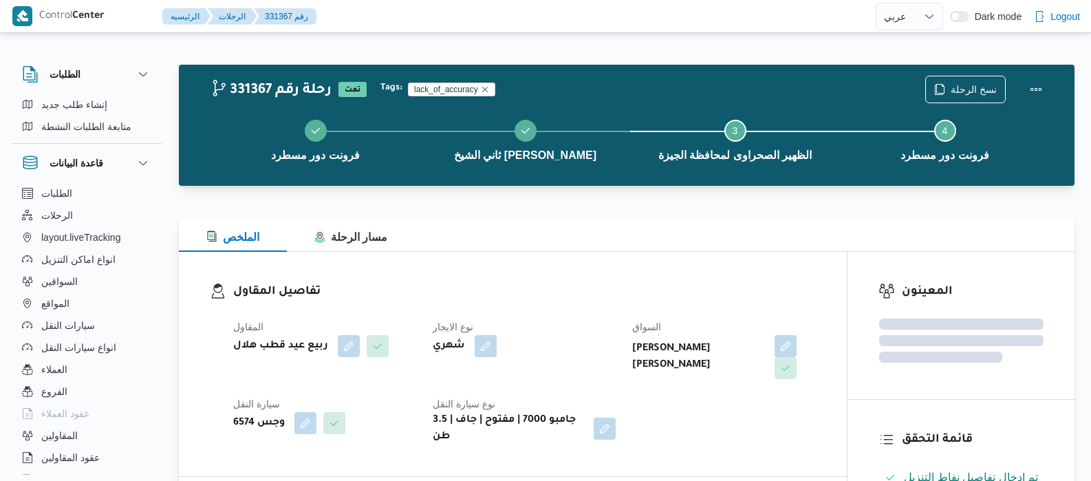
select select "ar"
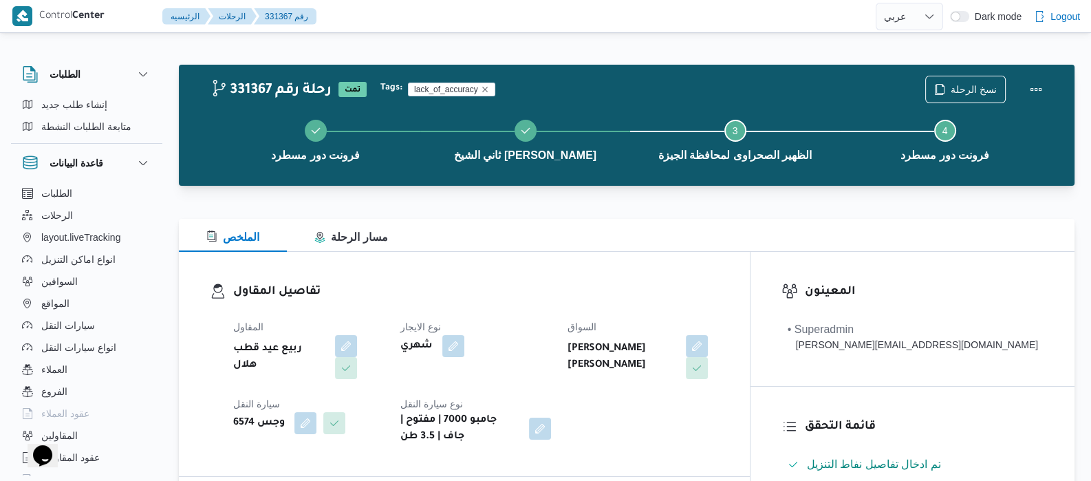
drag, startPoint x: 618, startPoint y: 259, endPoint x: 612, endPoint y: 247, distance: 12.9
click at [616, 259] on div "تفاصيل المقاول المقاول ربيع عيد قطب هلال نوع الايجار شهري السواق مصطفي حسن عبدا…" at bounding box center [464, 364] width 571 height 224
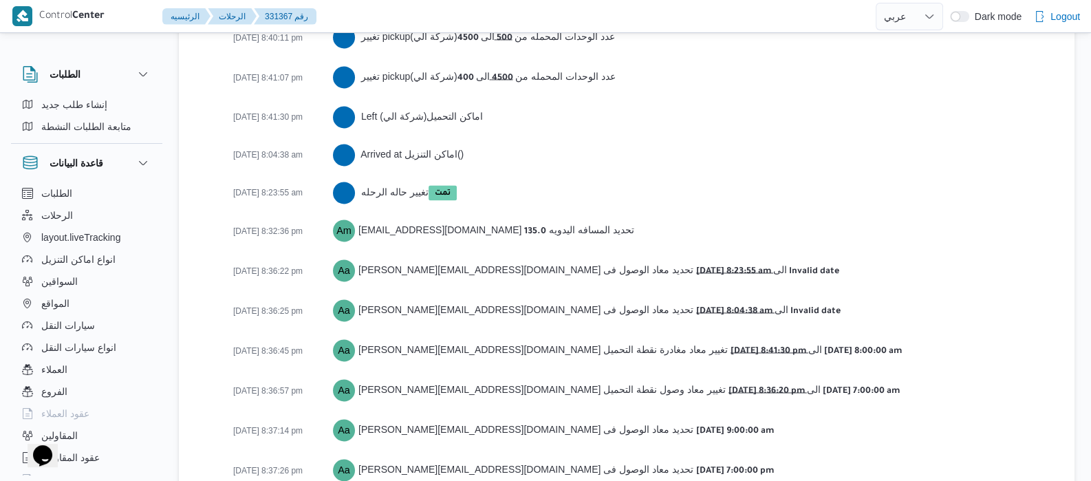
scroll to position [2386, 0]
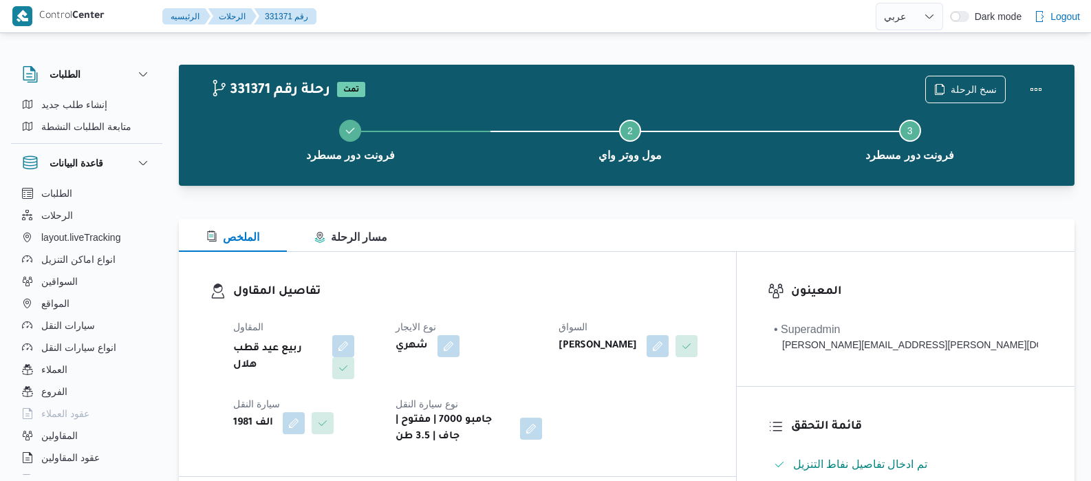
select select "ar"
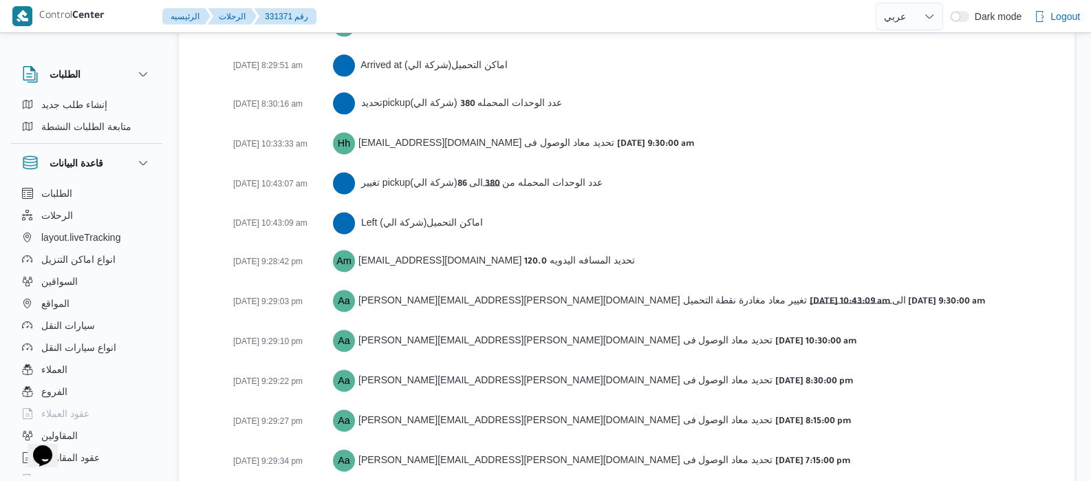
scroll to position [2377, 0]
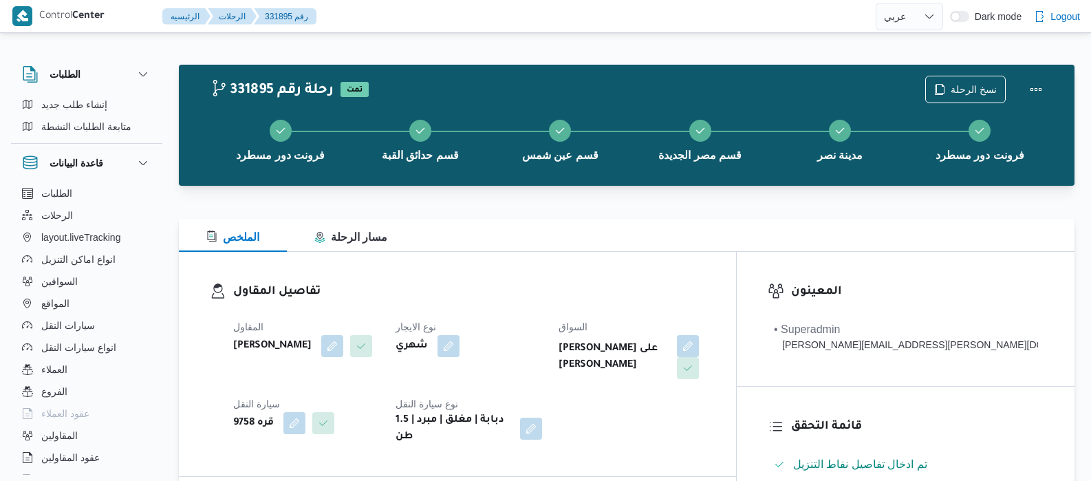
select select "ar"
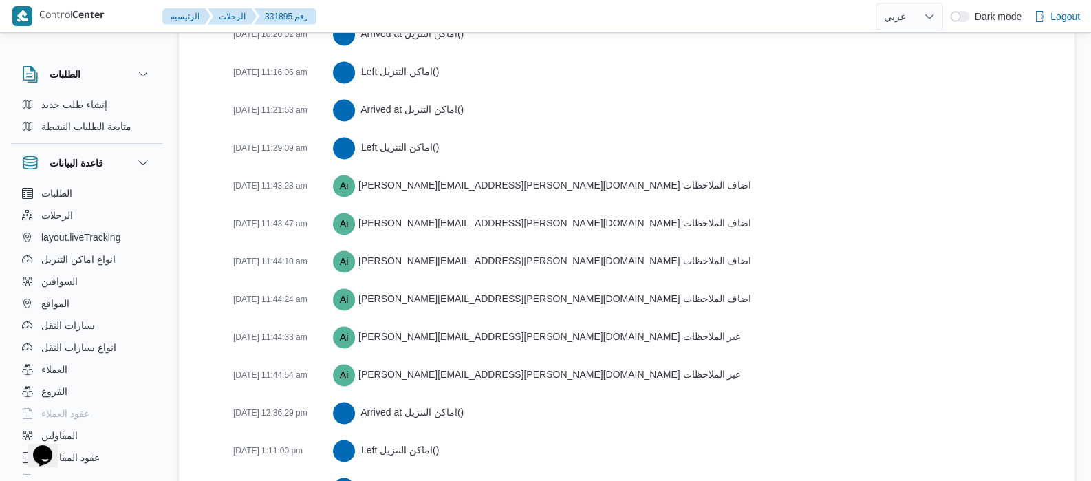
scroll to position [2813, 0]
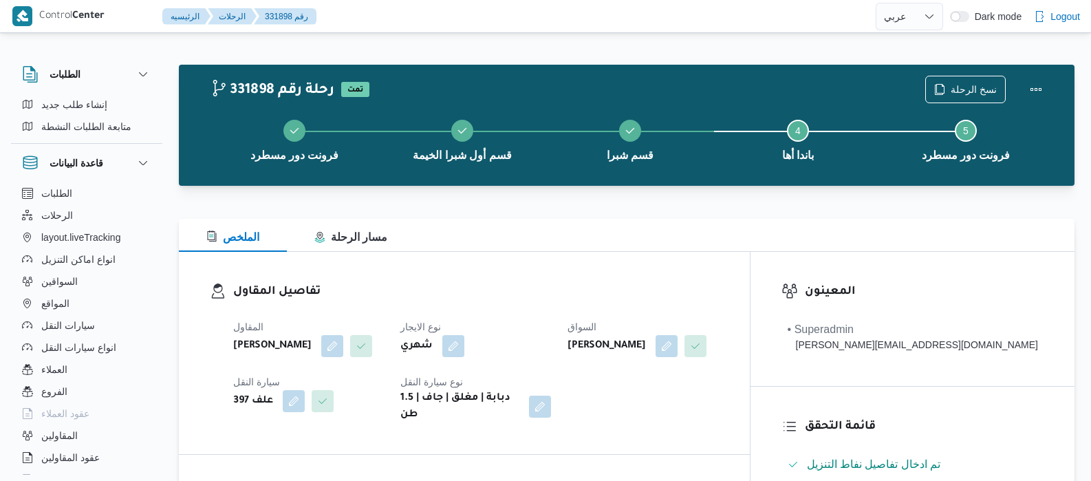
select select "ar"
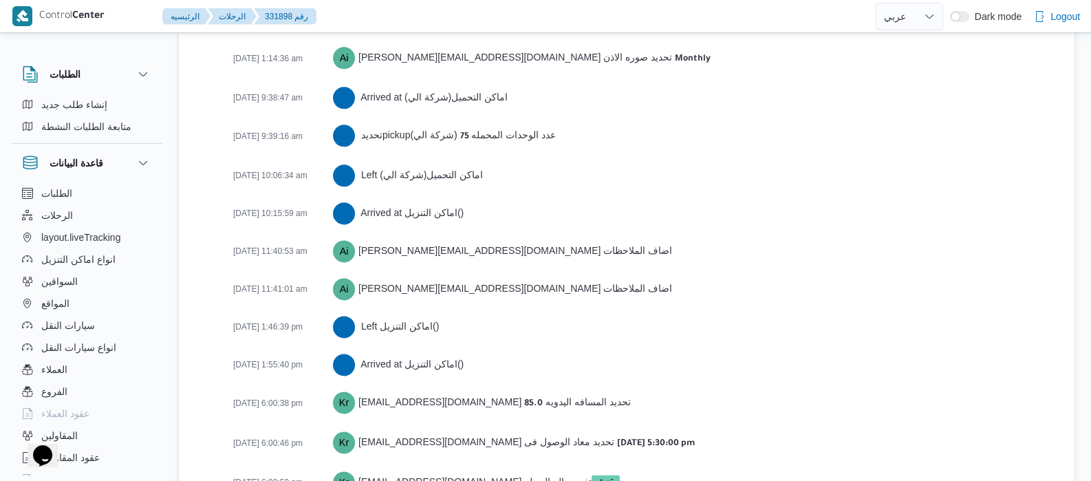
scroll to position [2321, 0]
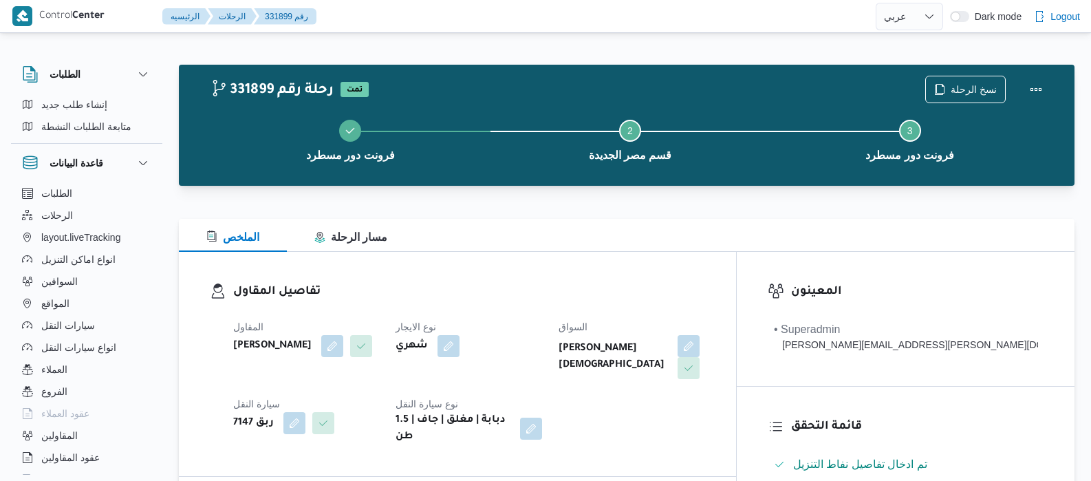
select select "ar"
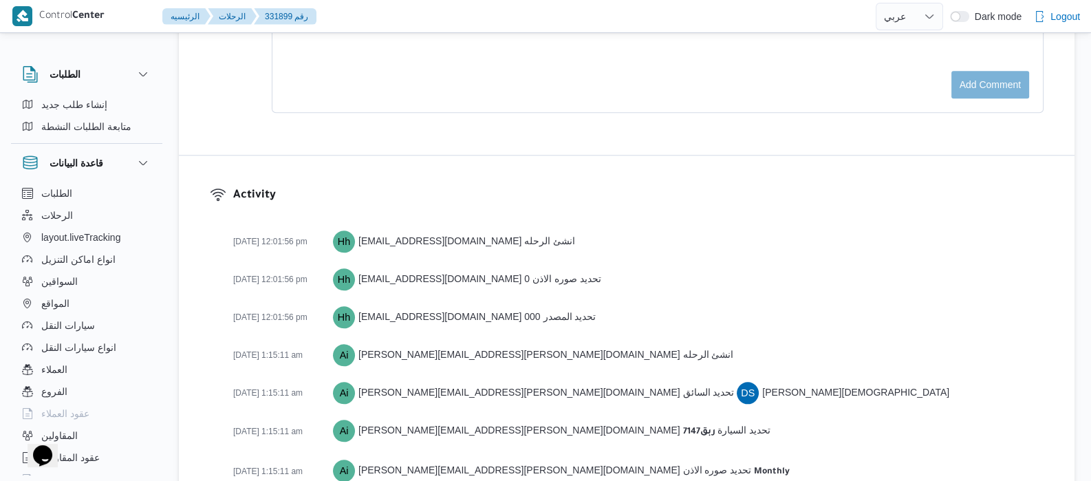
scroll to position [2212, 0]
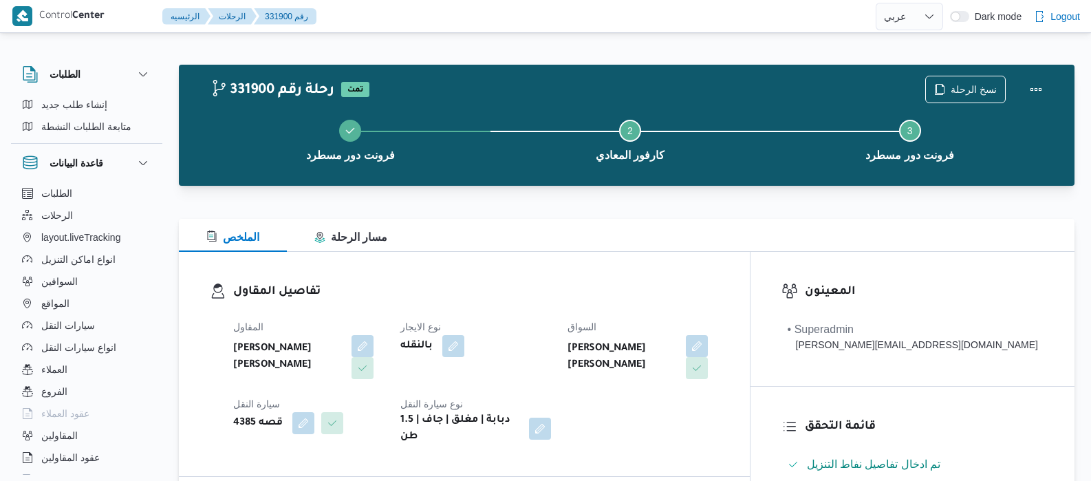
select select "ar"
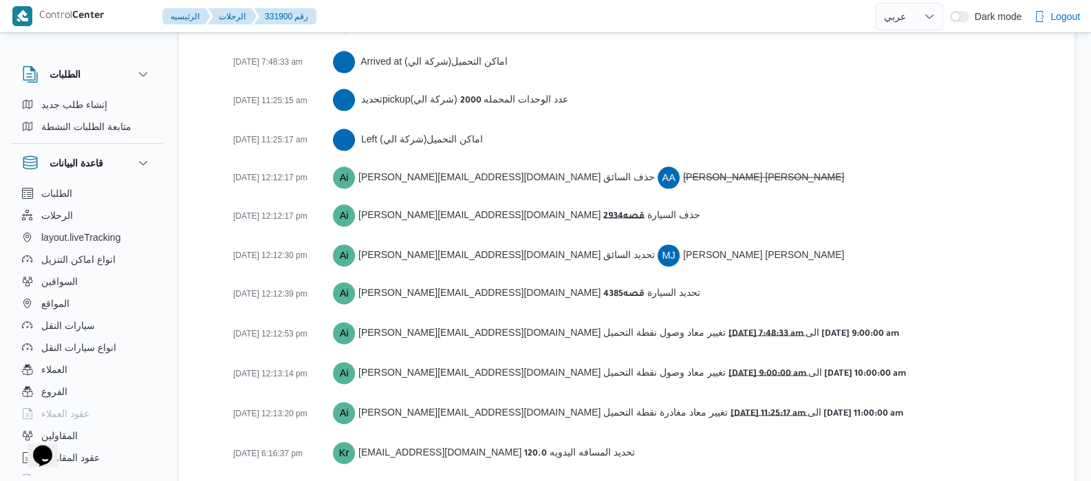
scroll to position [2327, 0]
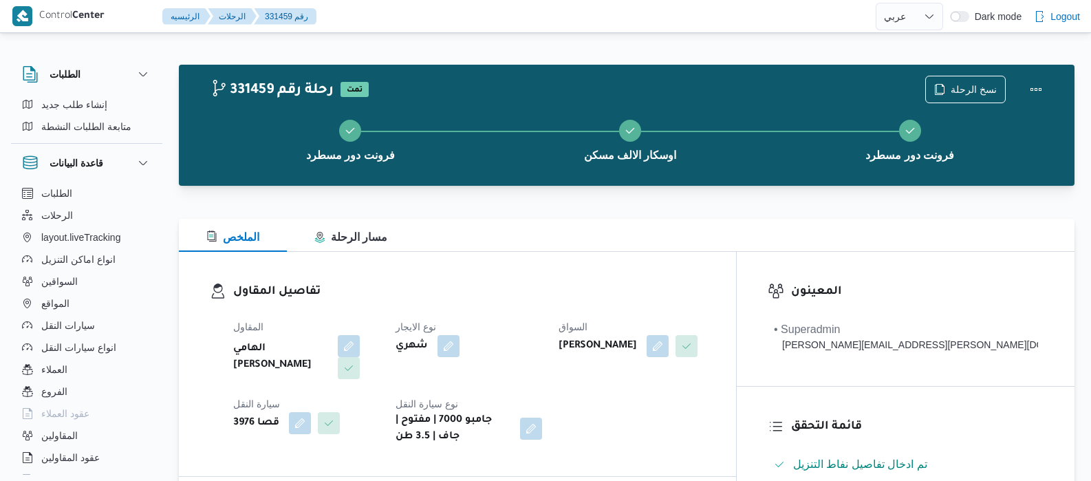
select select "ar"
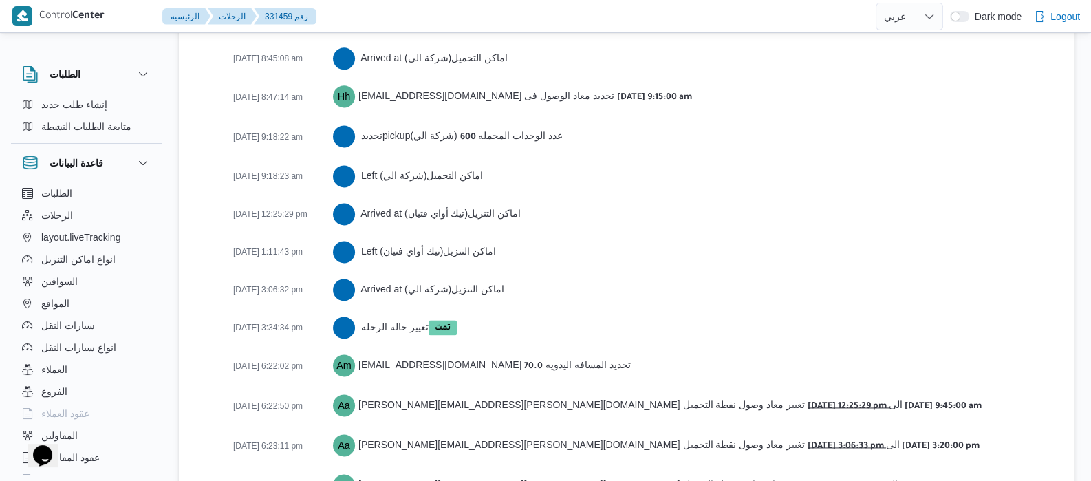
scroll to position [2413, 0]
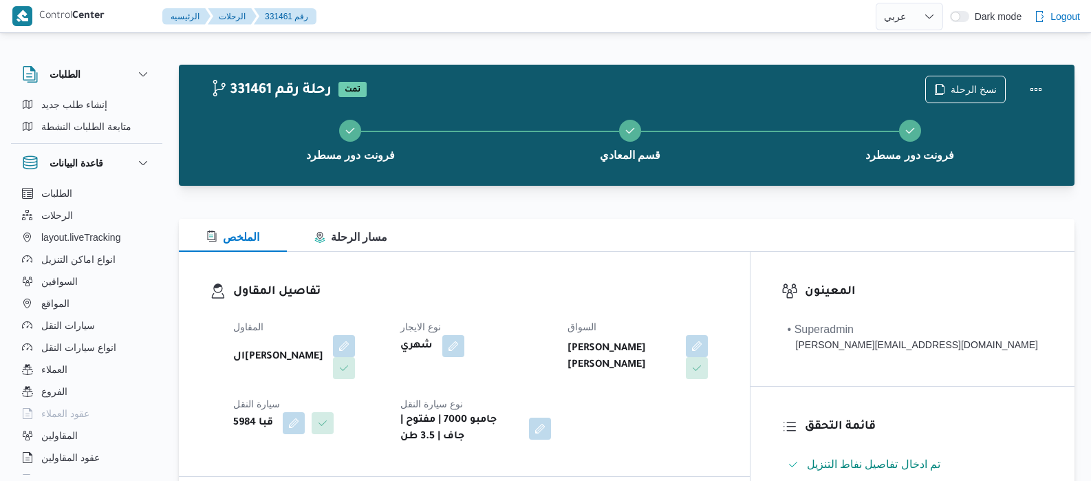
select select "ar"
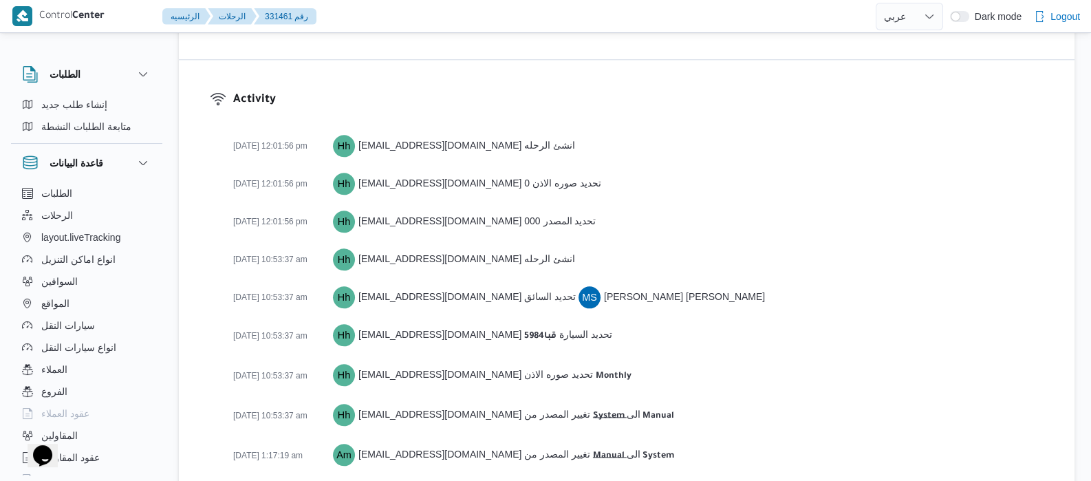
scroll to position [2414, 0]
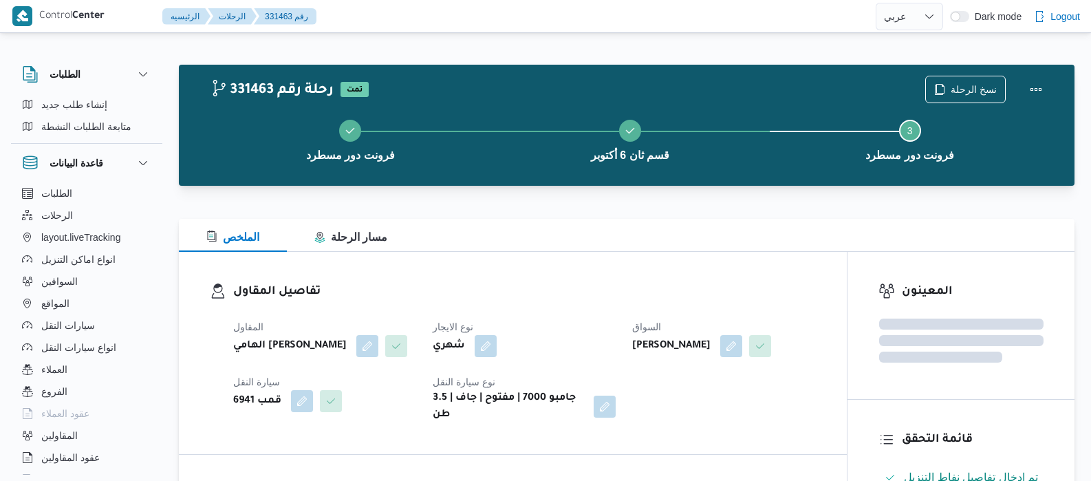
select select "ar"
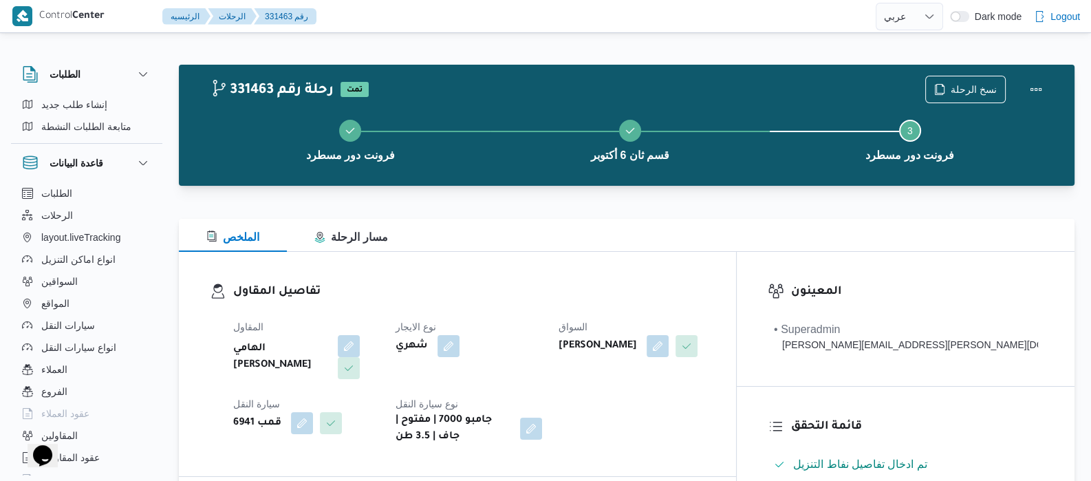
click at [794, 22] on div at bounding box center [598, 16] width 553 height 32
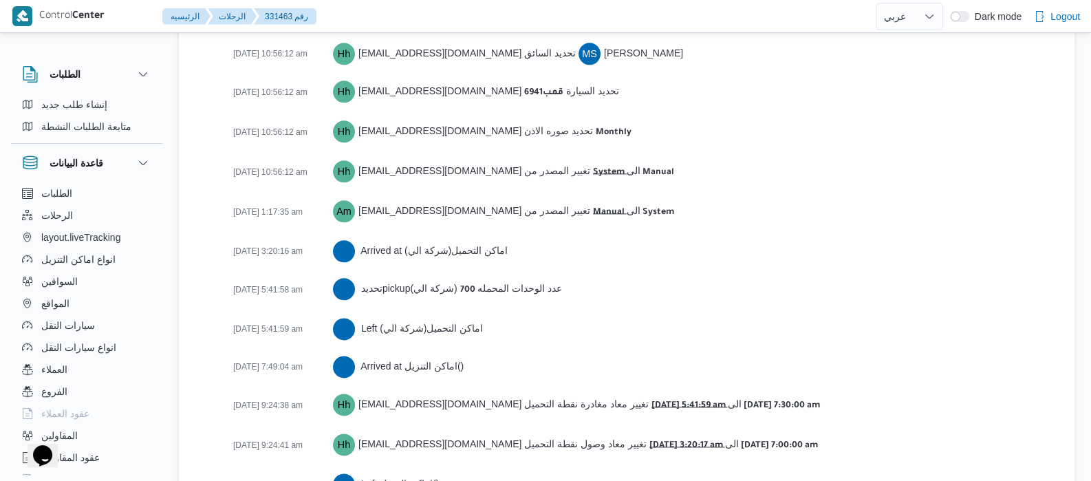
scroll to position [2393, 0]
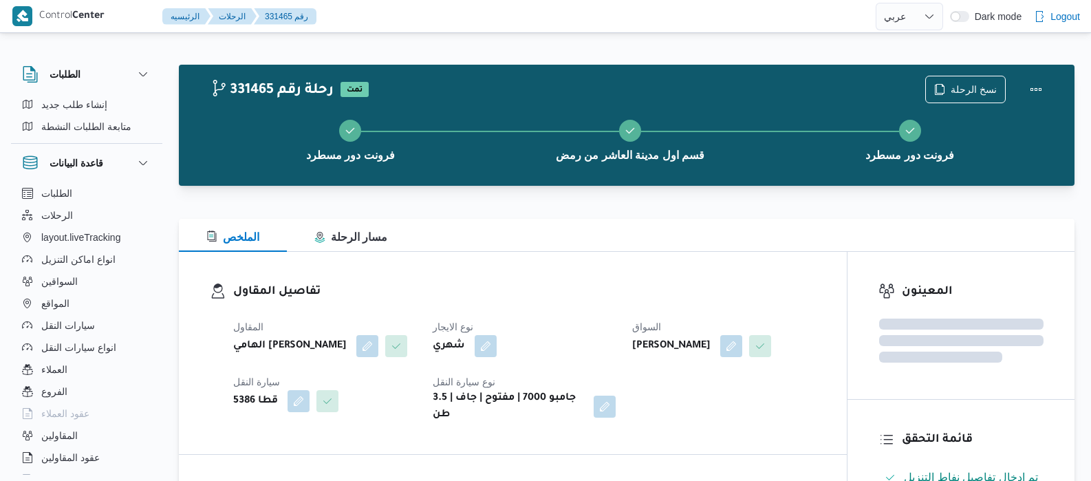
select select "ar"
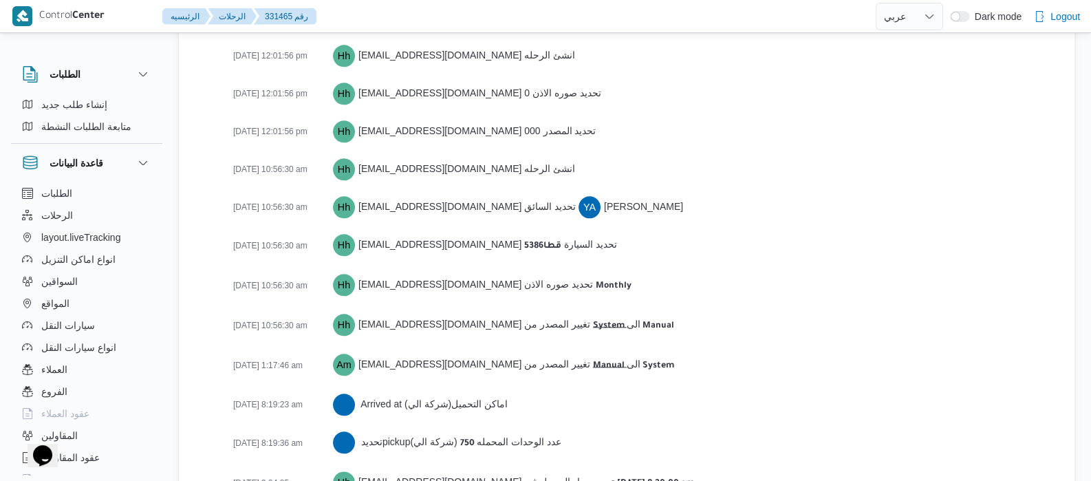
scroll to position [2430, 0]
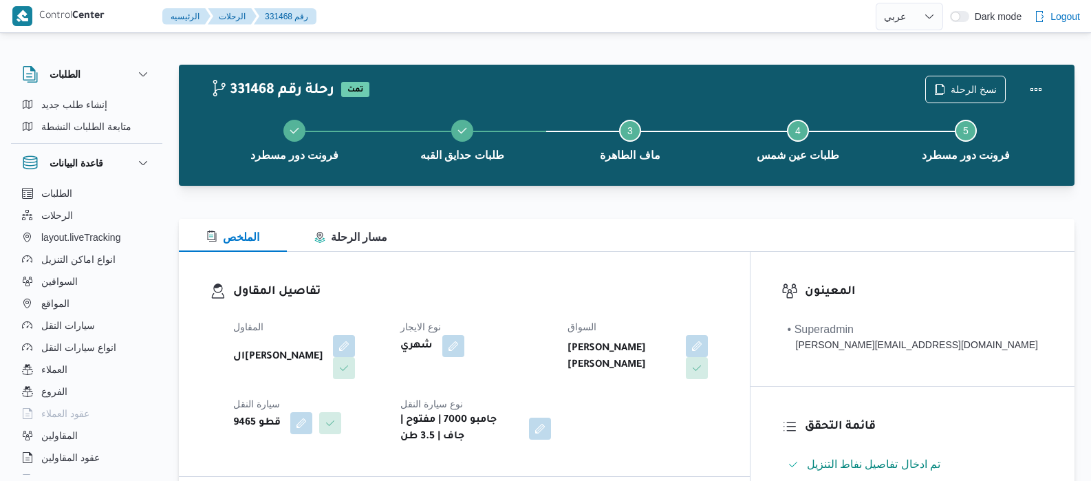
select select "ar"
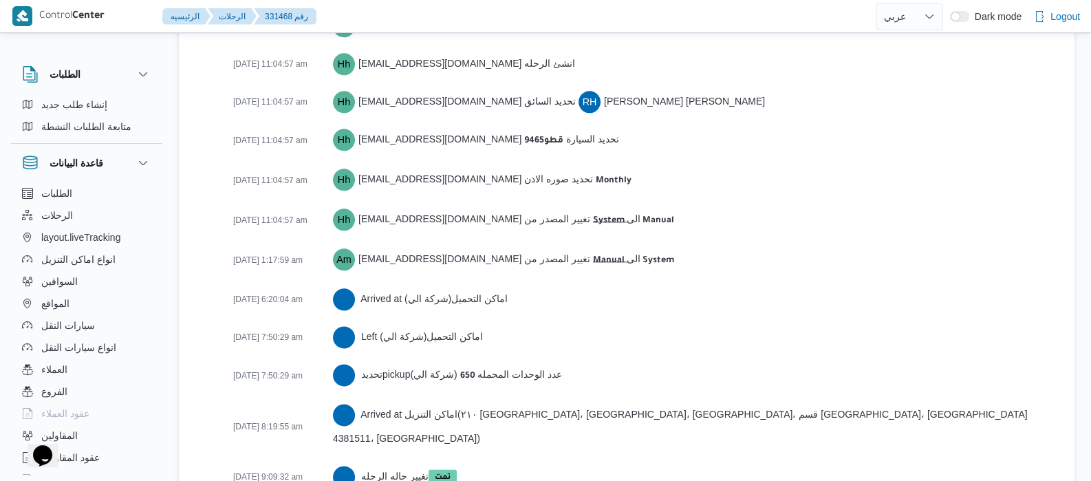
scroll to position [2313, 0]
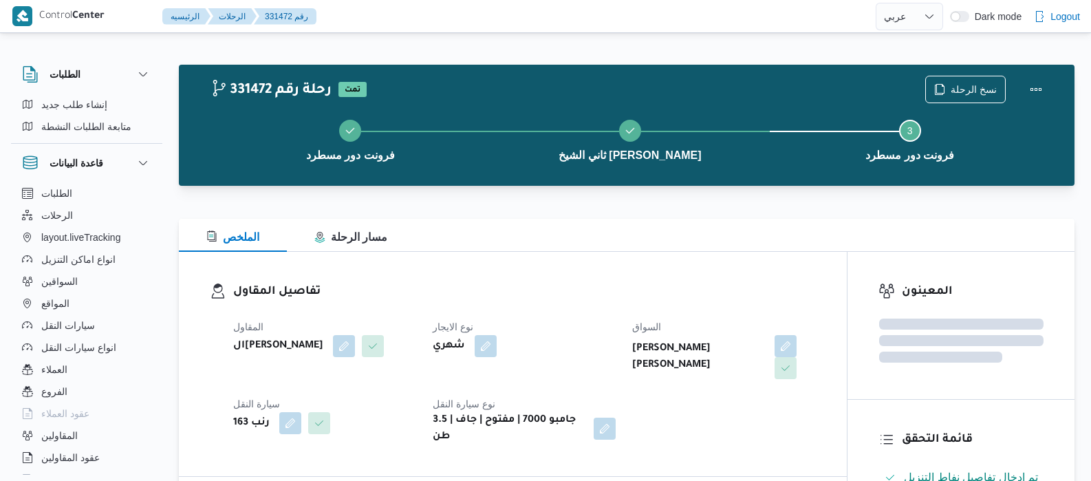
select select "ar"
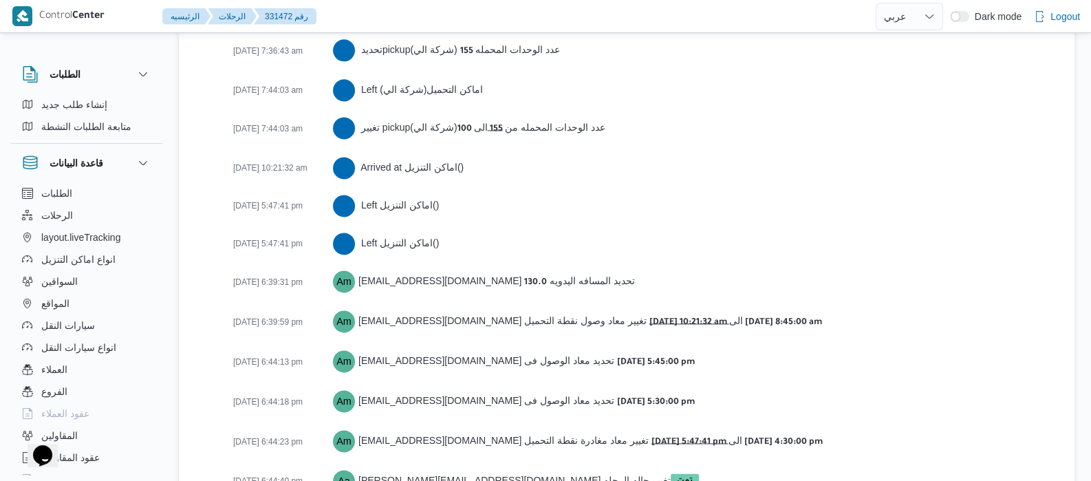
scroll to position [2414, 0]
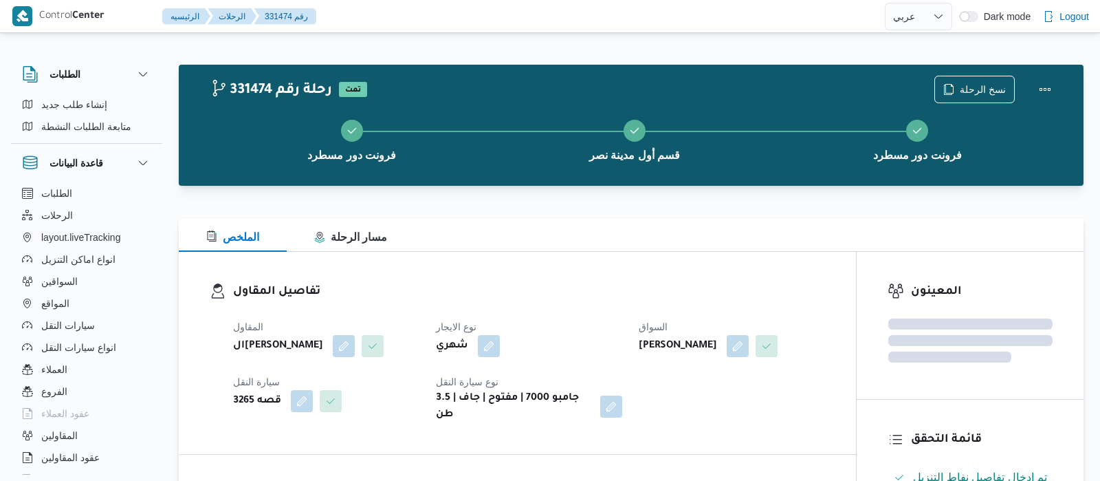
select select "ar"
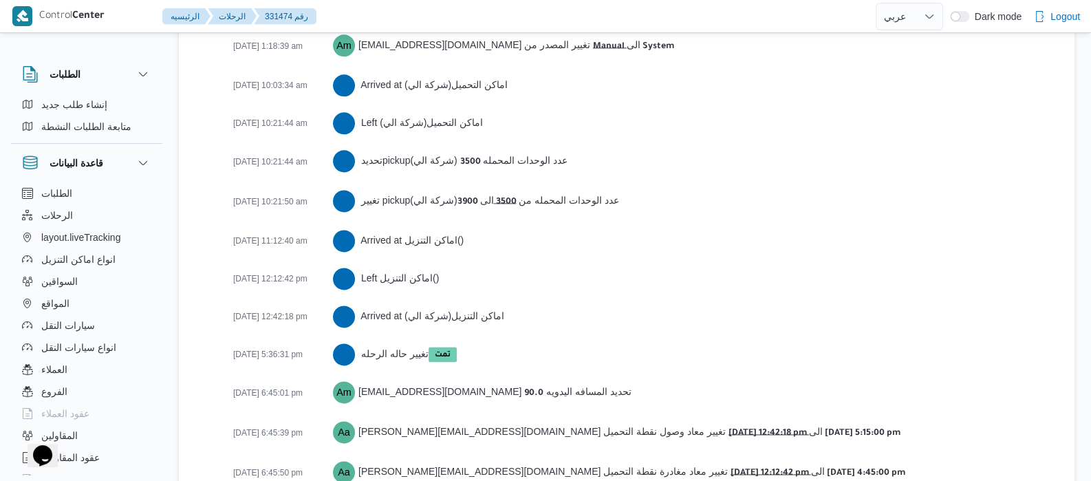
scroll to position [2338, 0]
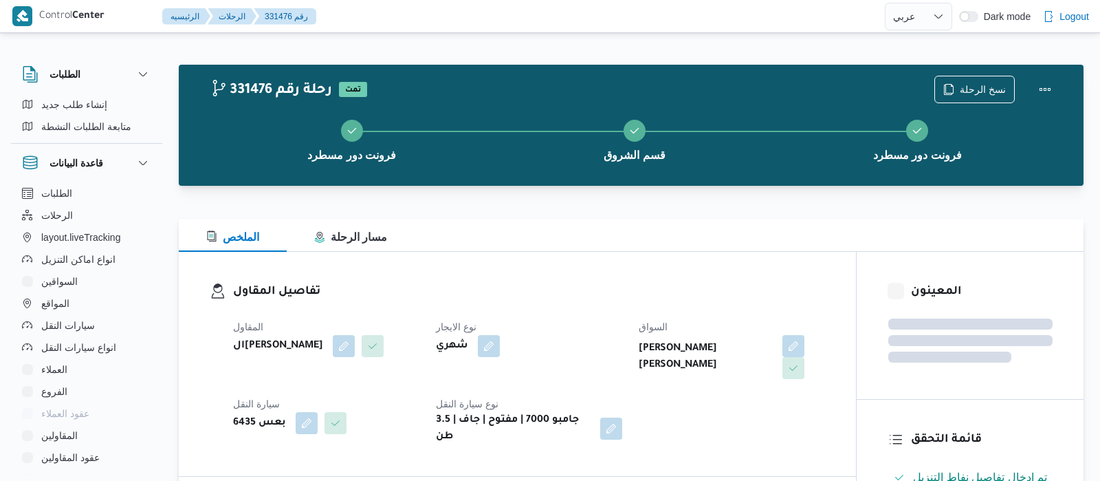
select select "ar"
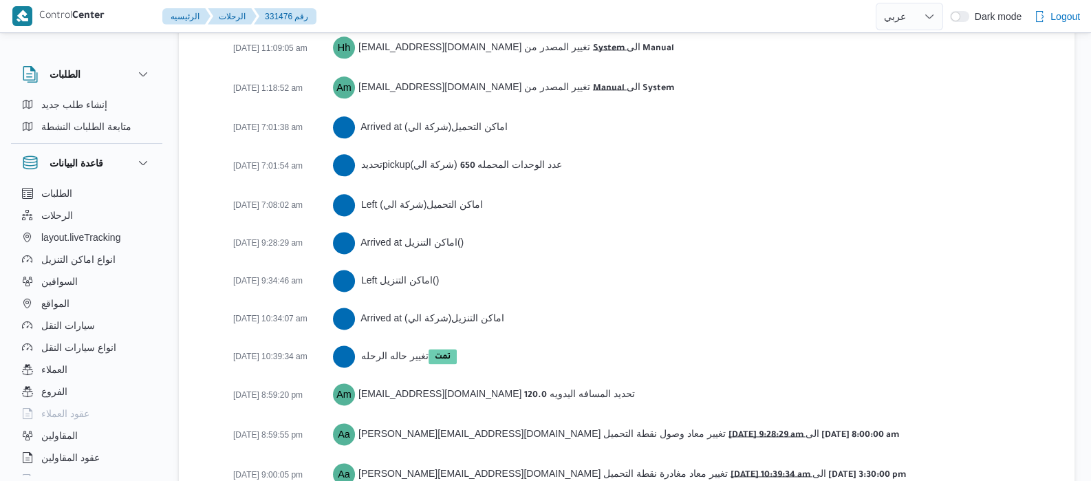
scroll to position [2375, 0]
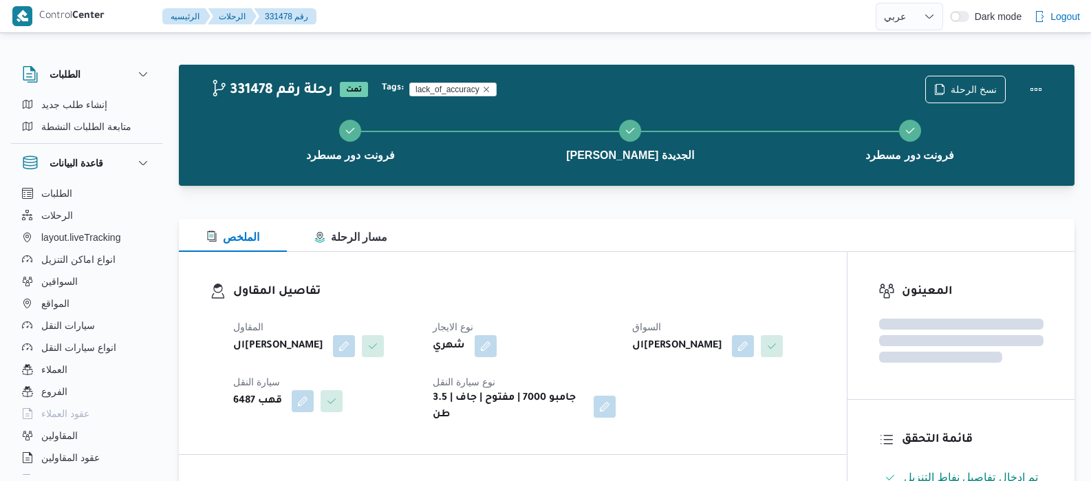
select select "ar"
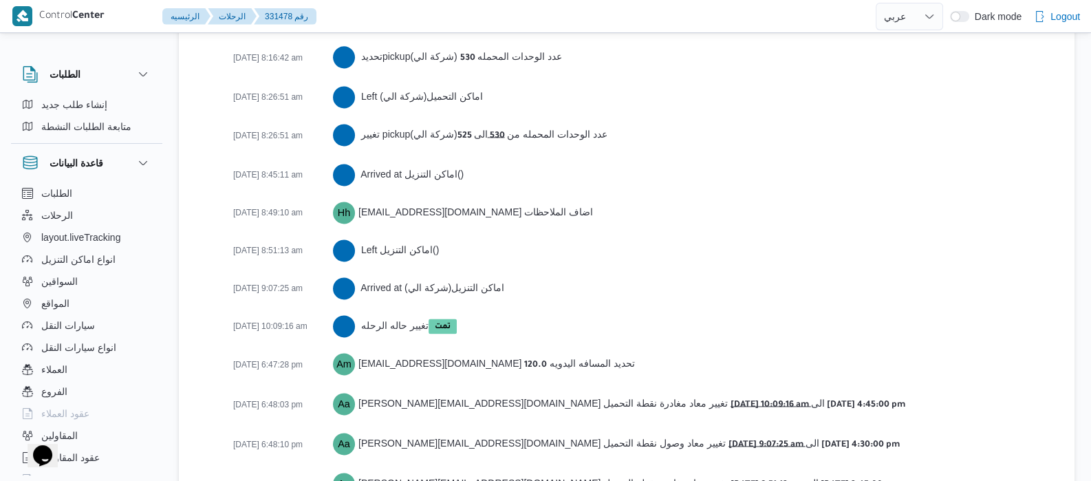
scroll to position [2468, 0]
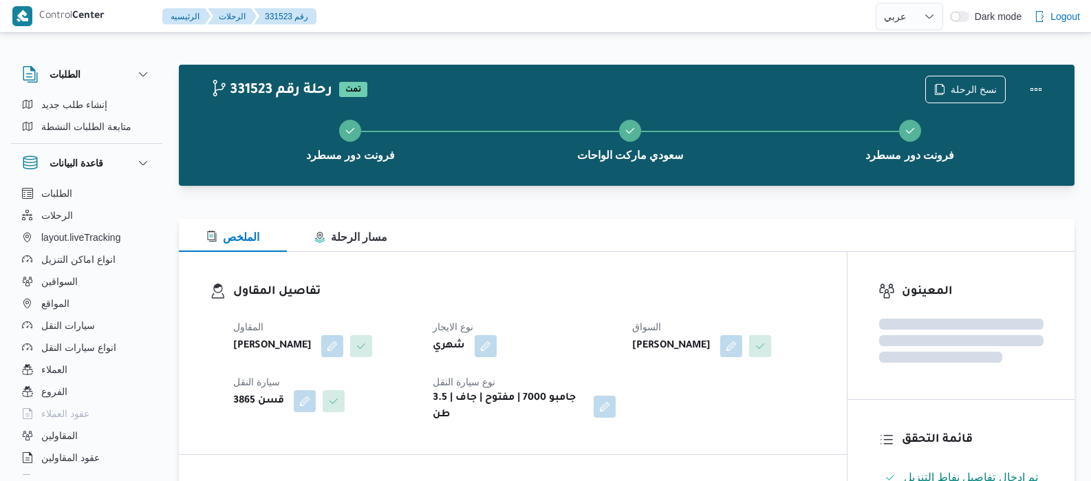
select select "ar"
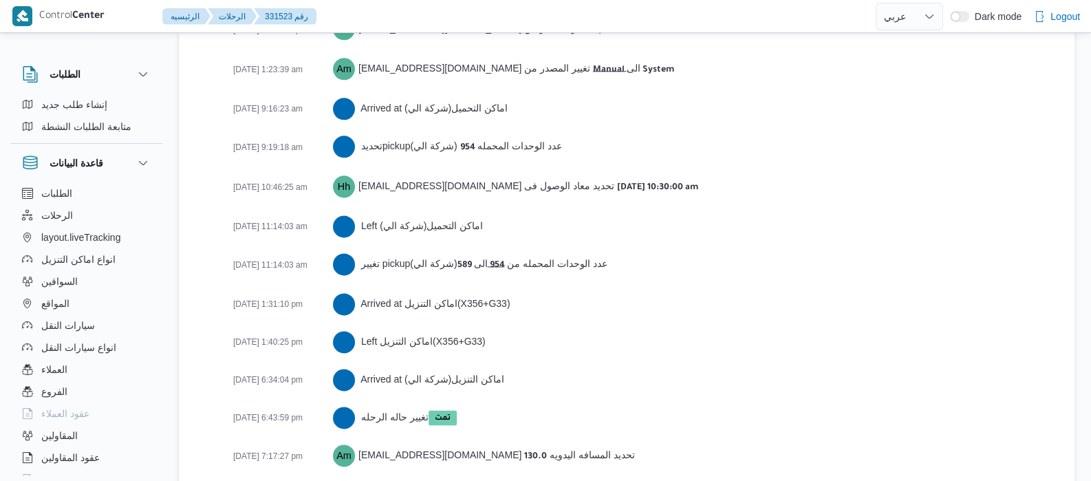
scroll to position [2414, 0]
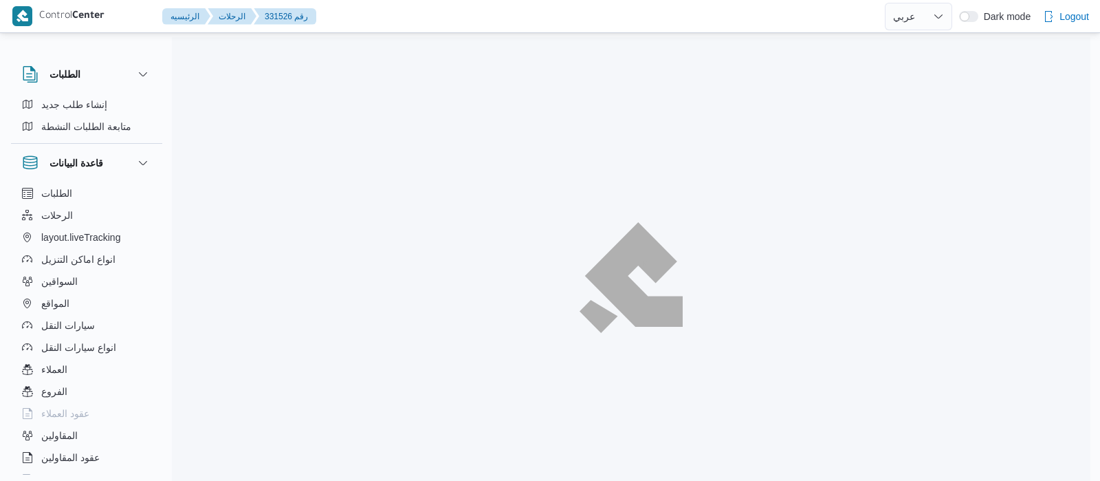
select select "ar"
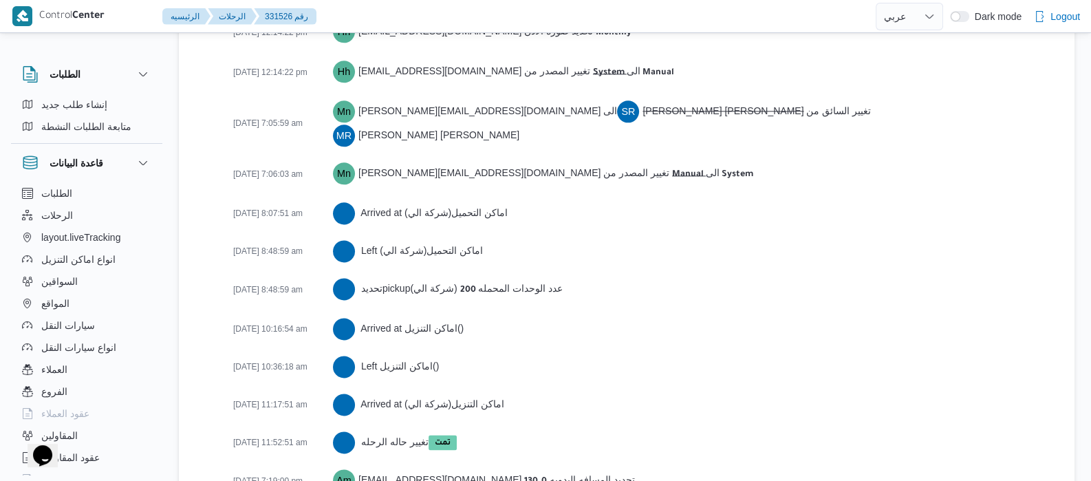
scroll to position [2413, 0]
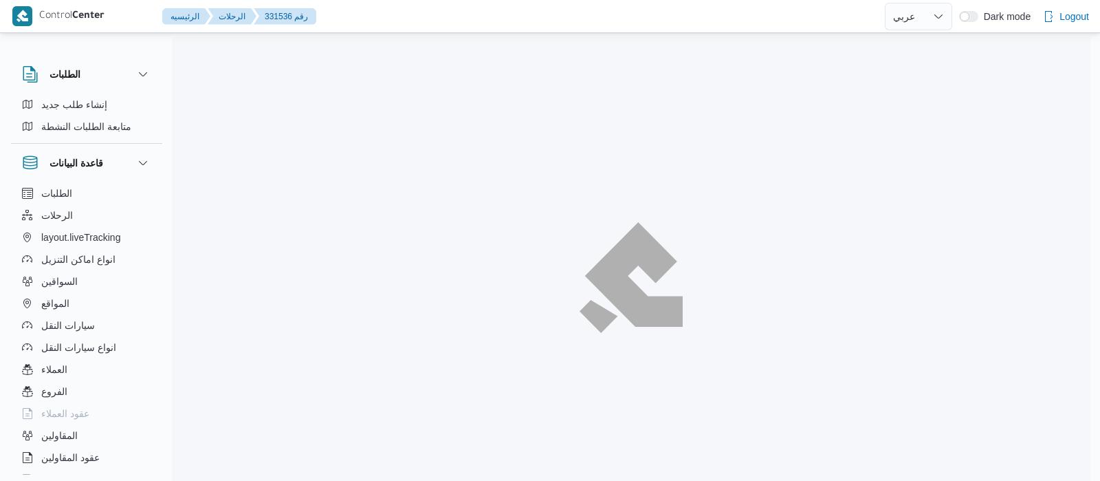
select select "ar"
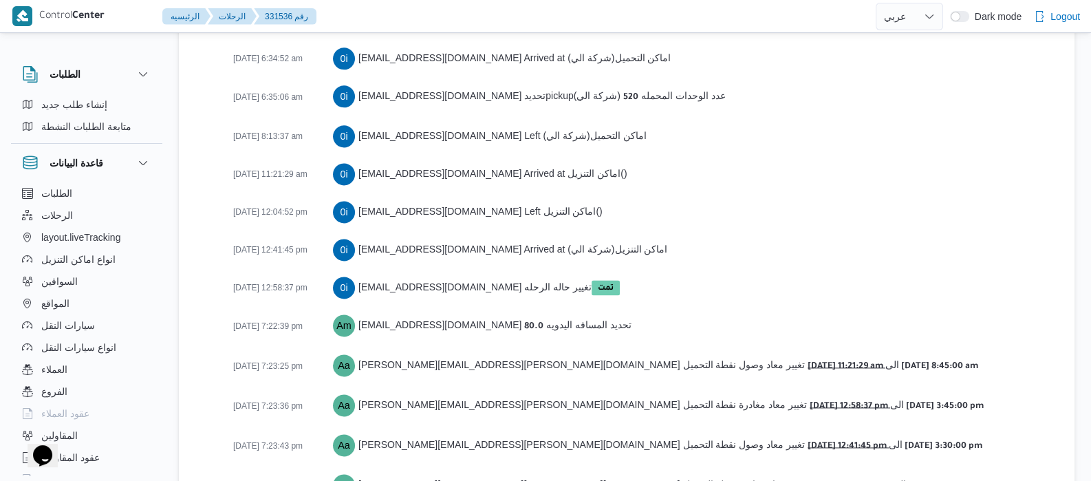
scroll to position [2375, 0]
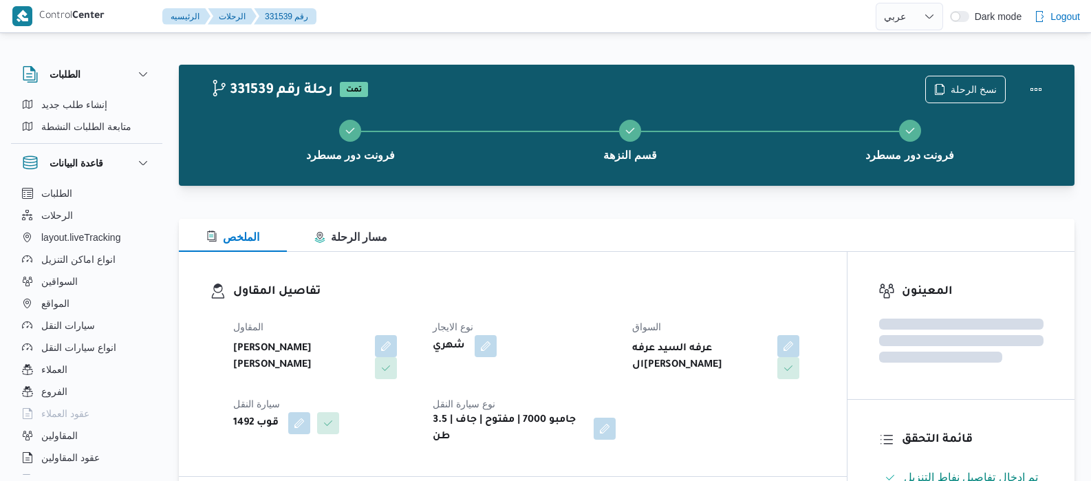
select select "ar"
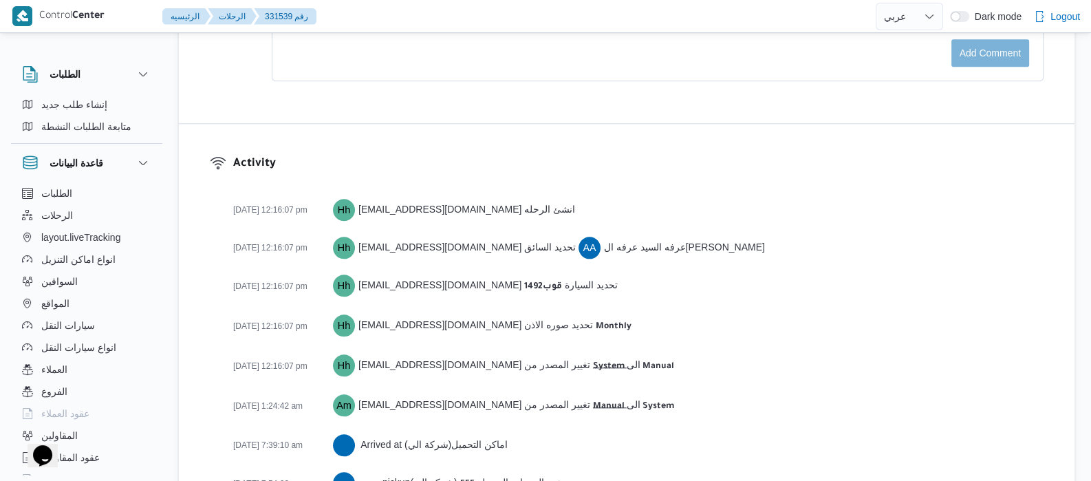
scroll to position [2262, 0]
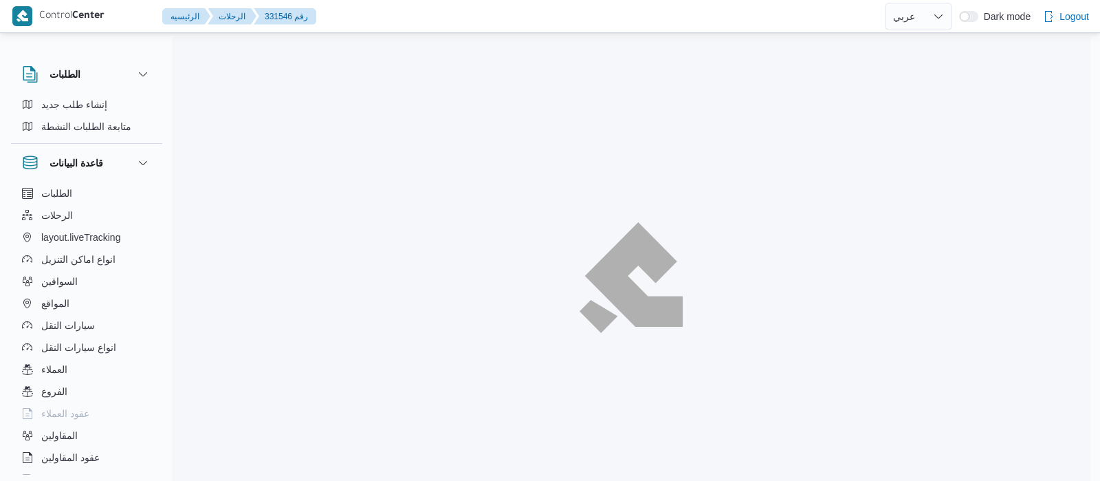
select select "ar"
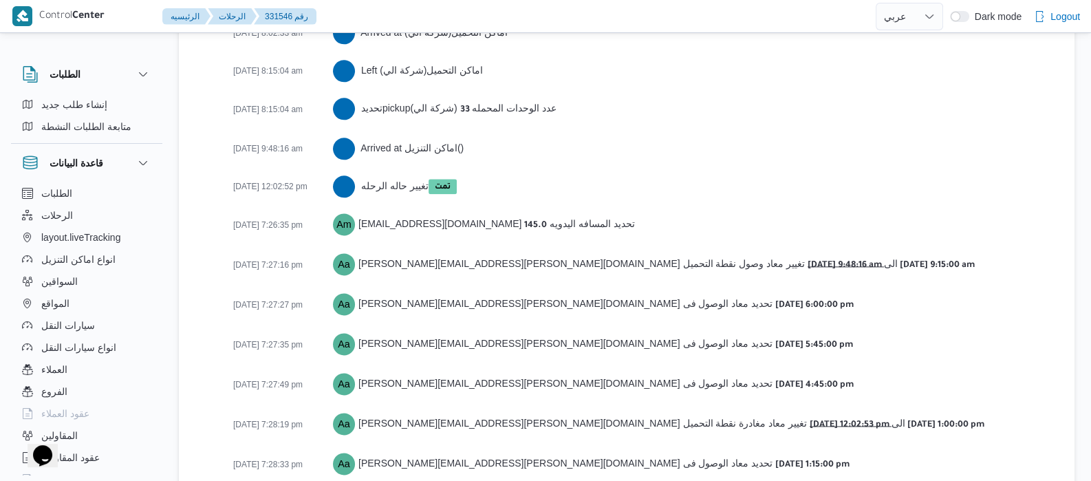
scroll to position [2300, 0]
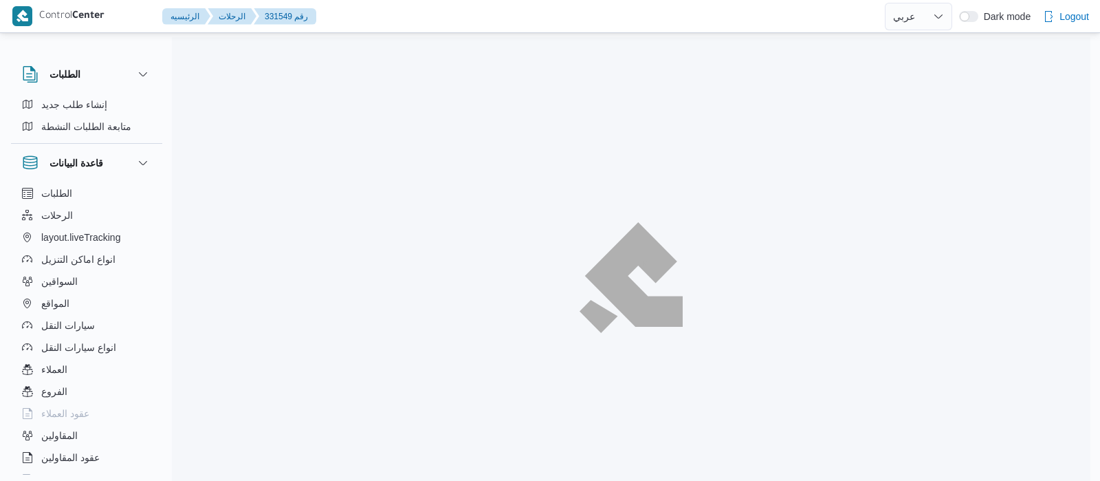
select select "ar"
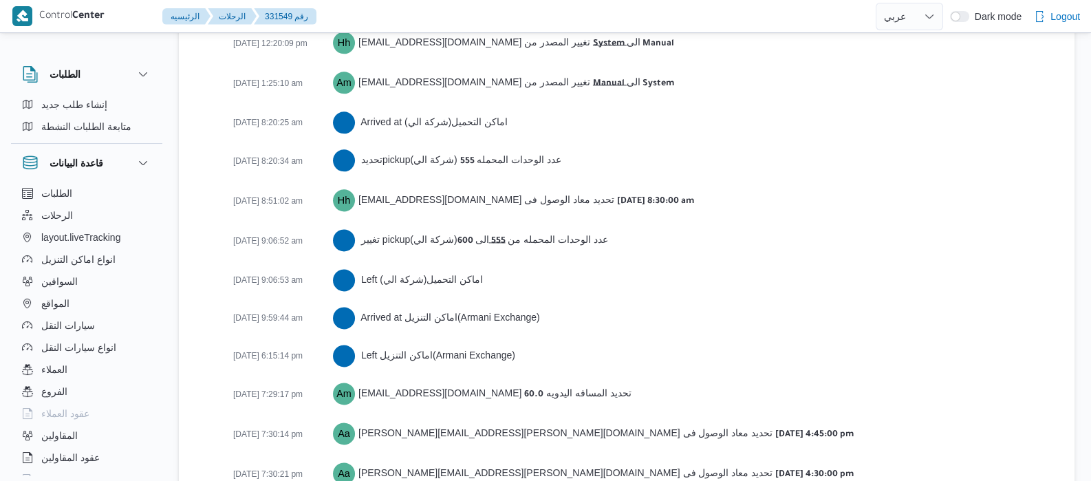
scroll to position [2376, 0]
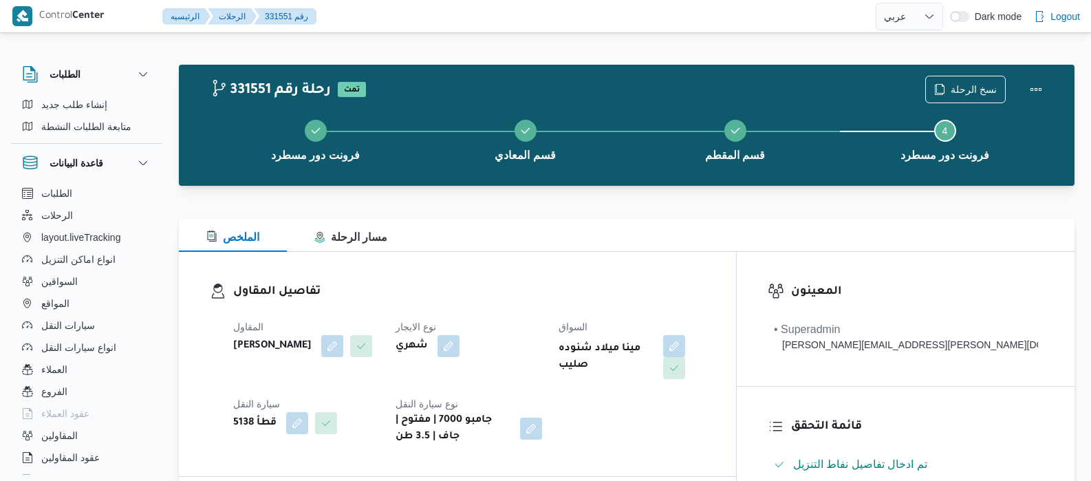
select select "ar"
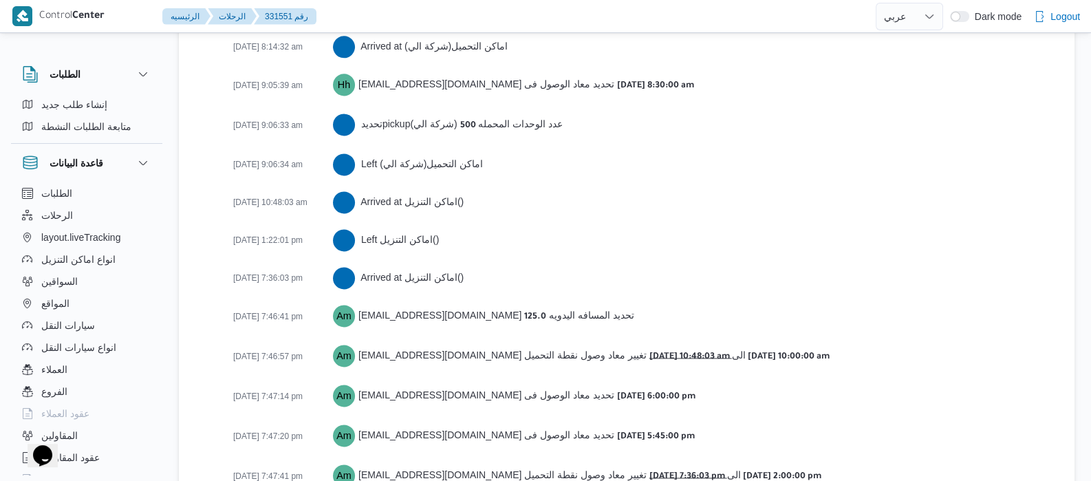
scroll to position [2317, 0]
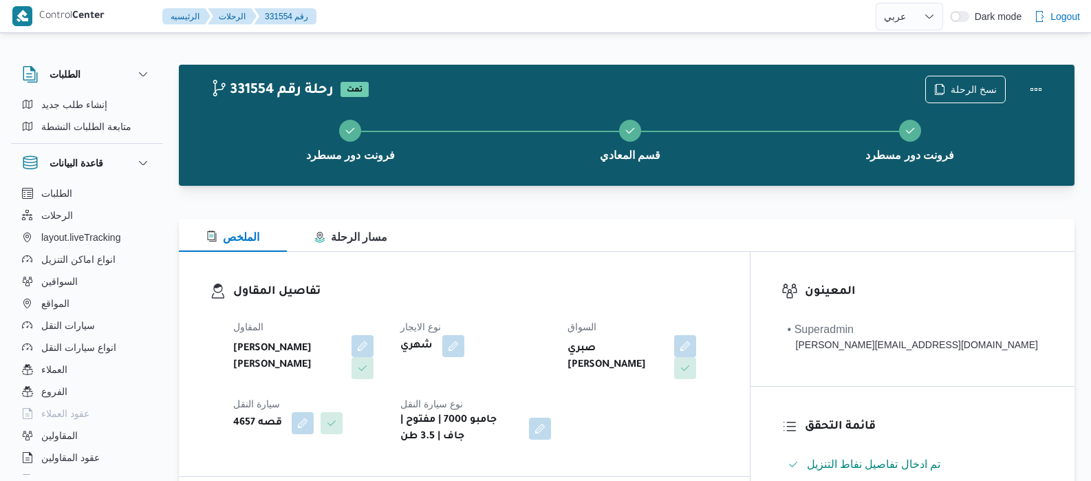
select select "ar"
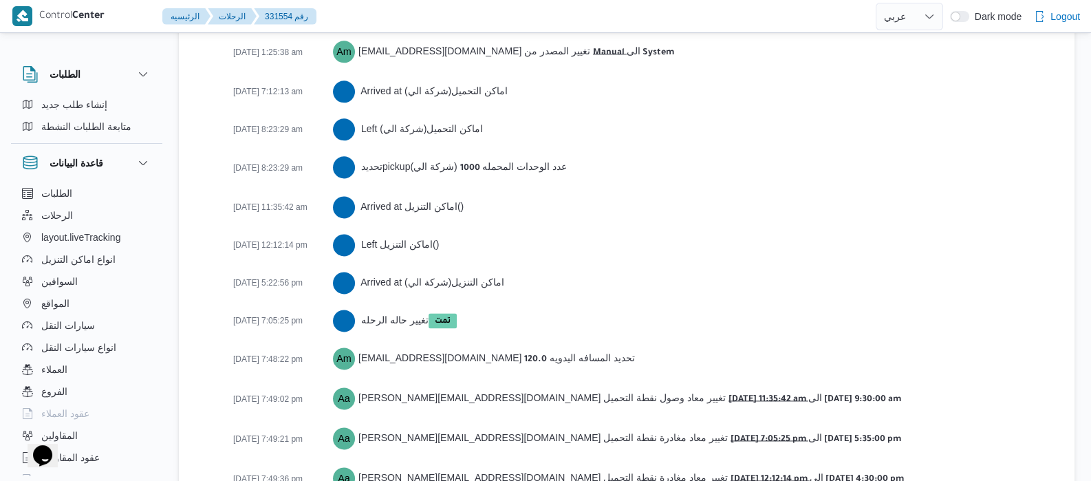
scroll to position [2338, 0]
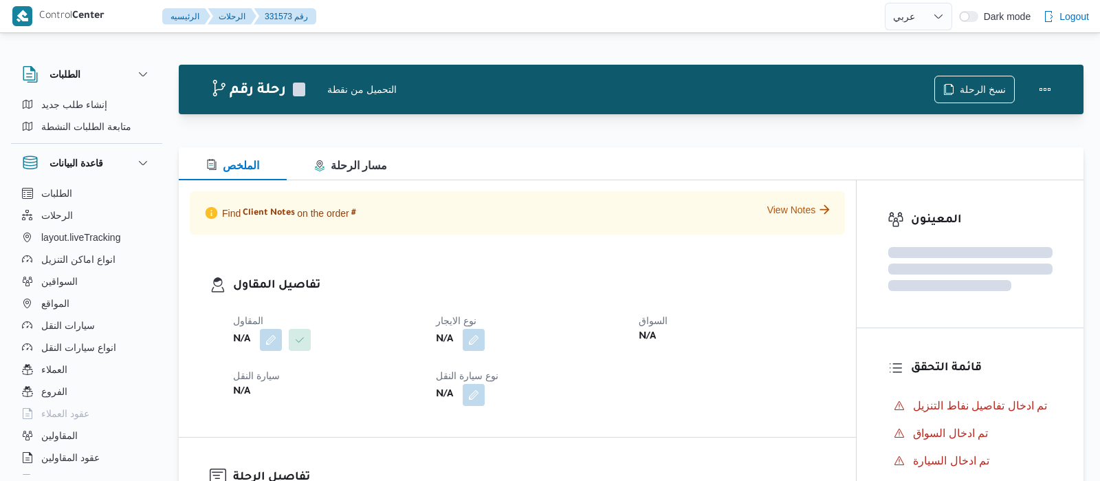
select select "ar"
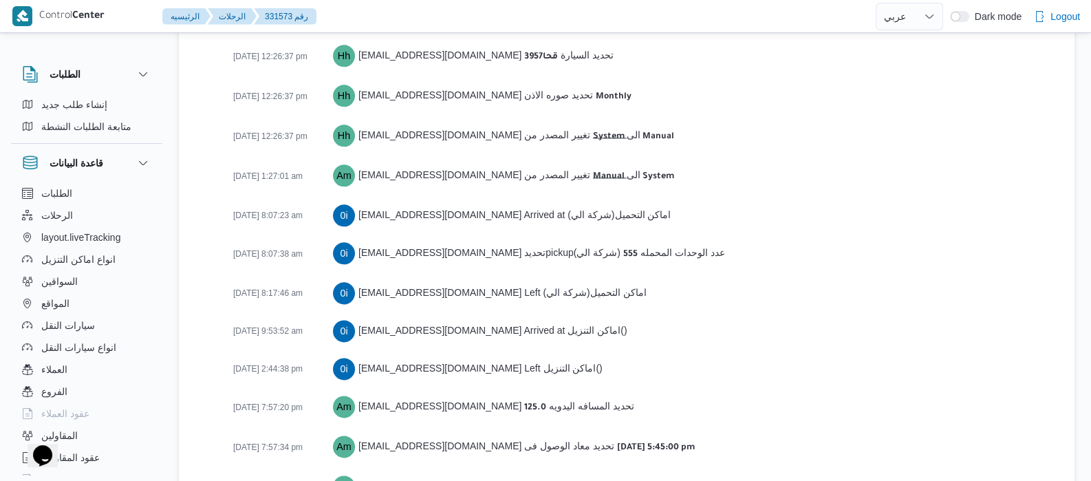
scroll to position [2300, 0]
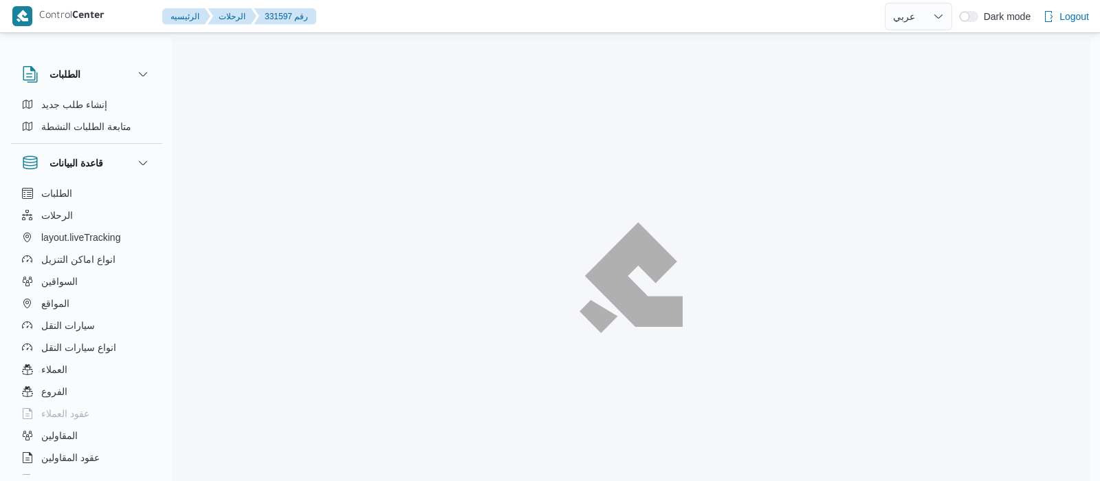
select select "ar"
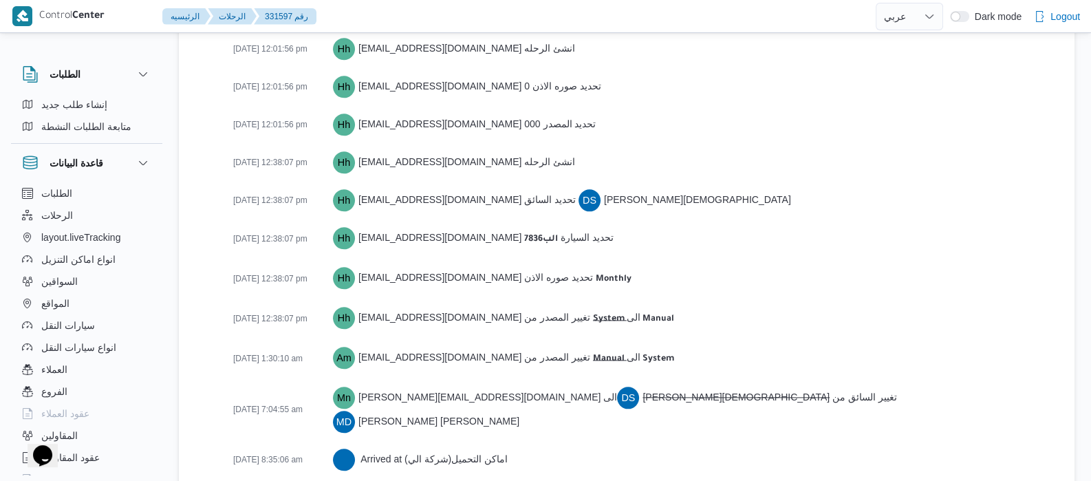
scroll to position [2529, 0]
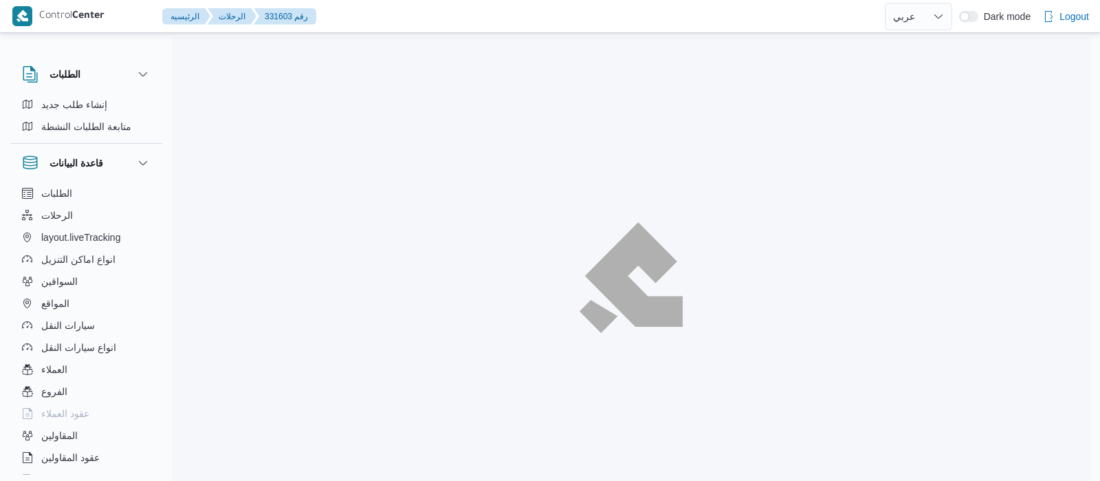
select select "ar"
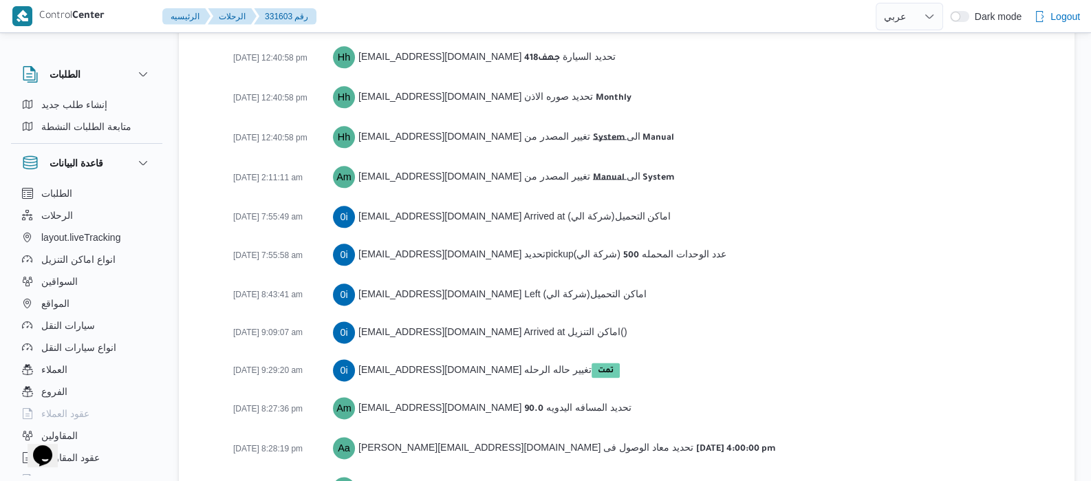
scroll to position [2262, 0]
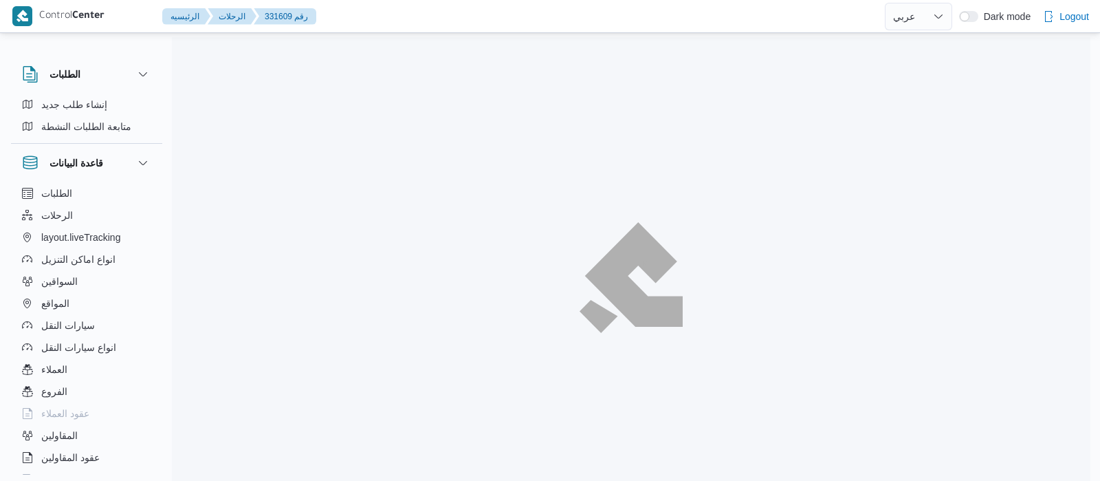
select select "ar"
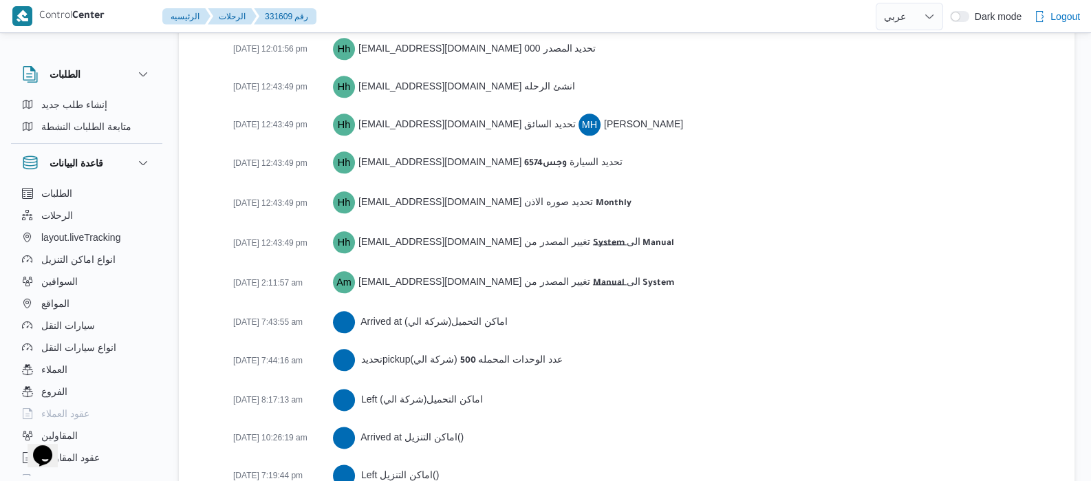
scroll to position [2375, 0]
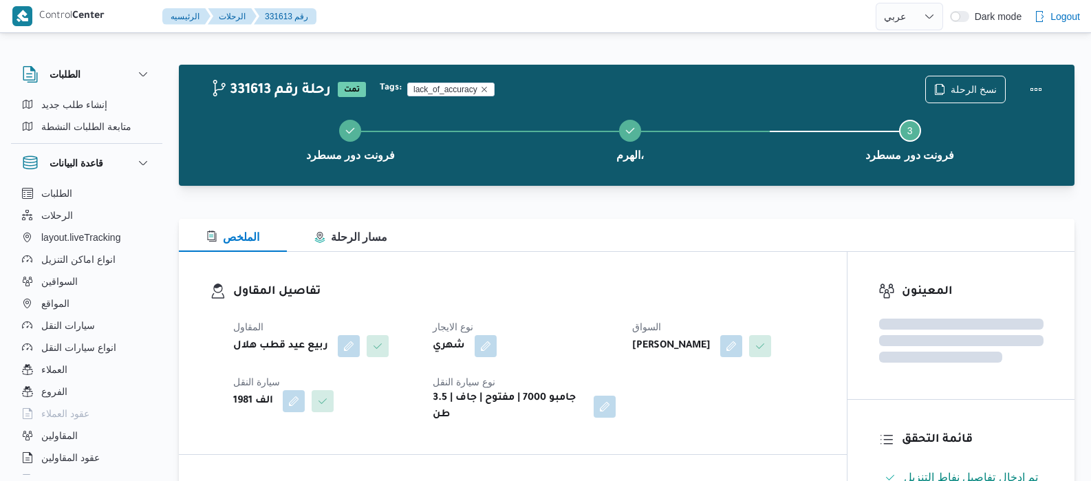
select select "ar"
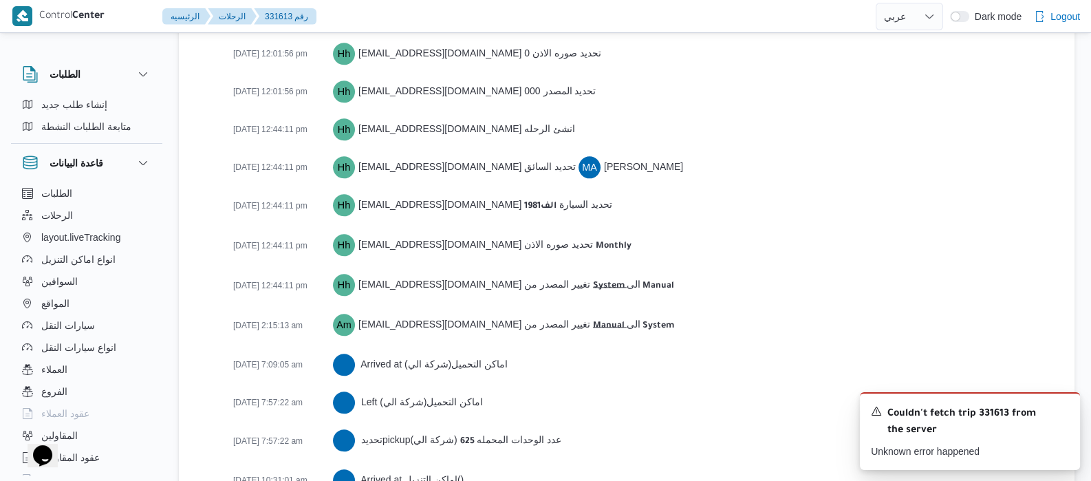
scroll to position [2338, 0]
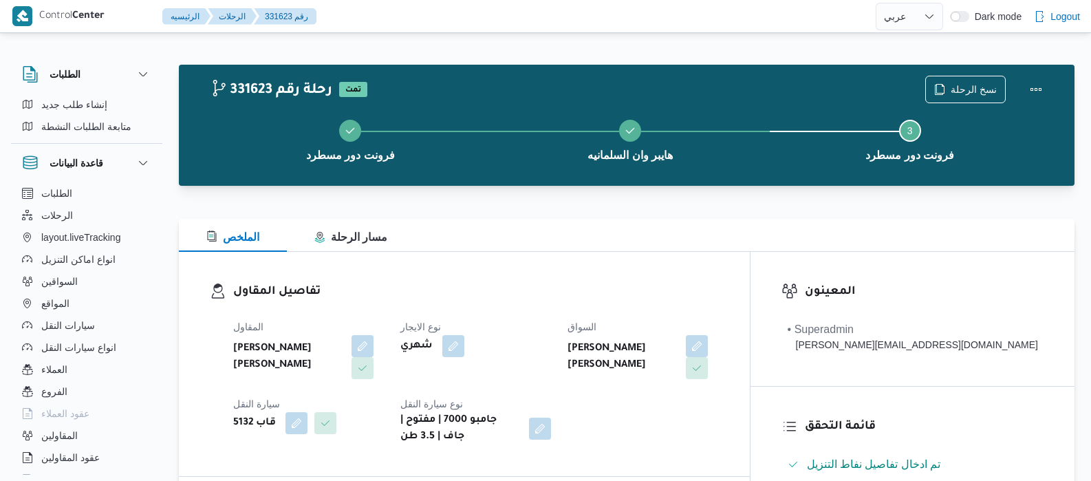
select select "ar"
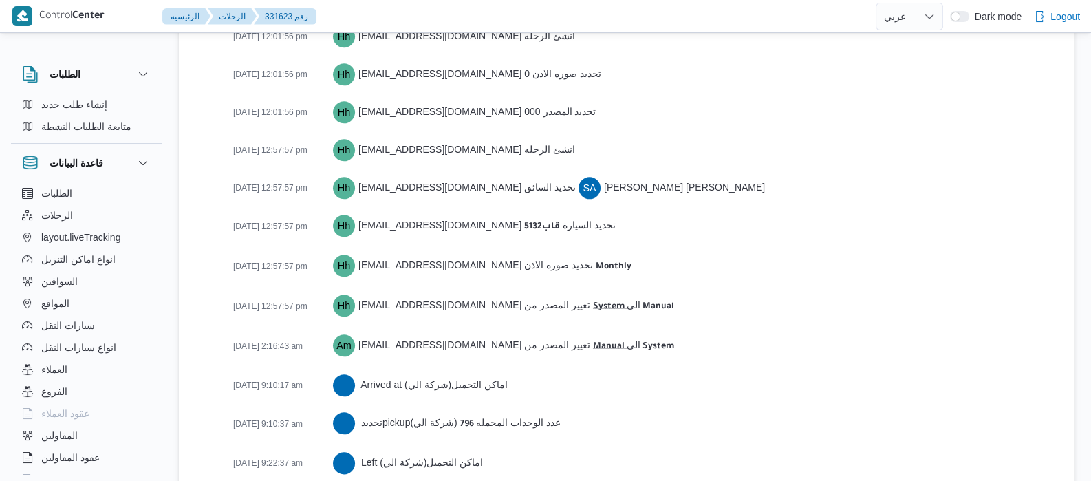
scroll to position [2278, 0]
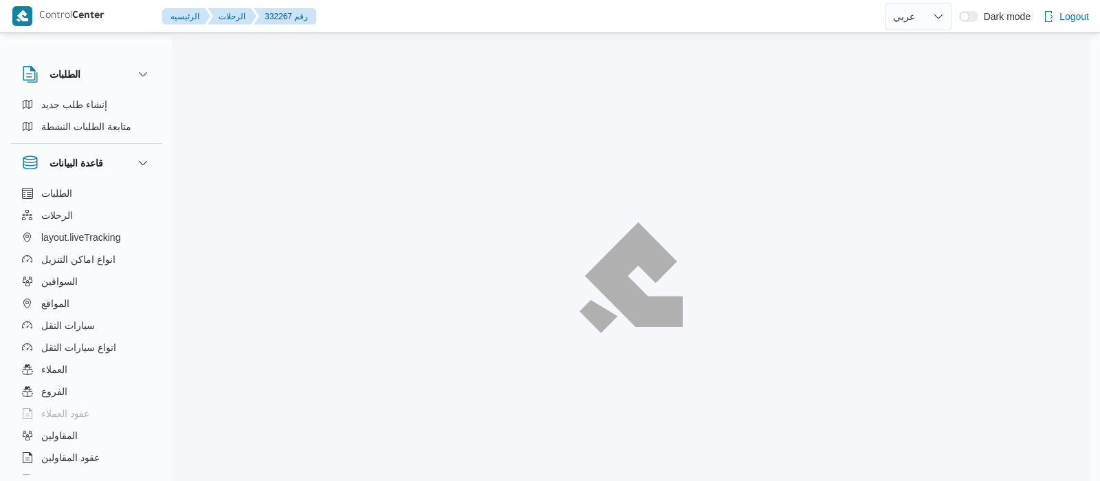
select select "ar"
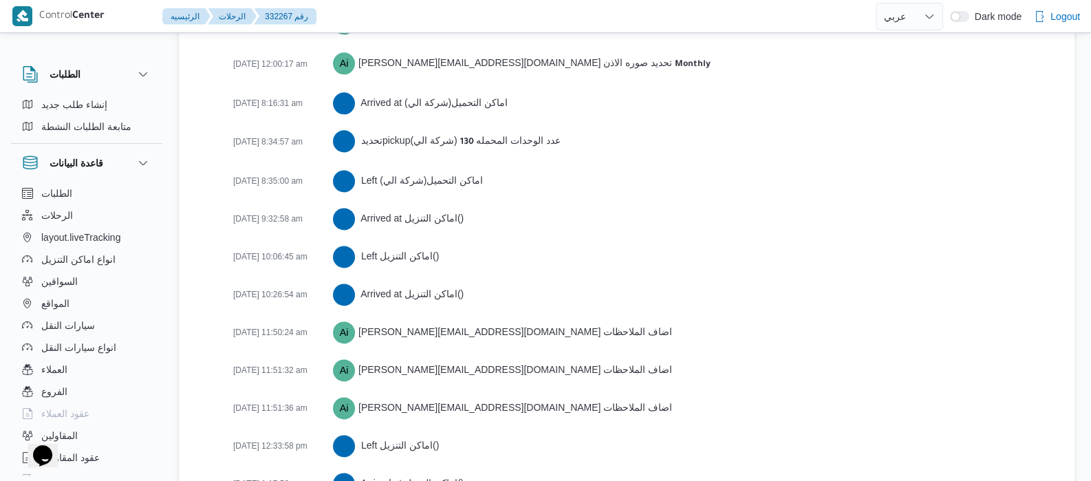
scroll to position [2289, 0]
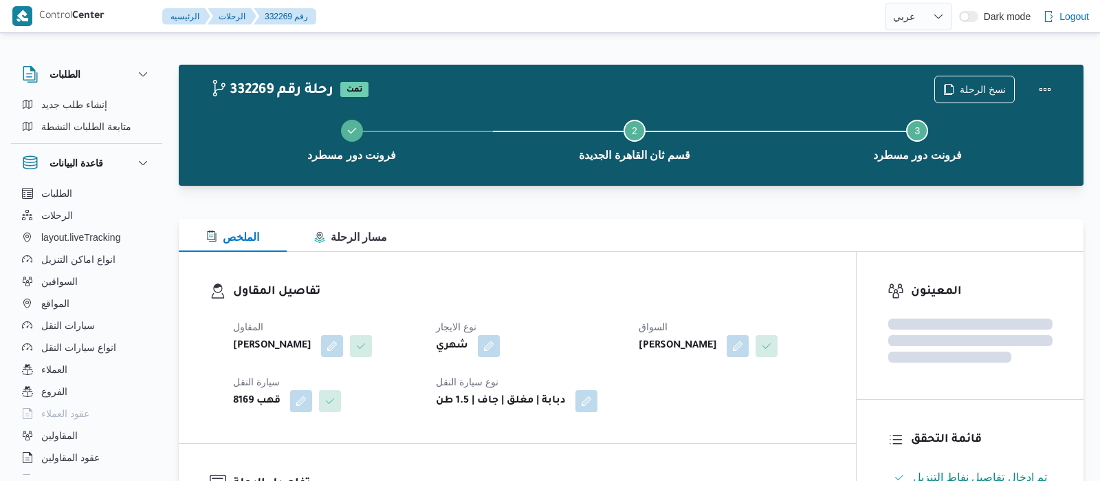
select select "ar"
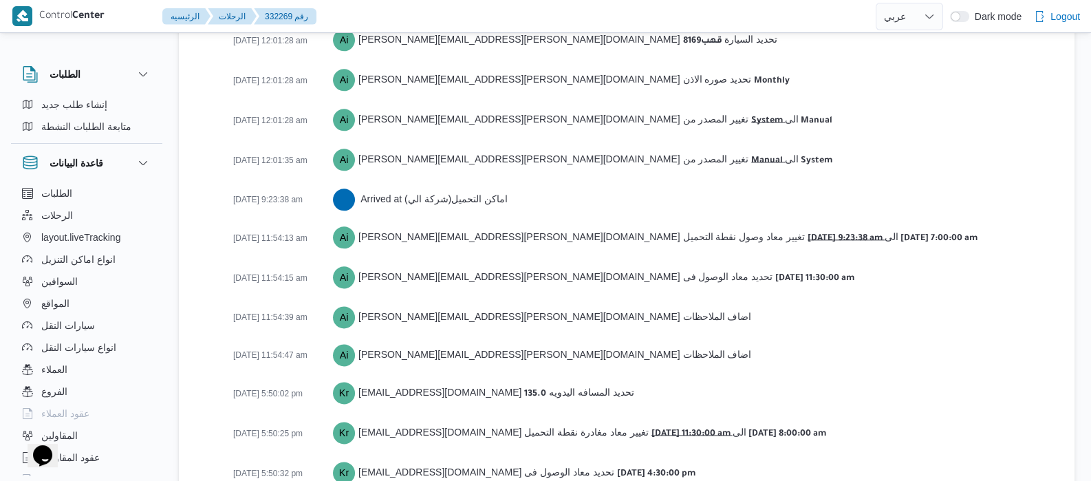
scroll to position [2251, 0]
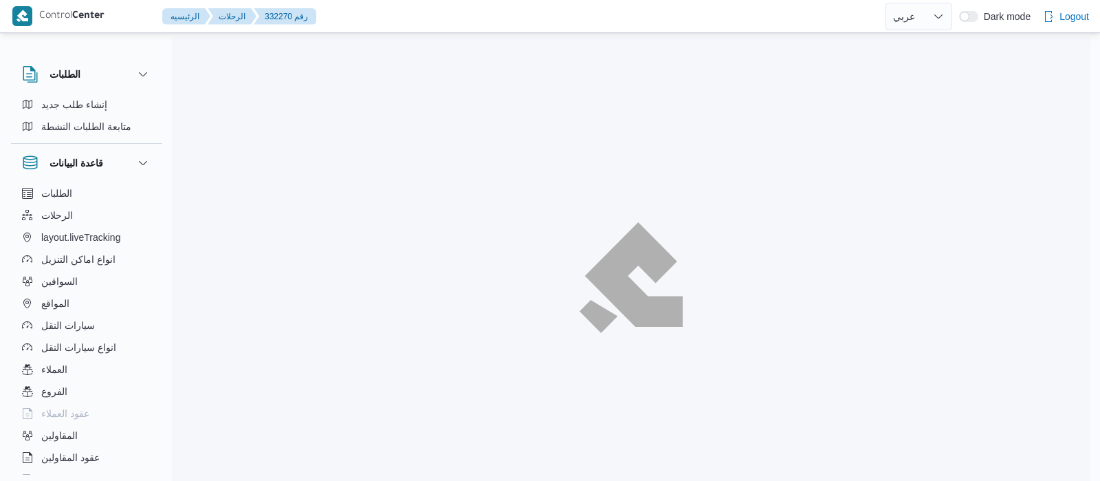
select select "ar"
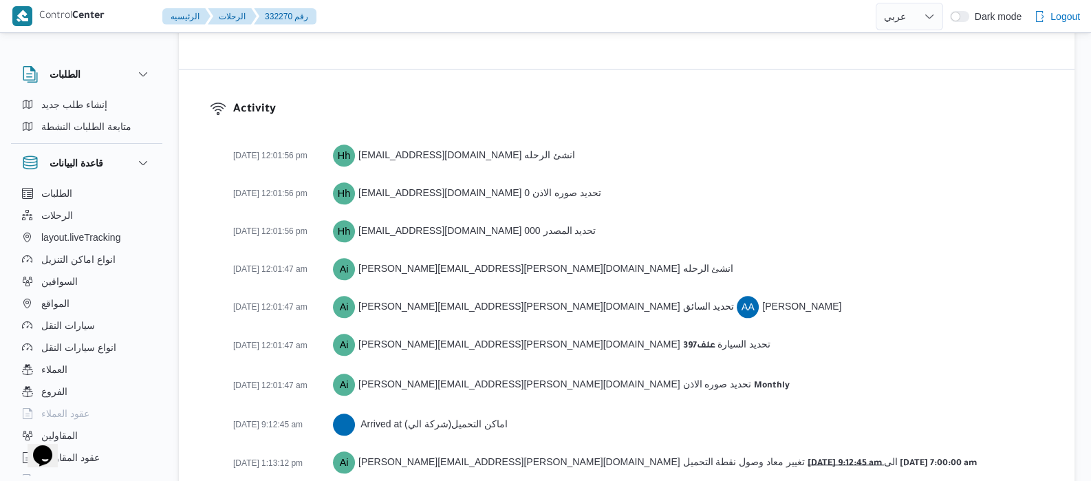
scroll to position [2136, 0]
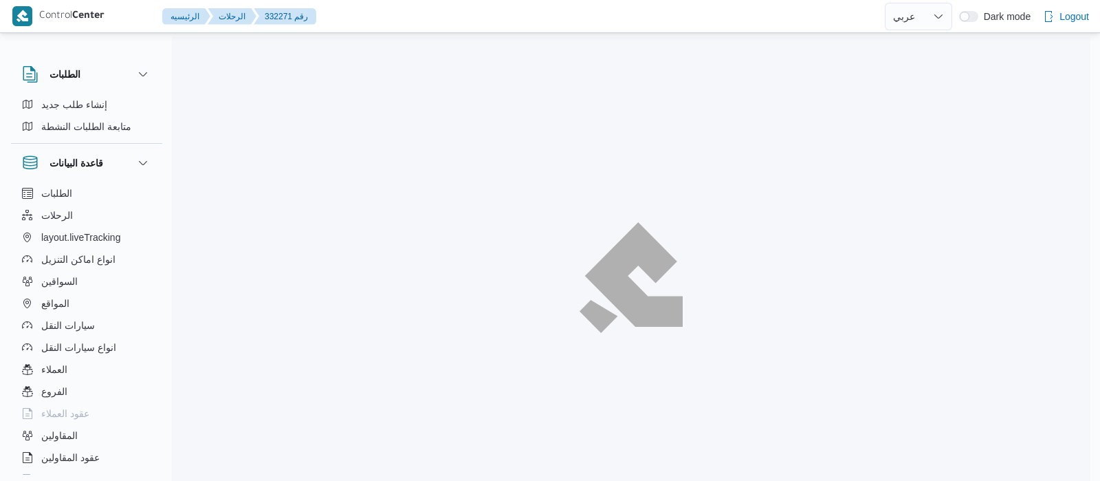
select select "ar"
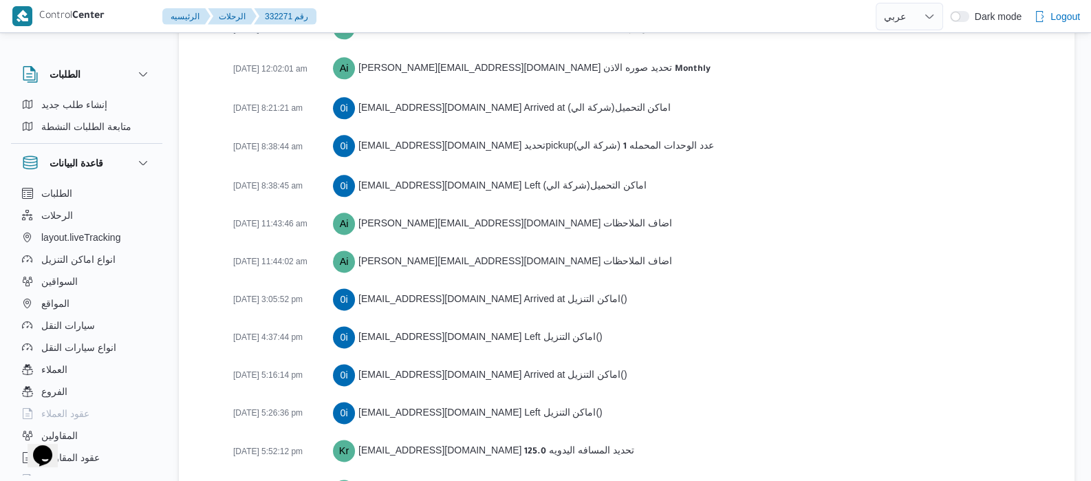
scroll to position [2361, 0]
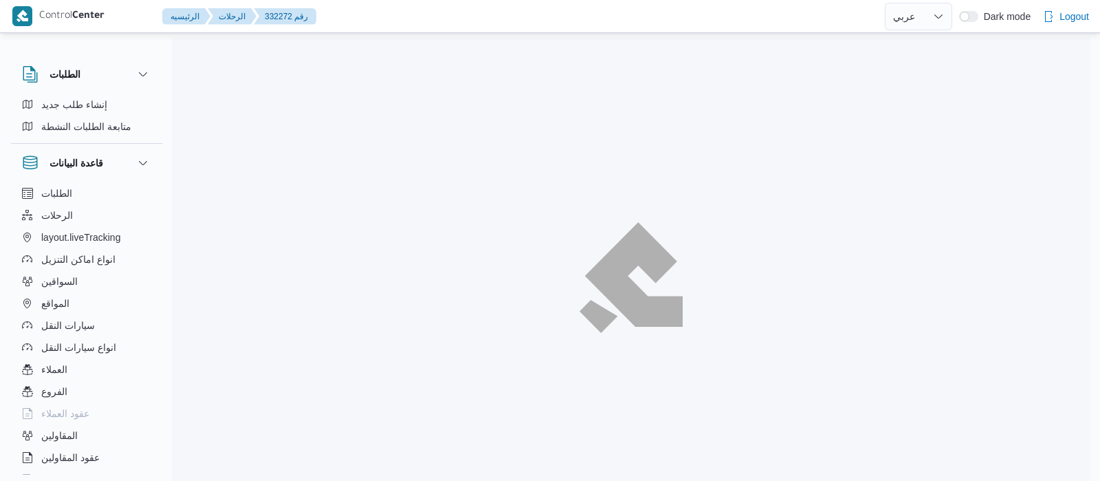
select select "ar"
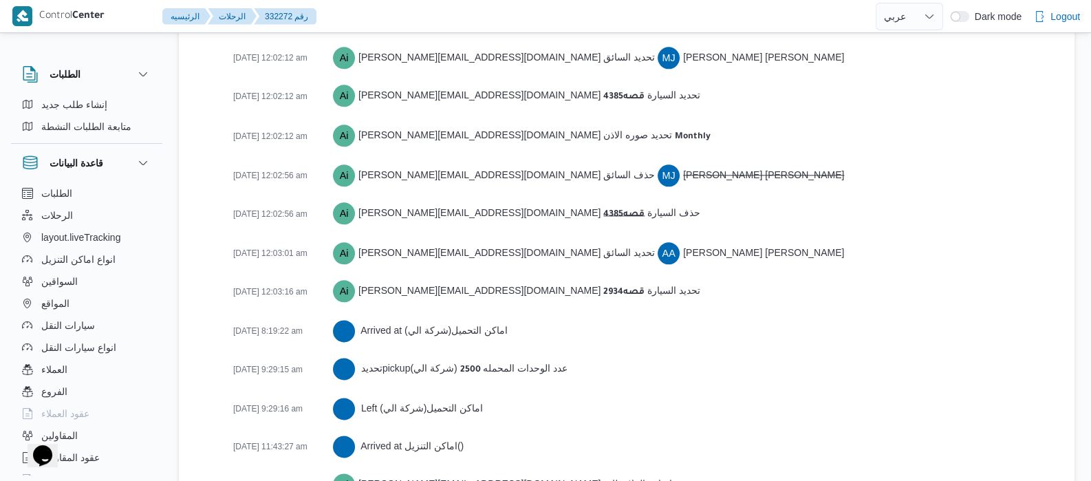
scroll to position [2382, 0]
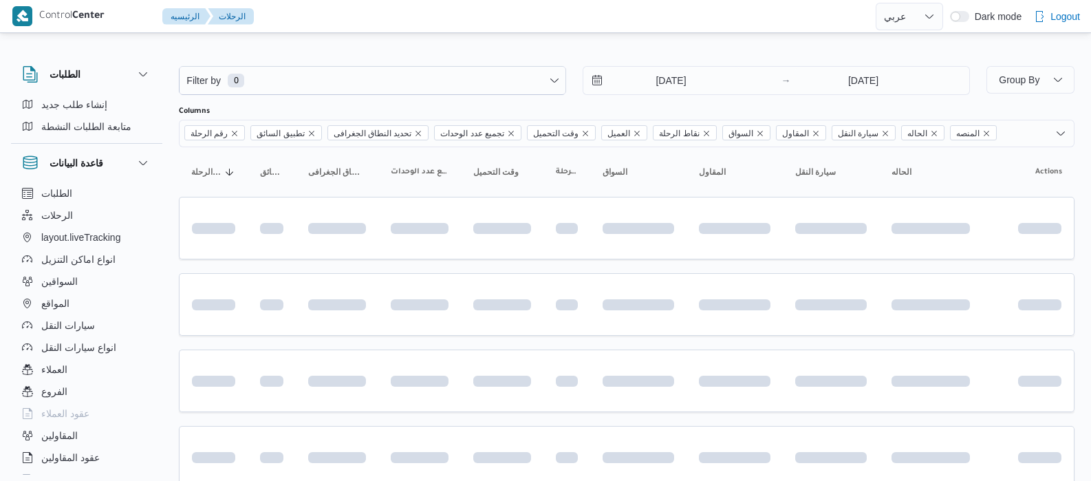
select select "ar"
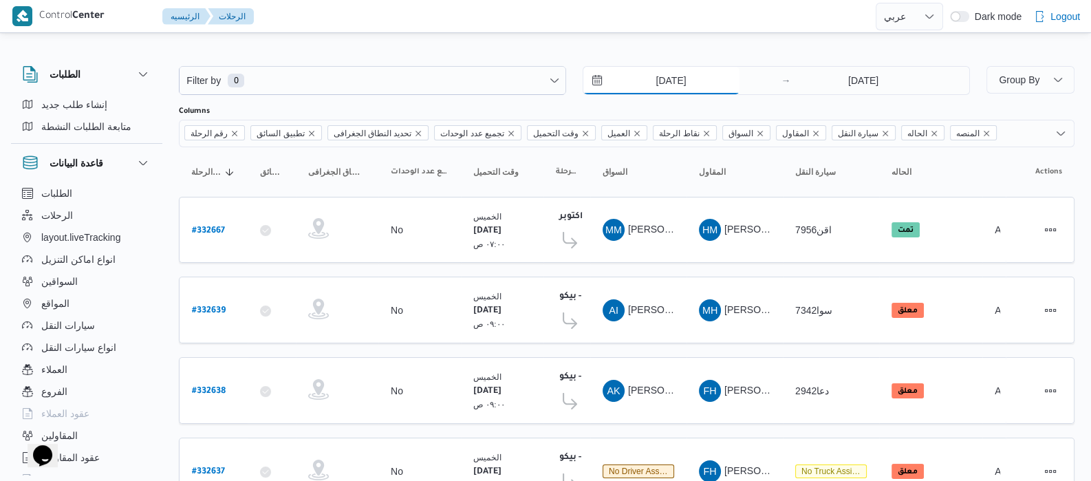
click at [640, 84] on input "[DATE]" at bounding box center [661, 81] width 156 height 28
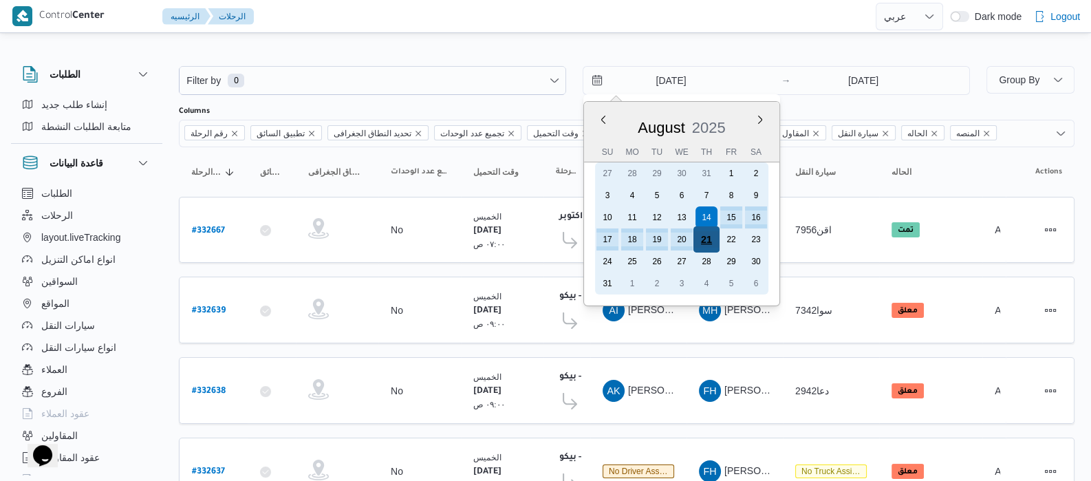
click at [701, 238] on div "21" at bounding box center [706, 239] width 26 height 26
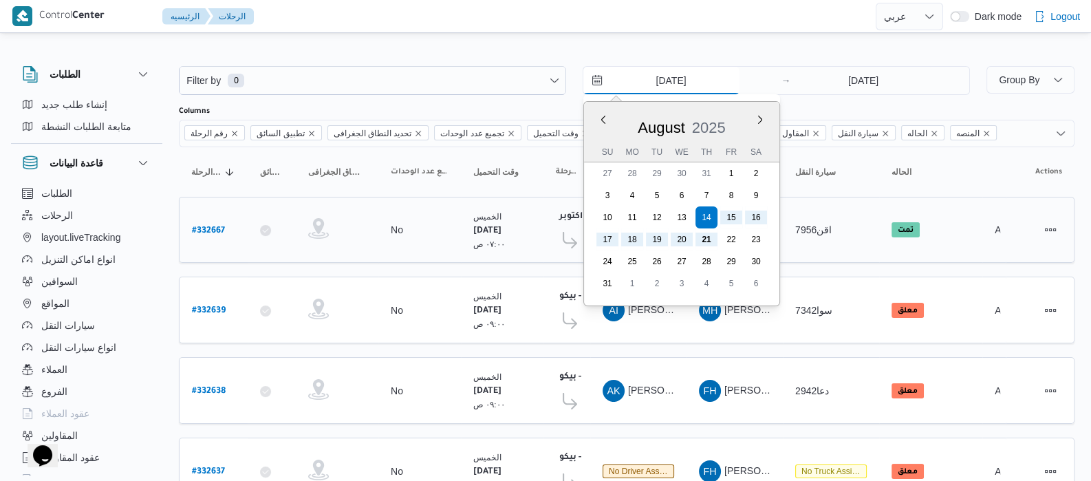
type input "[DATE]"
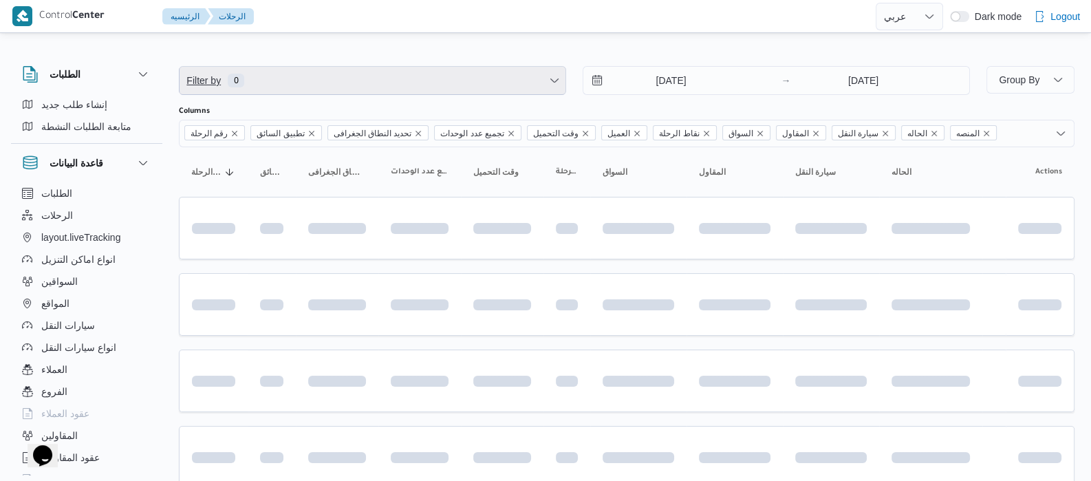
click at [248, 74] on span "Filter by 0" at bounding box center [372, 81] width 386 height 28
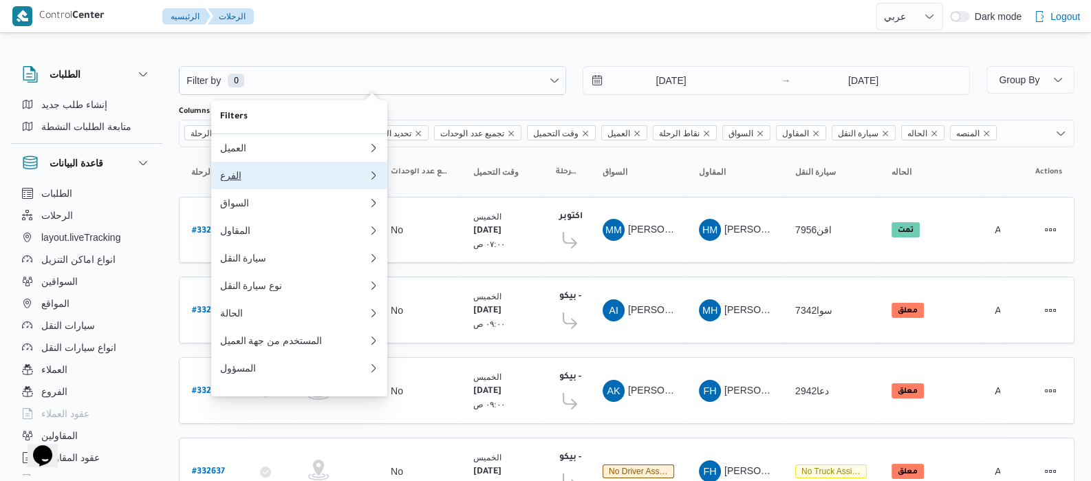
click at [244, 184] on button "الفرع" at bounding box center [299, 176] width 176 height 28
